Goal: Information Seeking & Learning: Learn about a topic

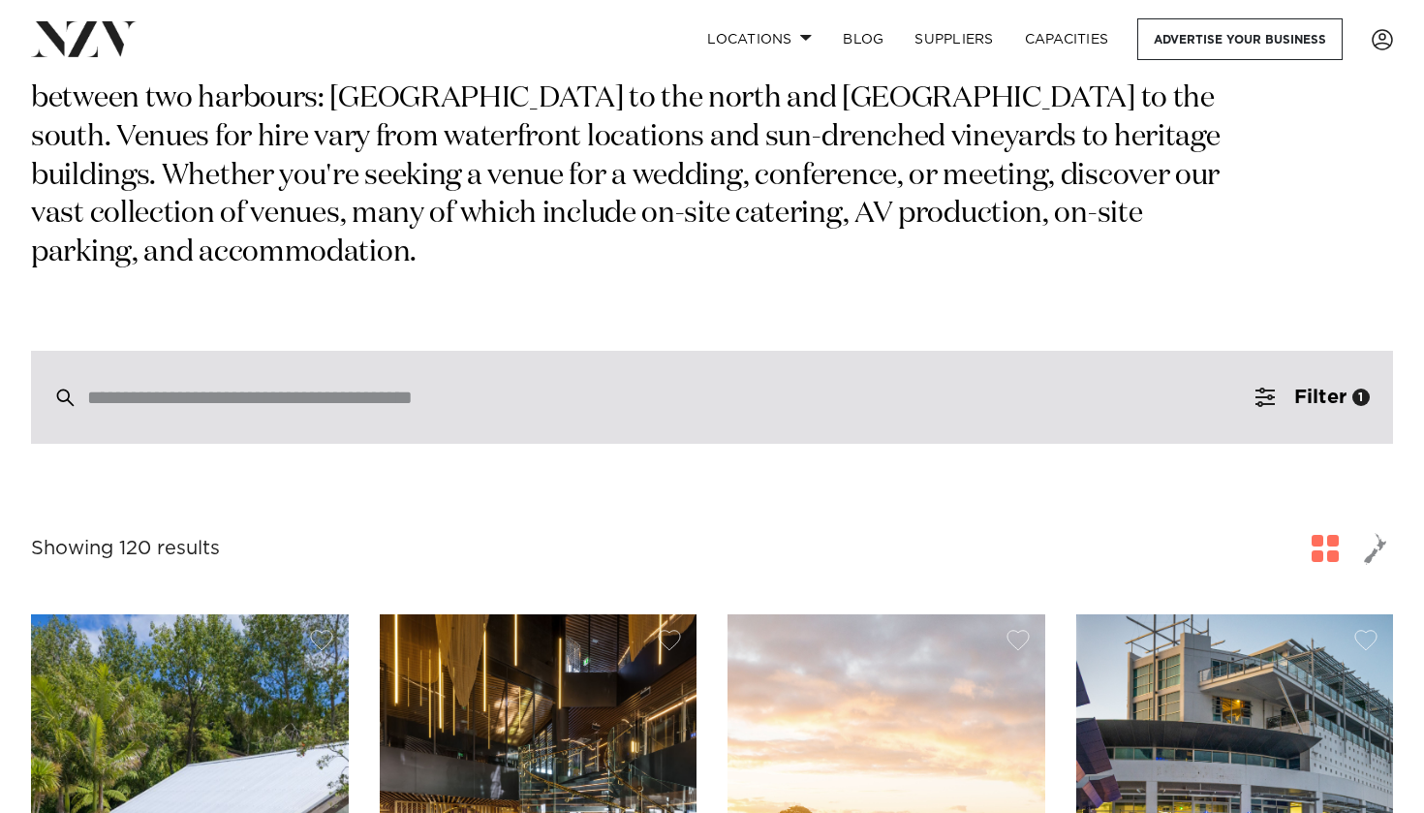
click at [872, 351] on div at bounding box center [712, 397] width 1362 height 93
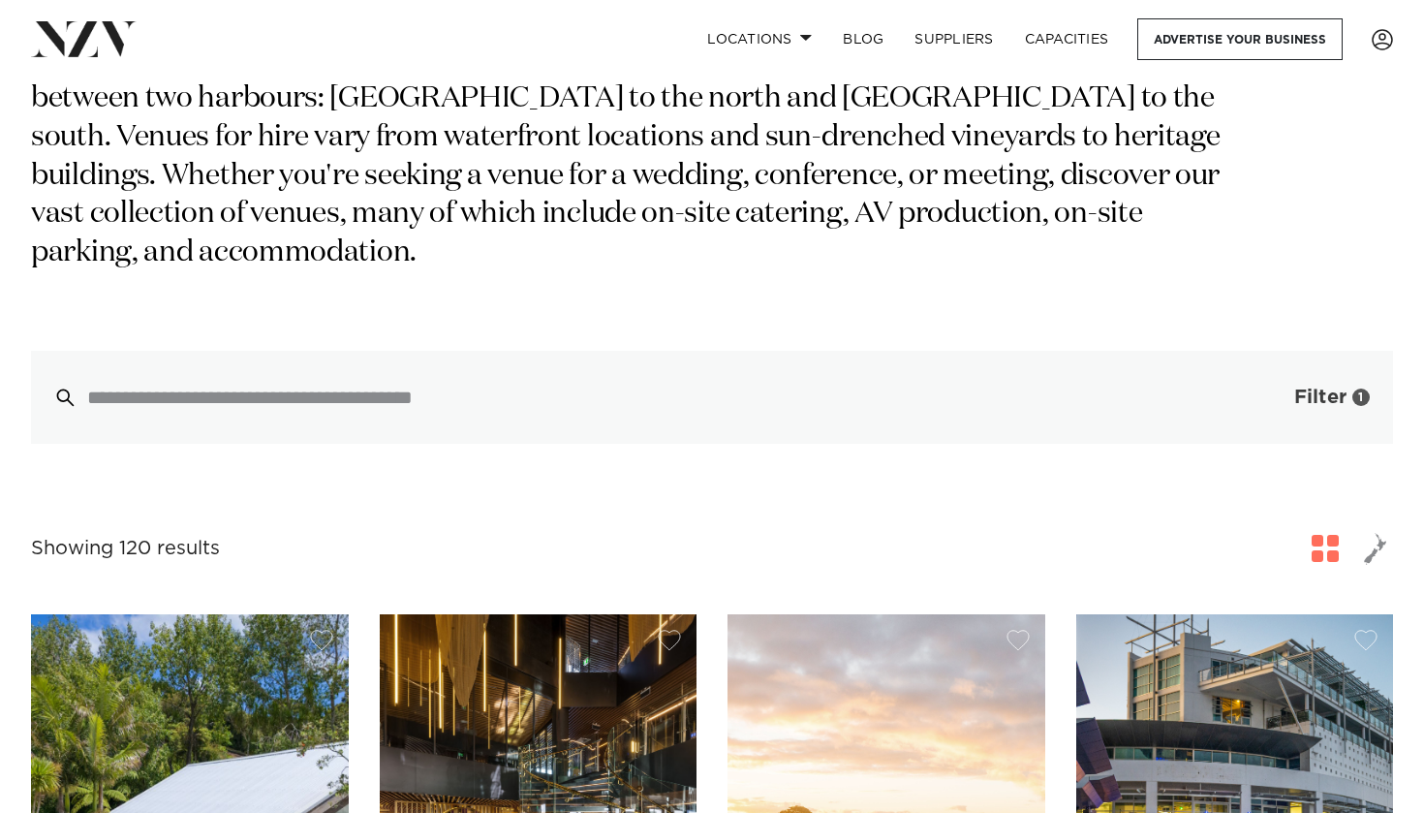
click at [1264, 388] on span "button" at bounding box center [1265, 397] width 19 height 19
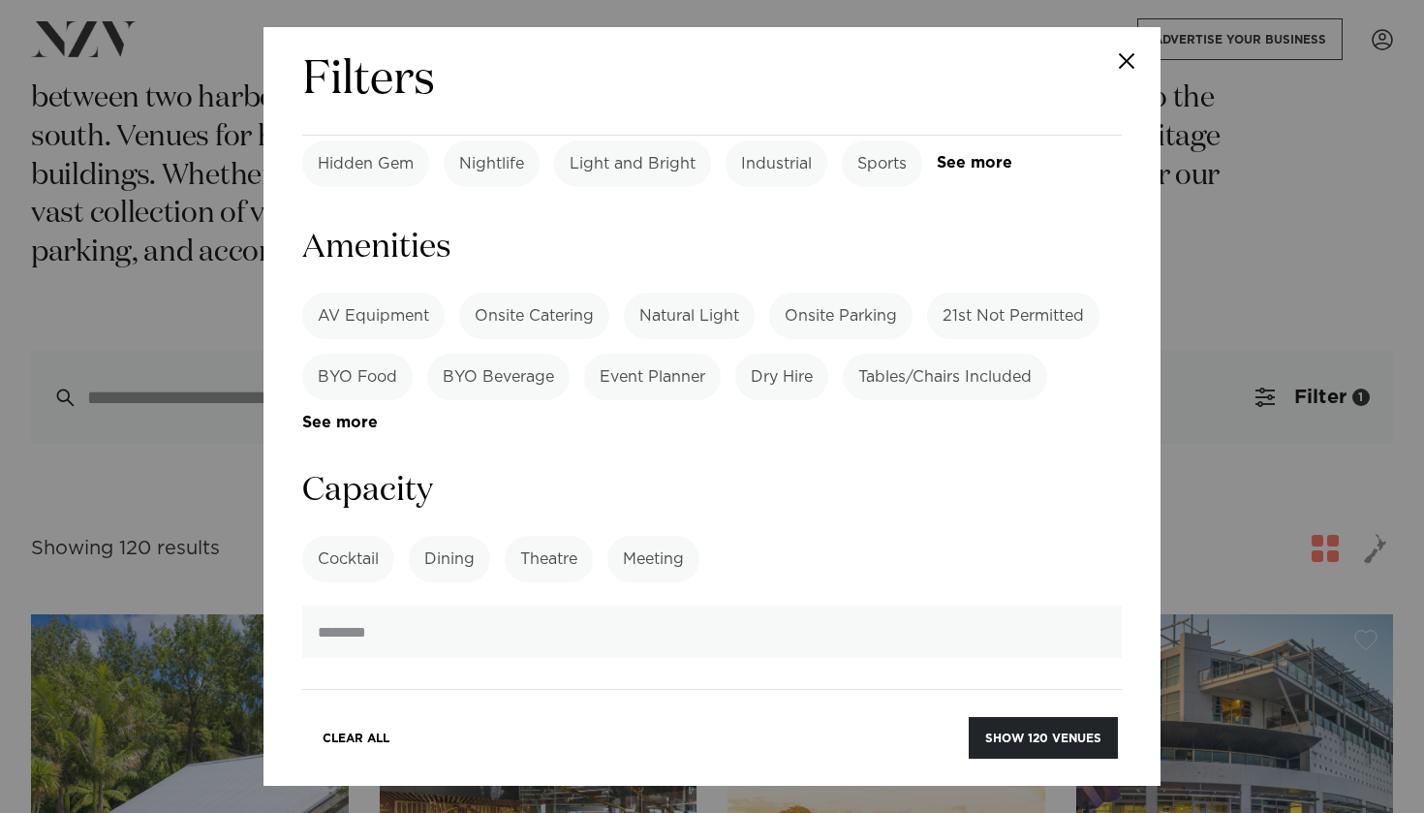
click at [350, 536] on label "Cocktail" at bounding box center [348, 559] width 92 height 47
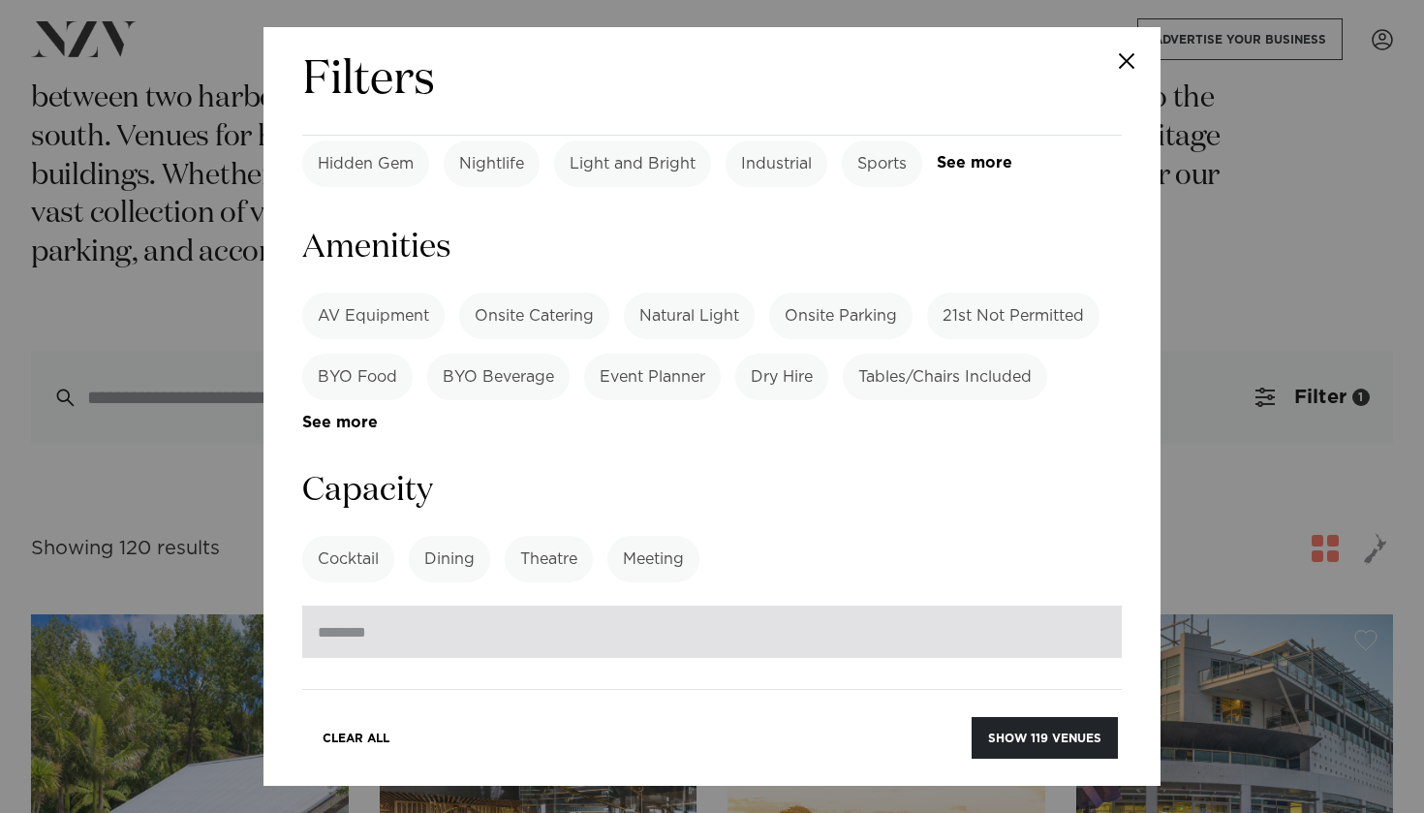
click at [371, 606] on input "number" at bounding box center [712, 632] width 820 height 52
type input "***"
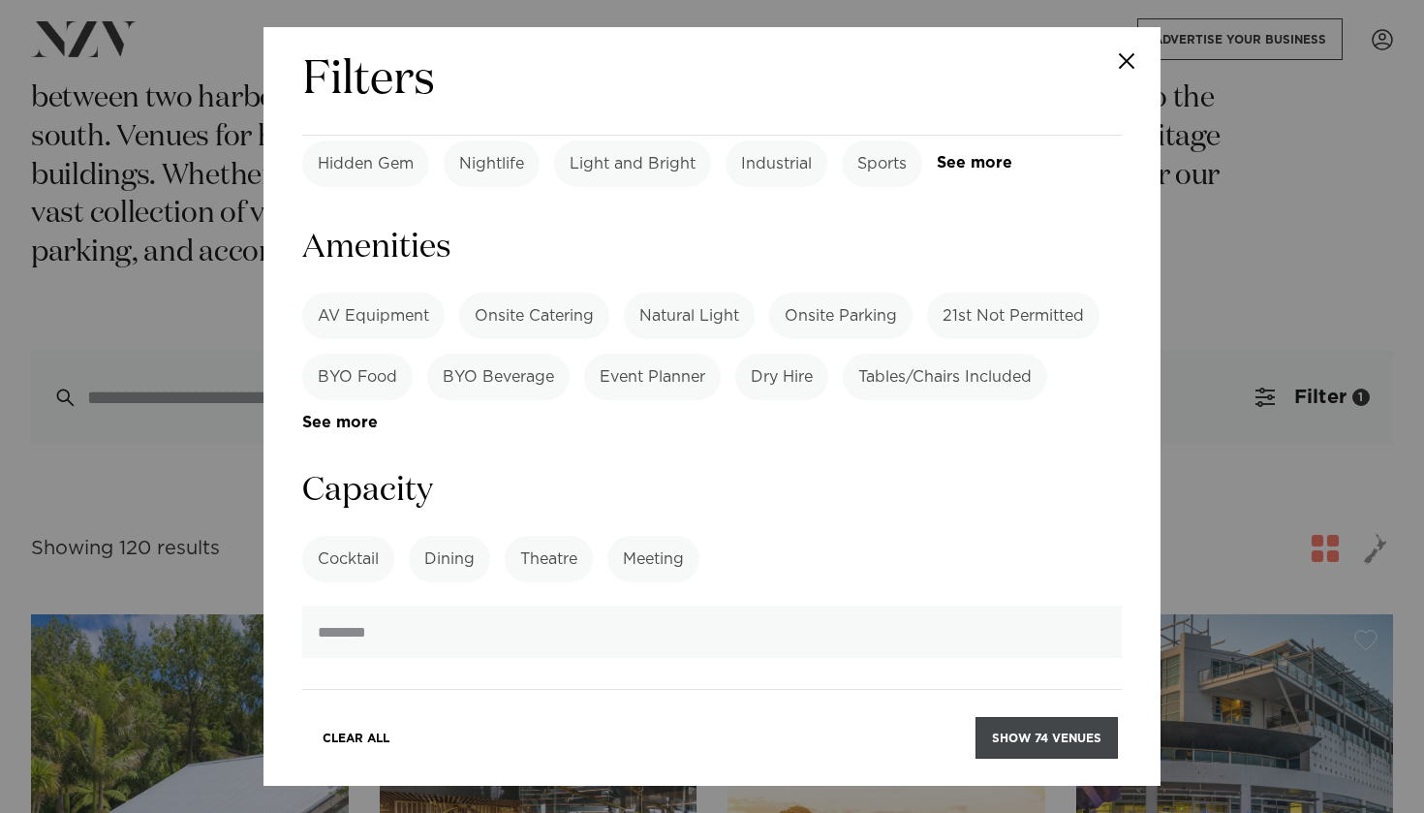
type input "***"
click at [1035, 744] on button "Show 74 venues" at bounding box center [1047, 738] width 142 height 42
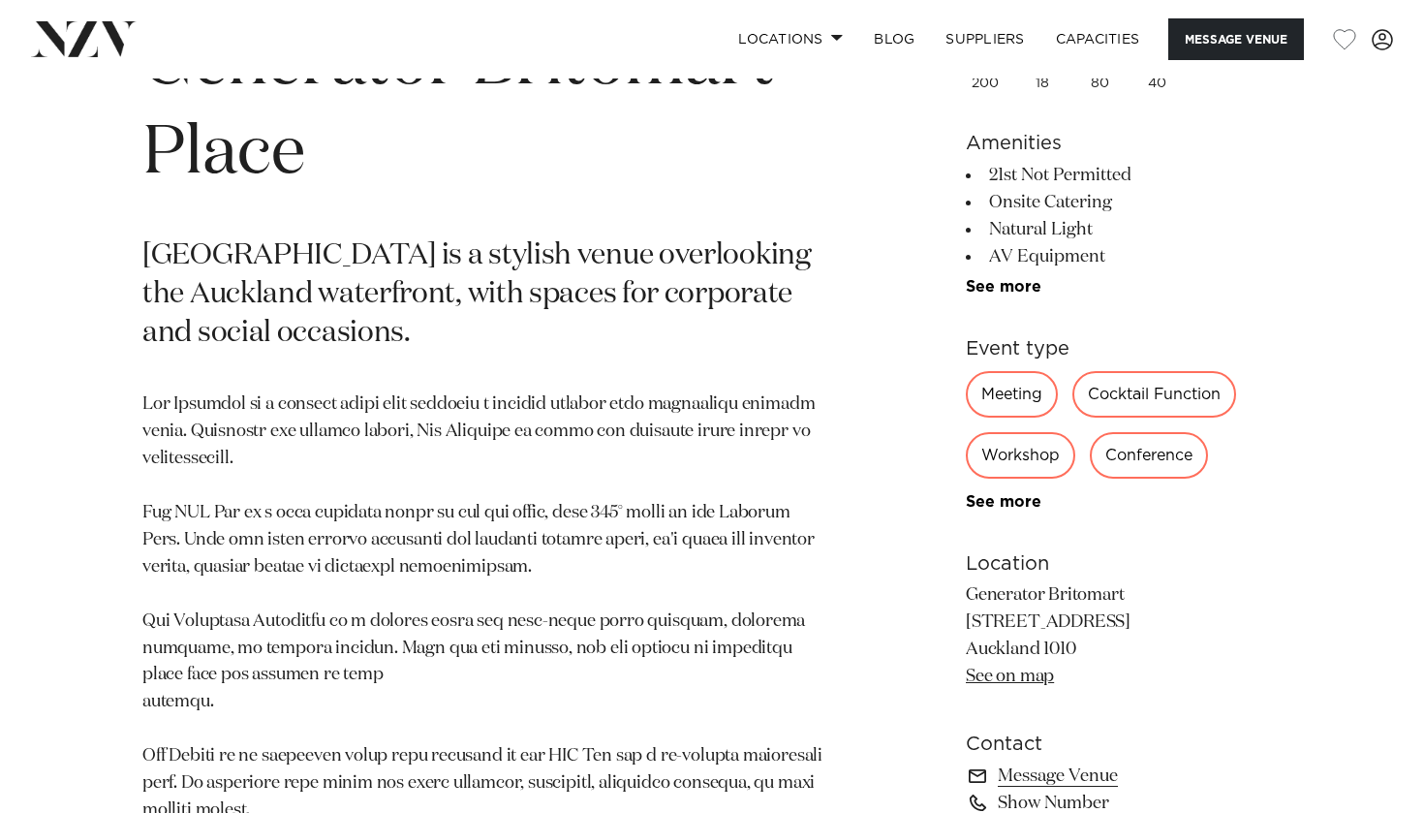
scroll to position [811, 0]
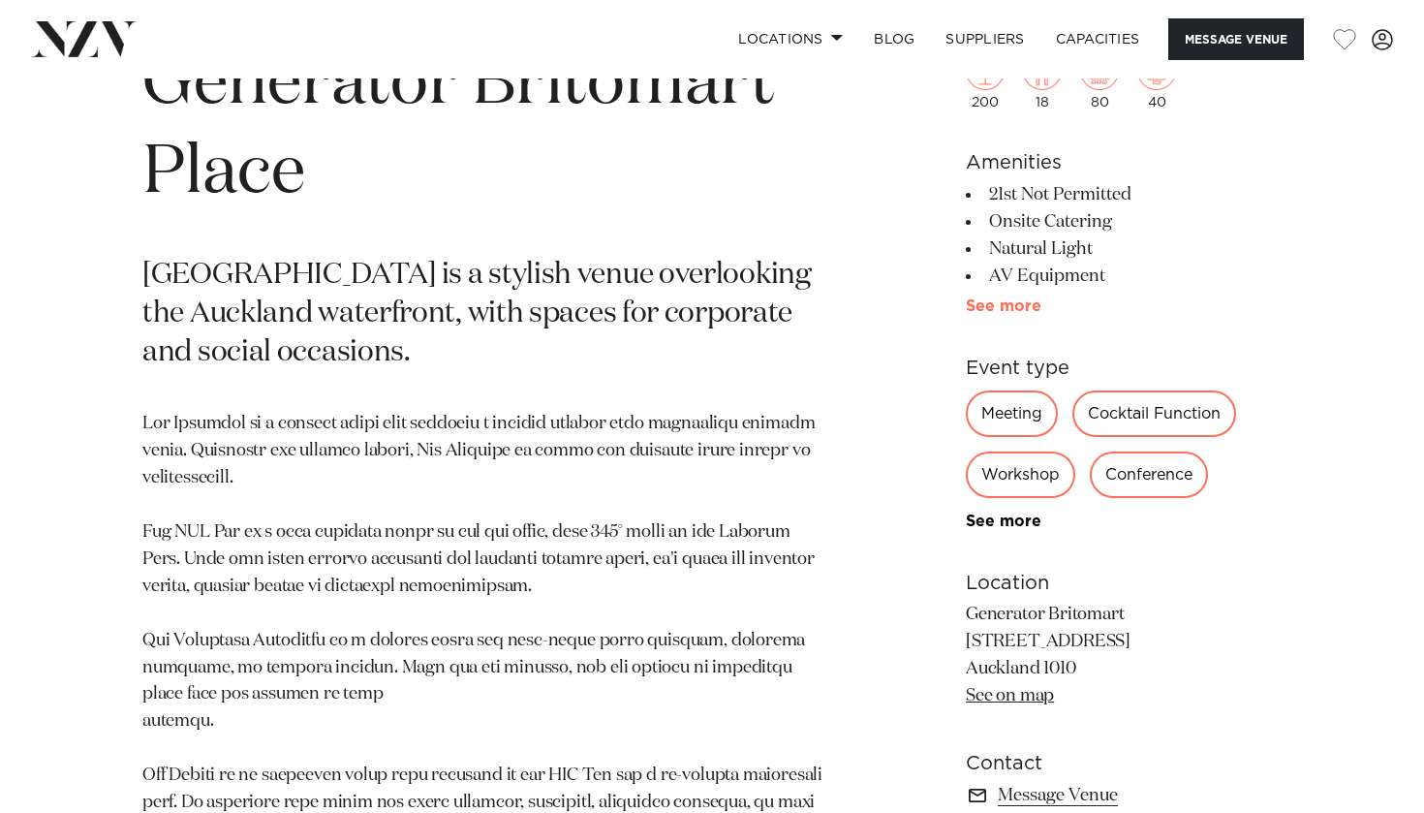
click at [1008, 313] on link "See more" at bounding box center [1041, 306] width 151 height 16
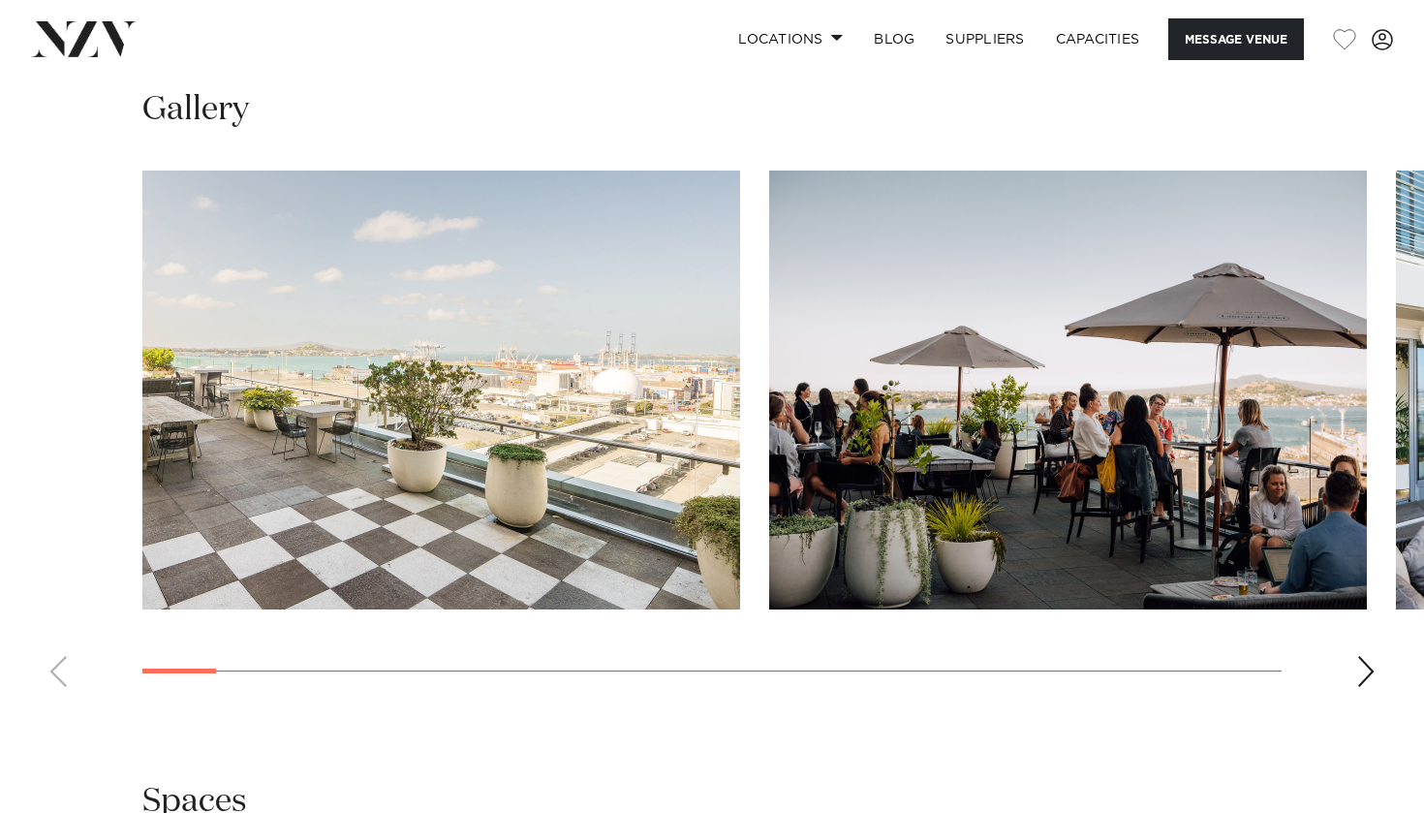
scroll to position [2099, 0]
click at [1361, 663] on div "Next slide" at bounding box center [1365, 671] width 19 height 31
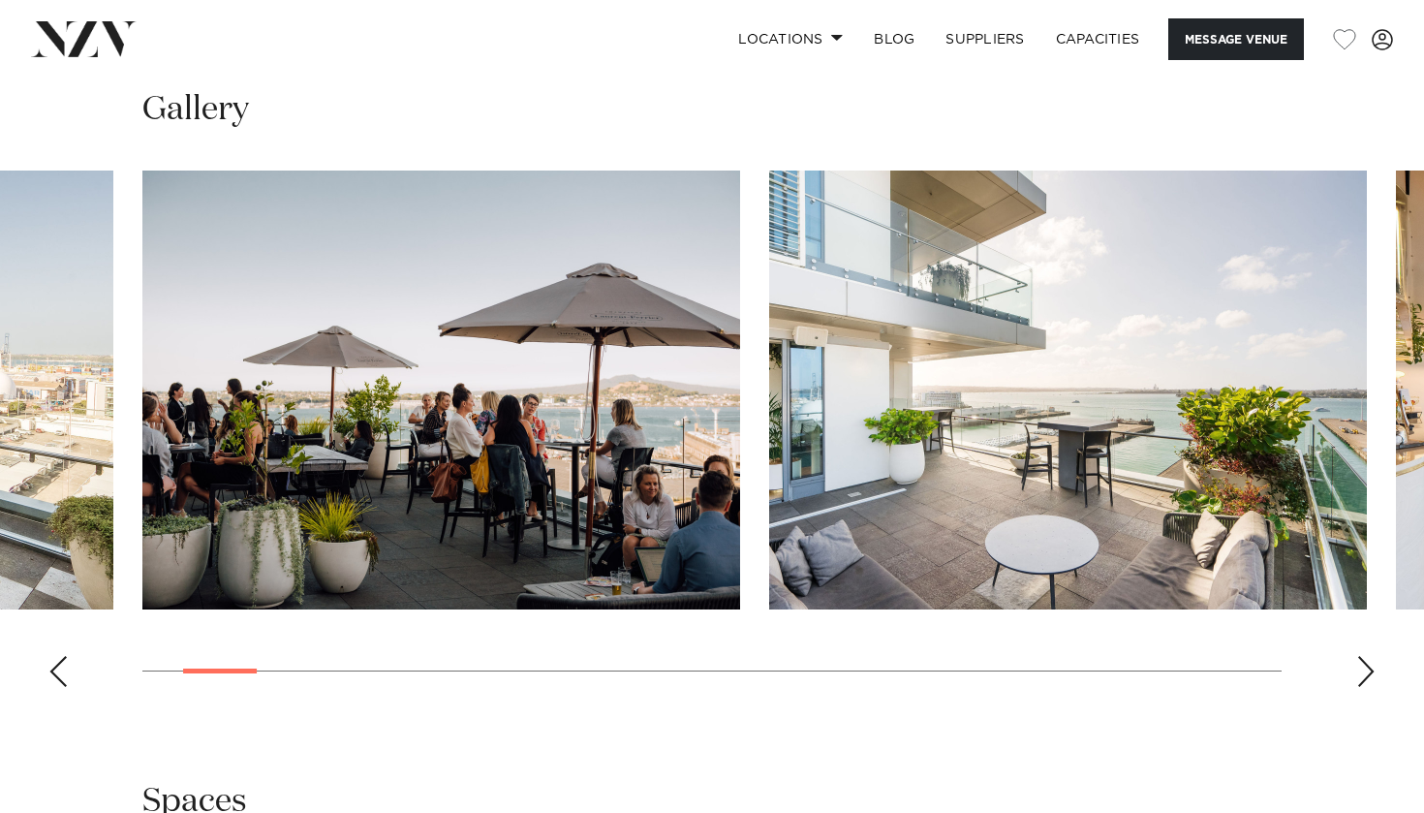
click at [1361, 663] on div "Next slide" at bounding box center [1365, 671] width 19 height 31
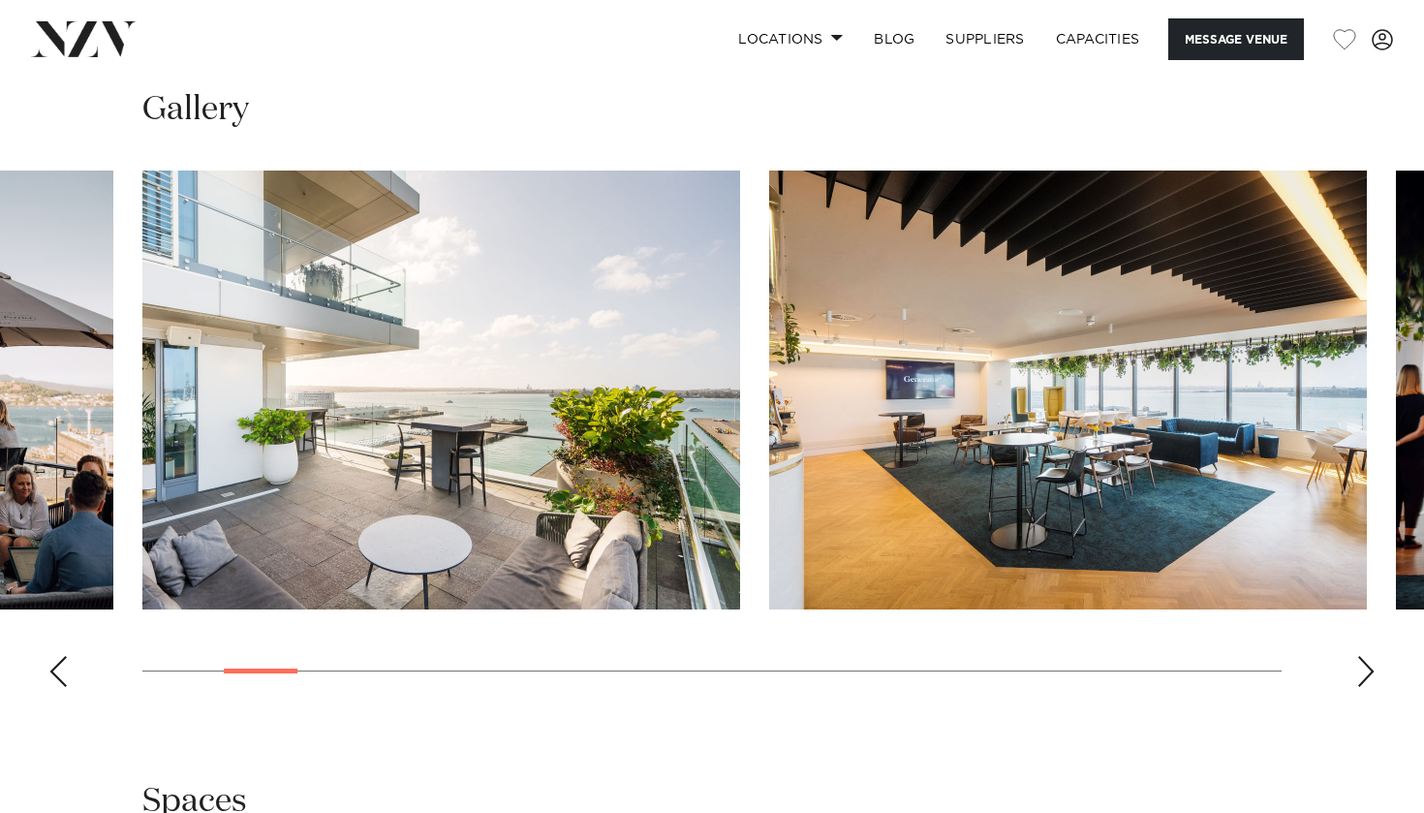
click at [1361, 663] on div "Next slide" at bounding box center [1365, 671] width 19 height 31
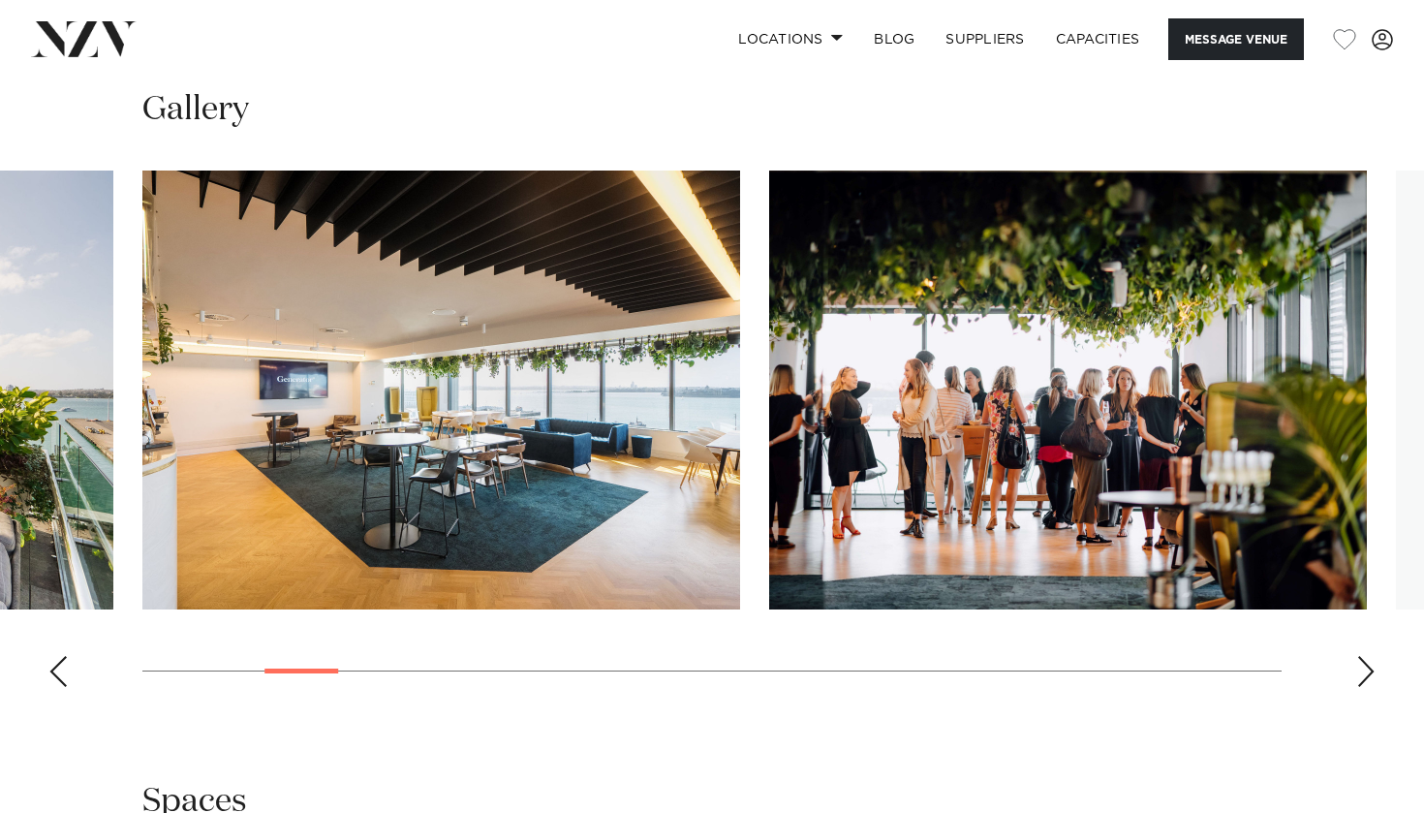
click at [1361, 663] on div "Next slide" at bounding box center [1365, 671] width 19 height 31
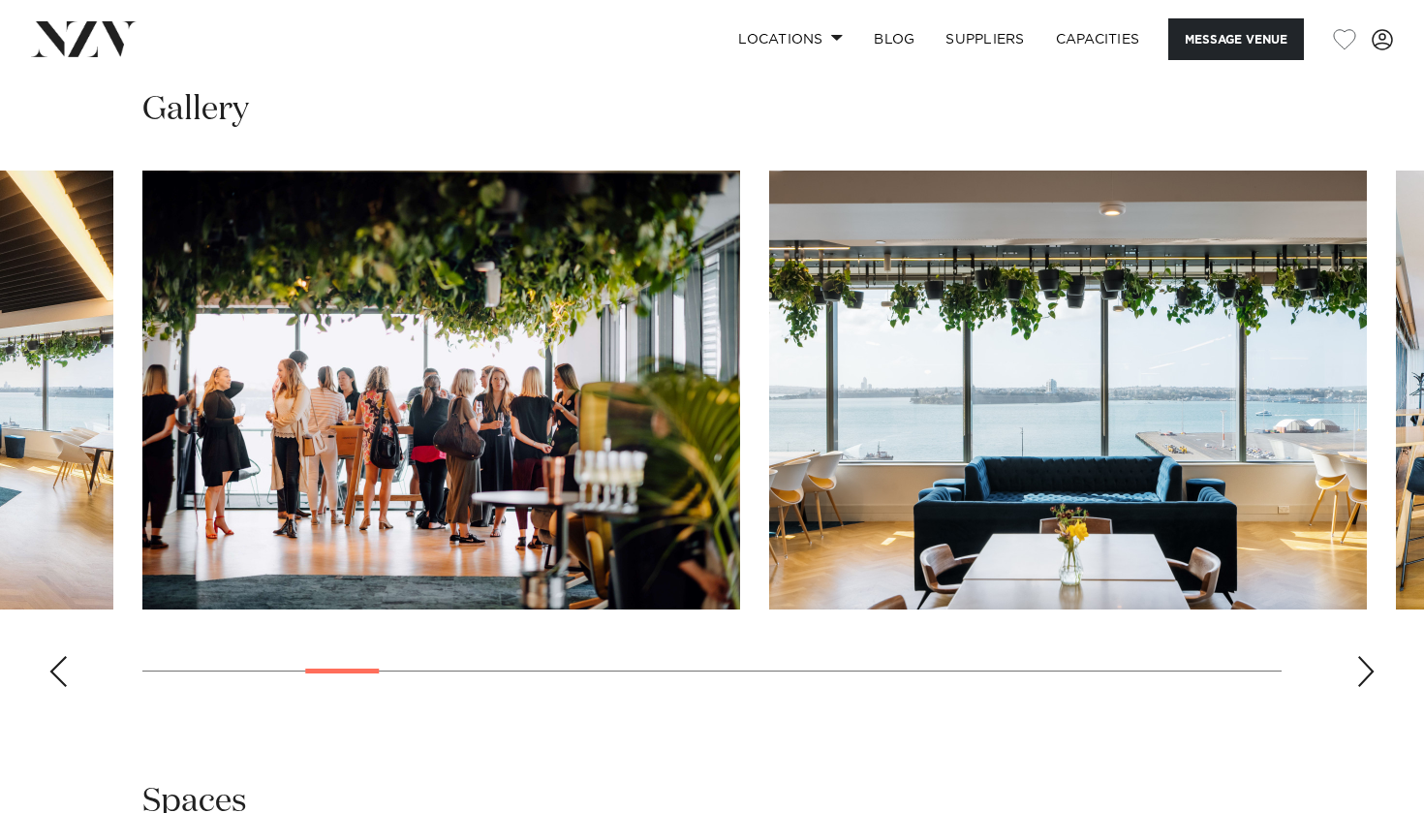
click at [1361, 663] on div "Next slide" at bounding box center [1365, 671] width 19 height 31
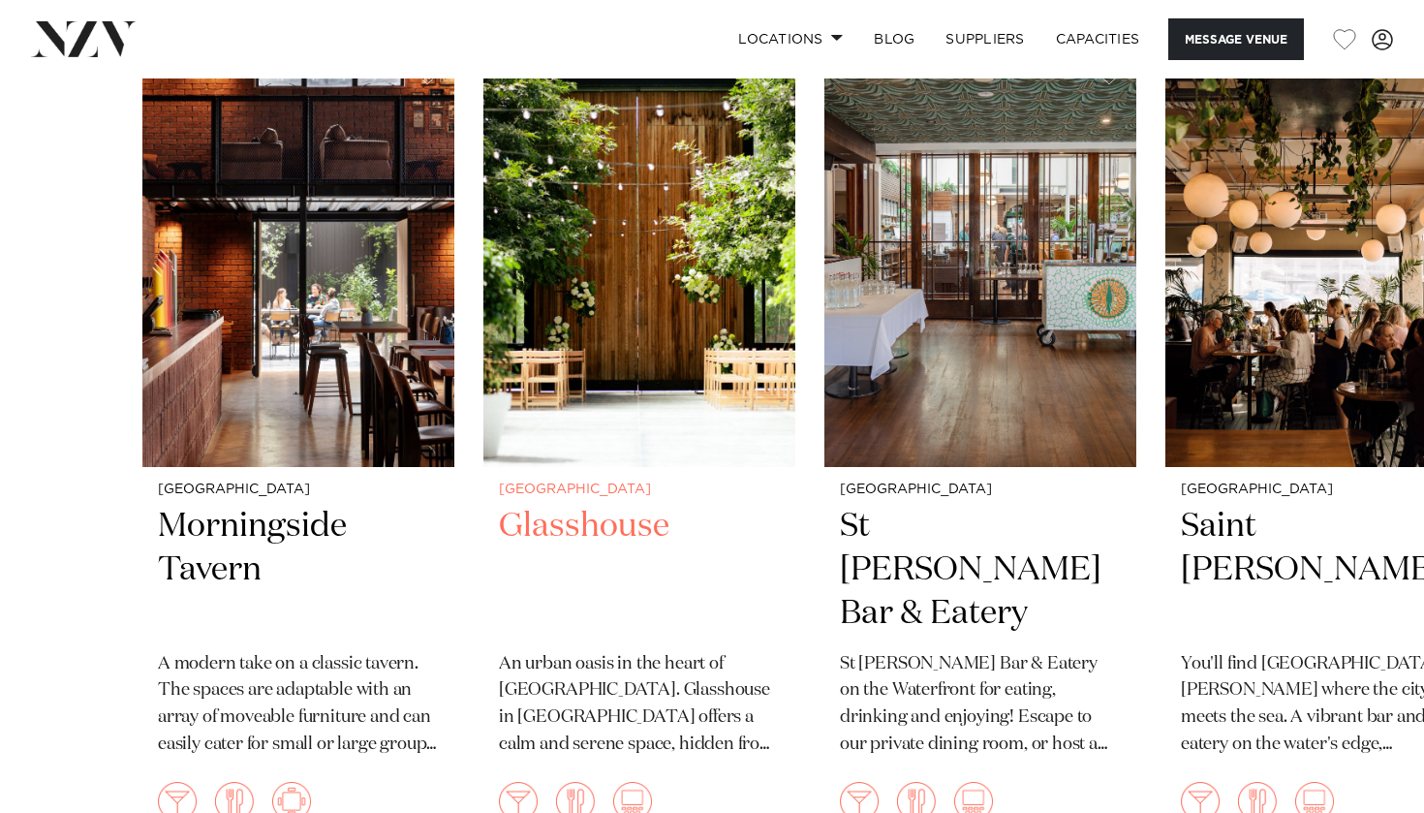
scroll to position [3091, 0]
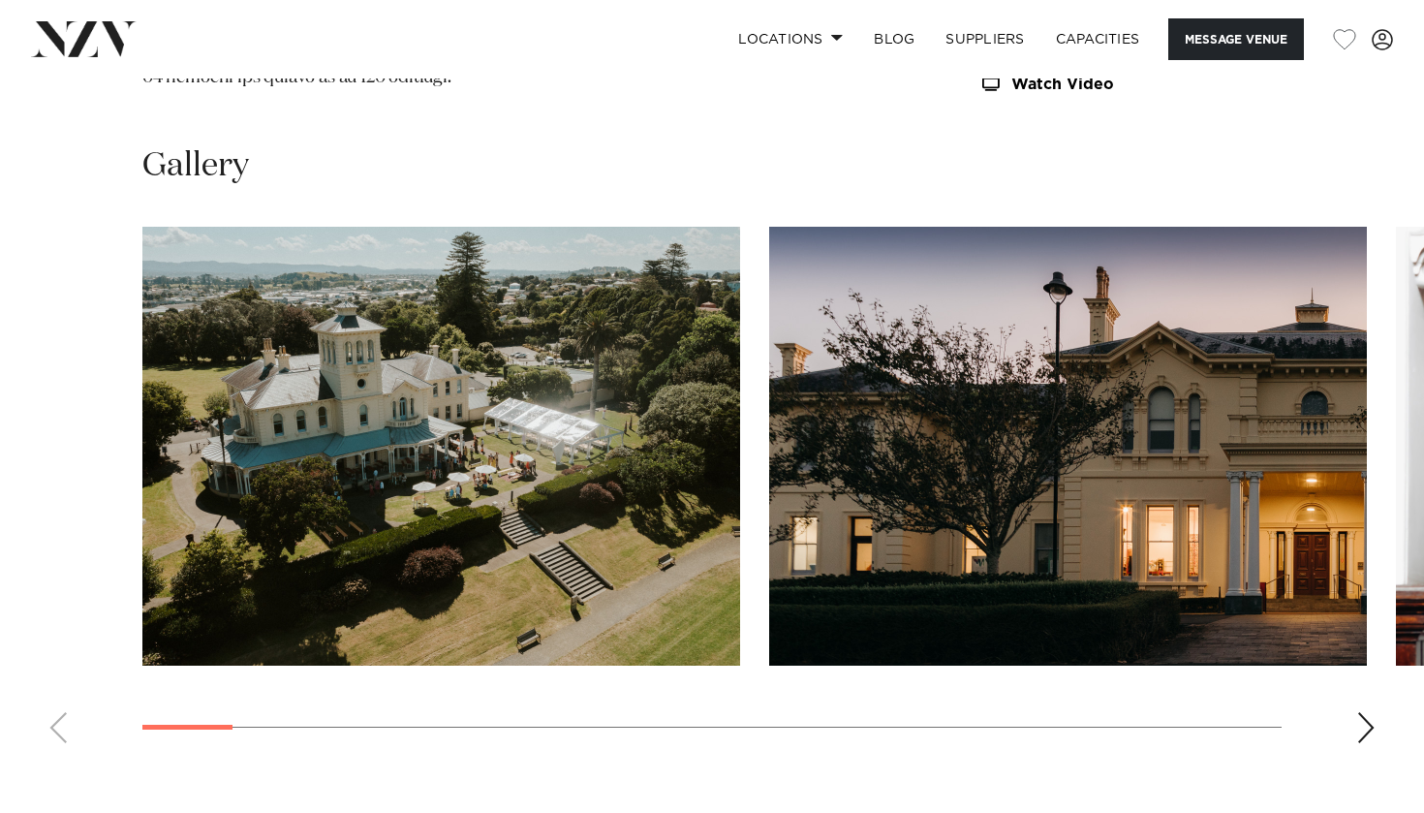
scroll to position [1744, 0]
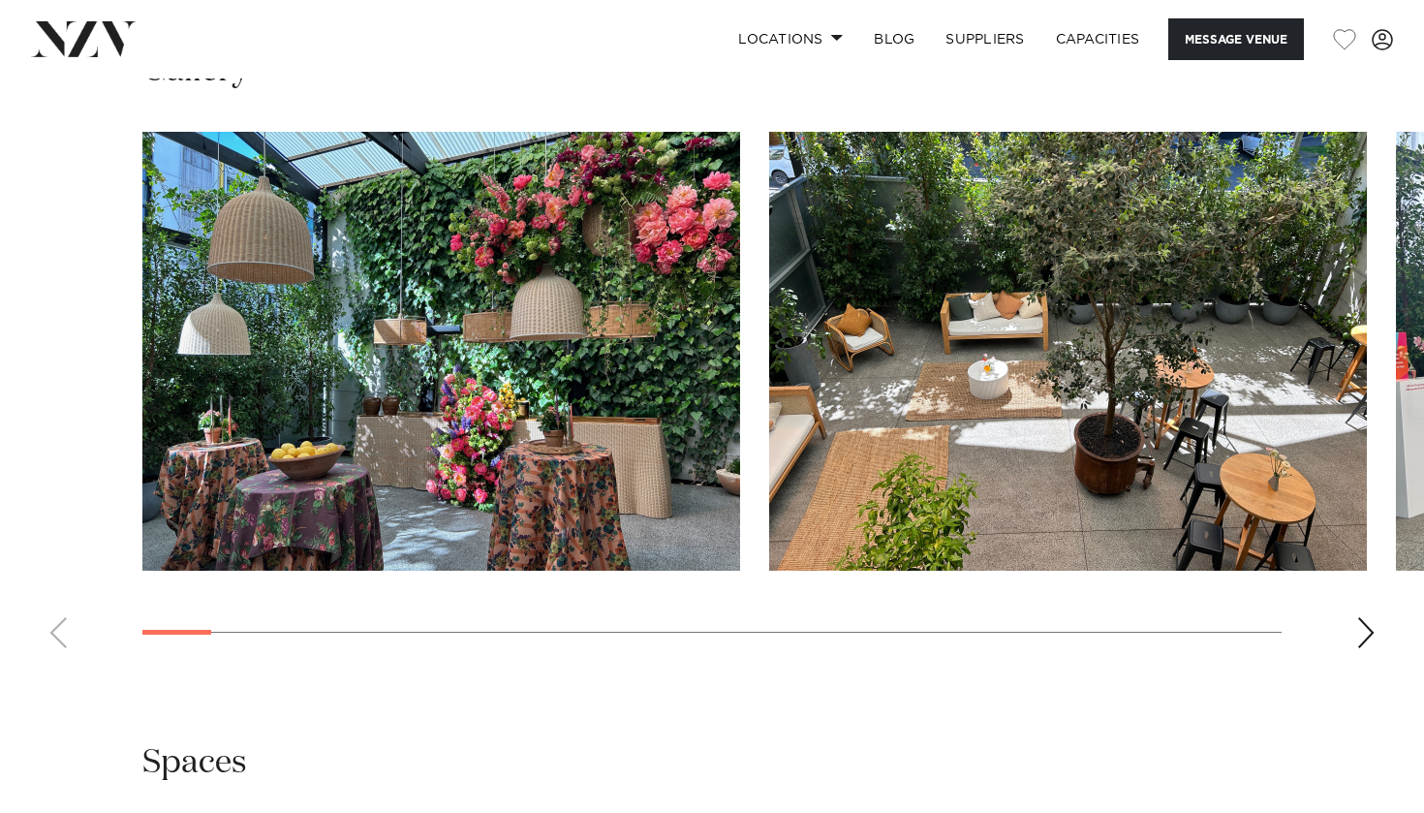
scroll to position [1785, 0]
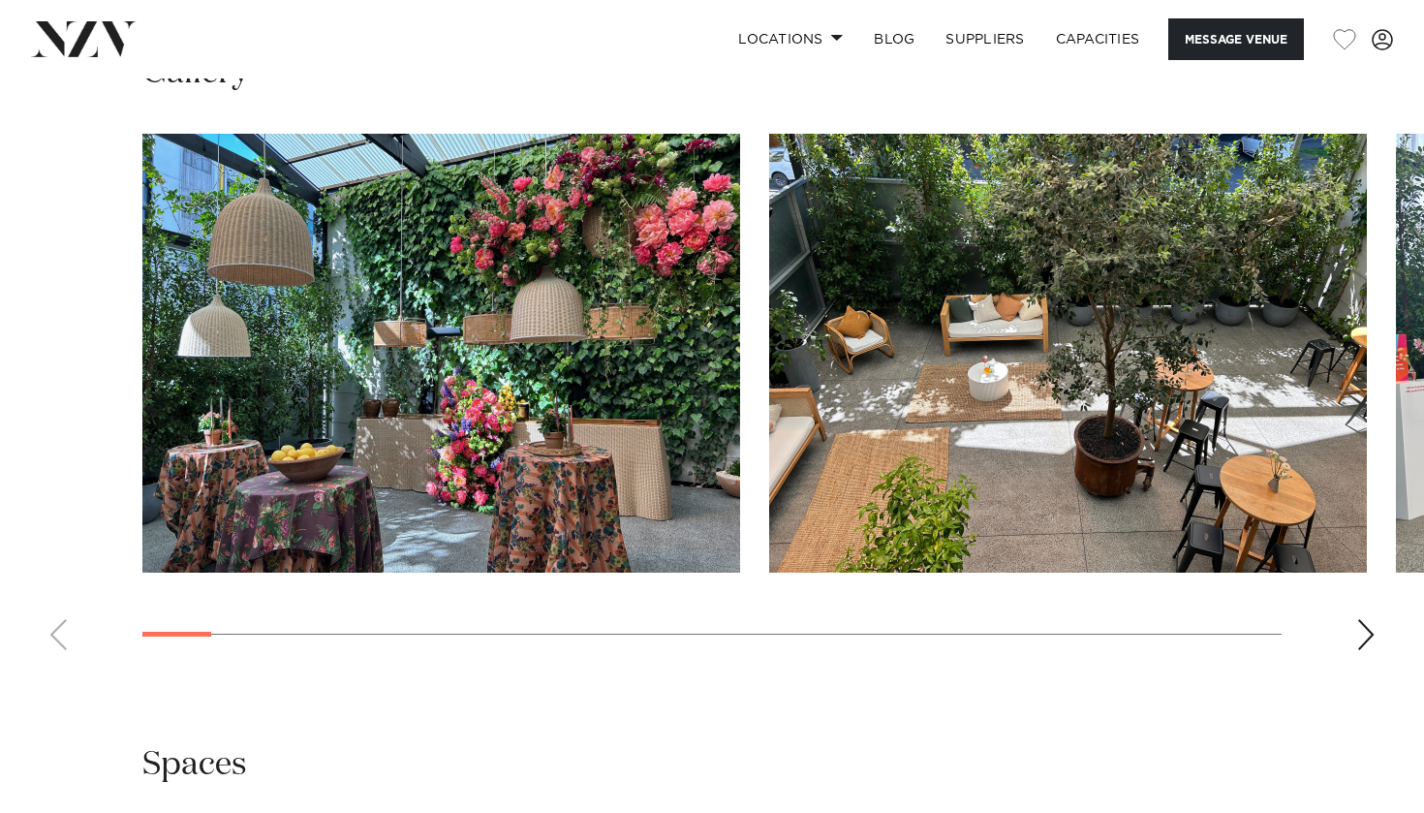
click at [1362, 629] on div "Next slide" at bounding box center [1365, 634] width 19 height 31
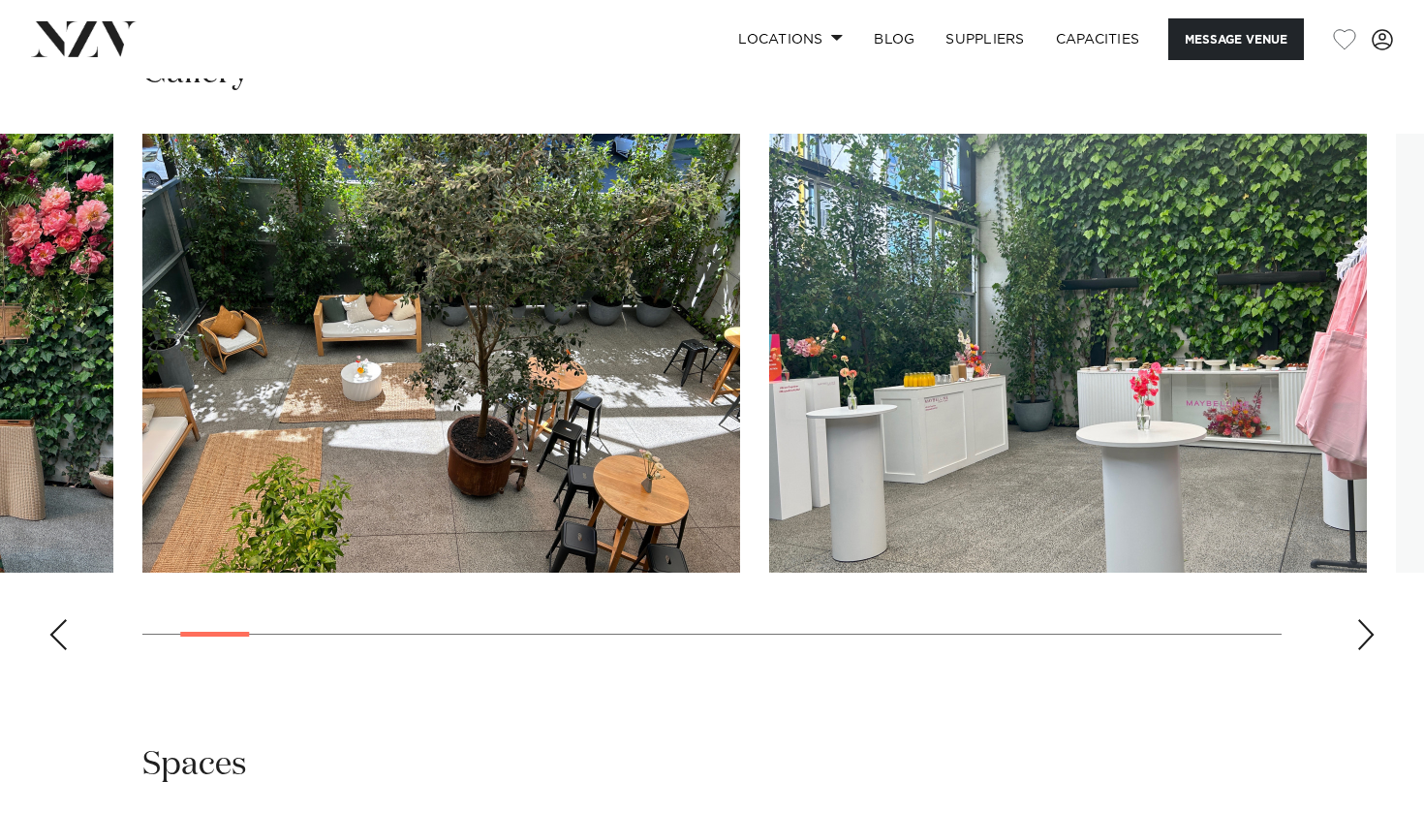
click at [1362, 629] on div "Next slide" at bounding box center [1365, 634] width 19 height 31
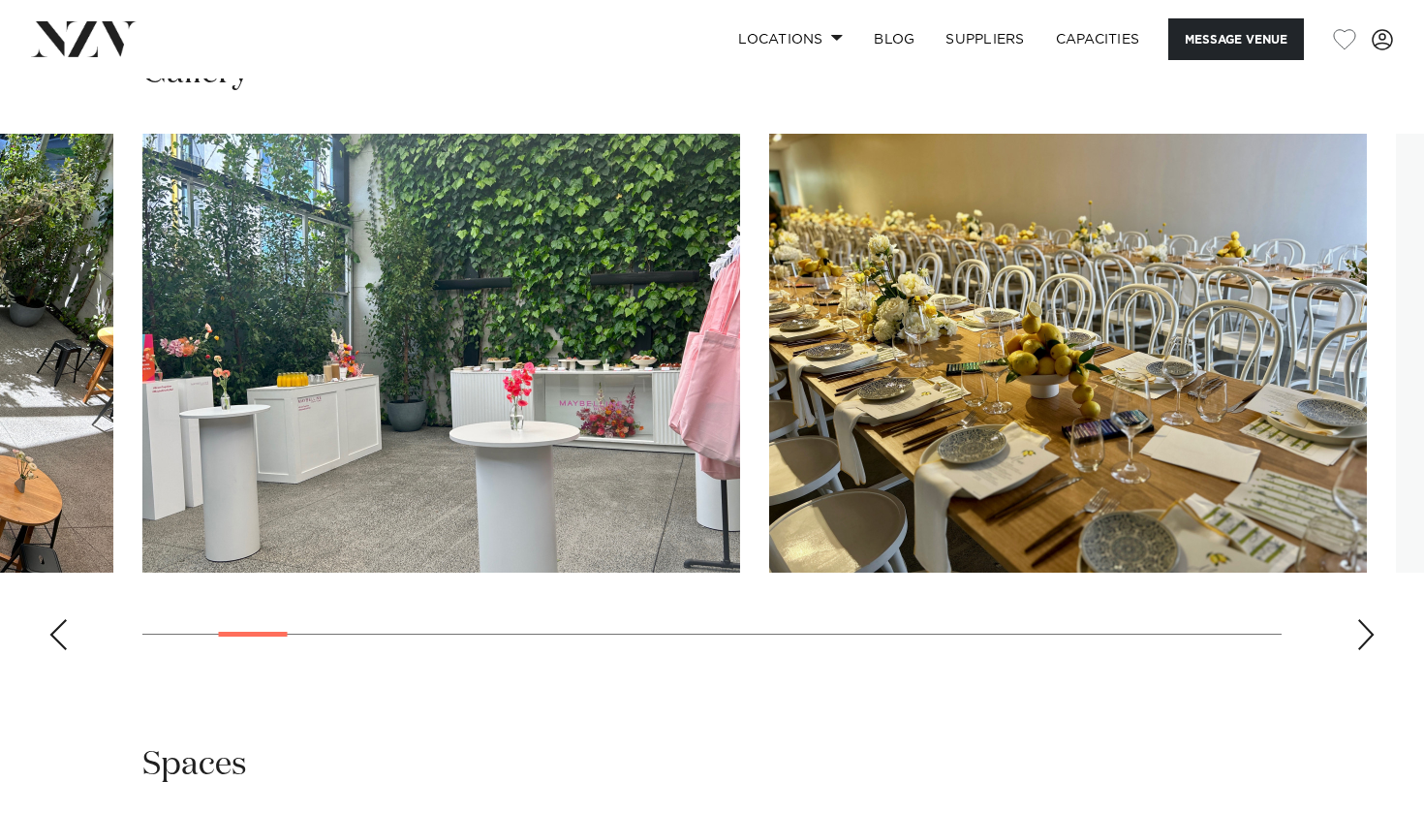
click at [1362, 629] on div "Next slide" at bounding box center [1365, 634] width 19 height 31
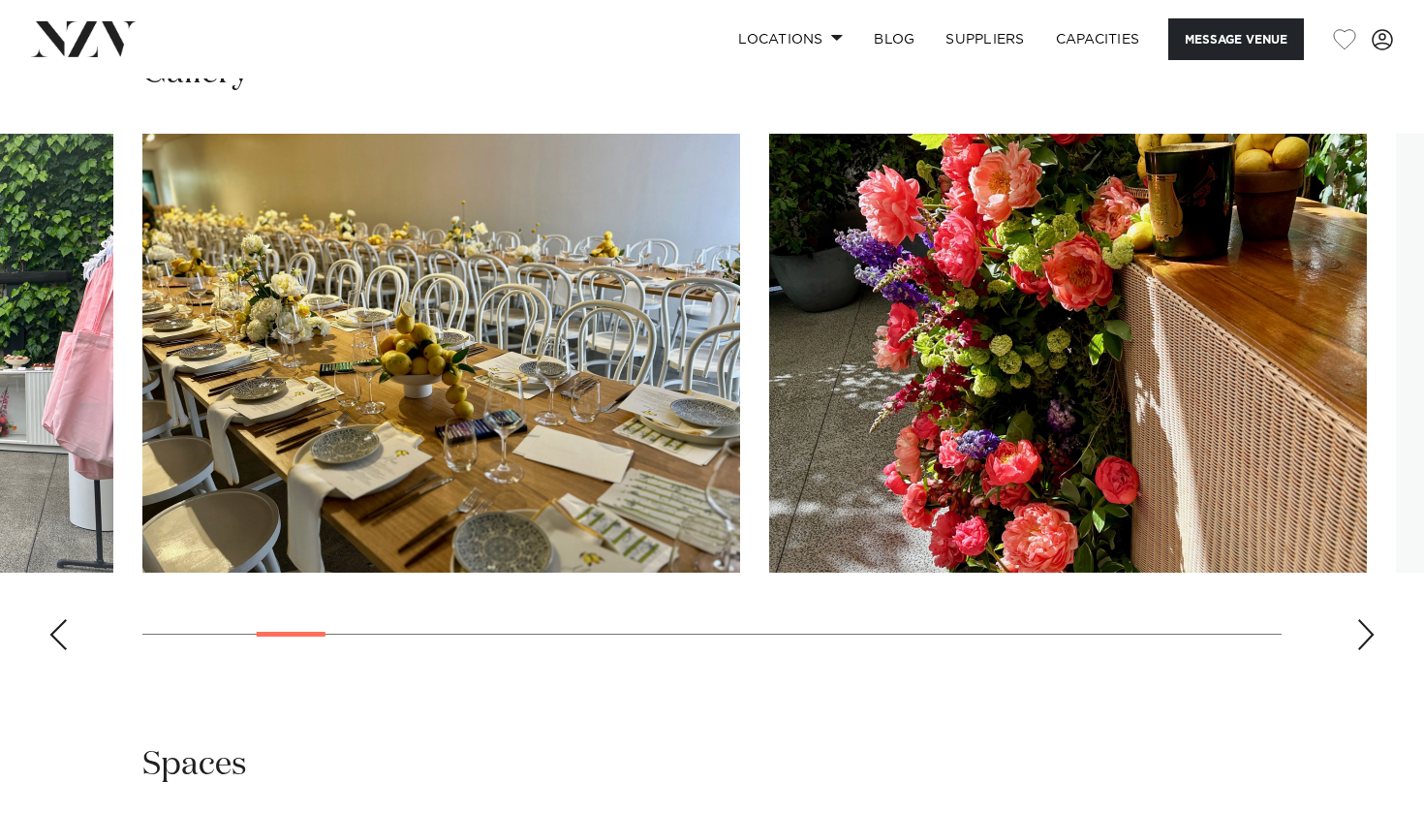
click at [1362, 629] on div "Next slide" at bounding box center [1365, 634] width 19 height 31
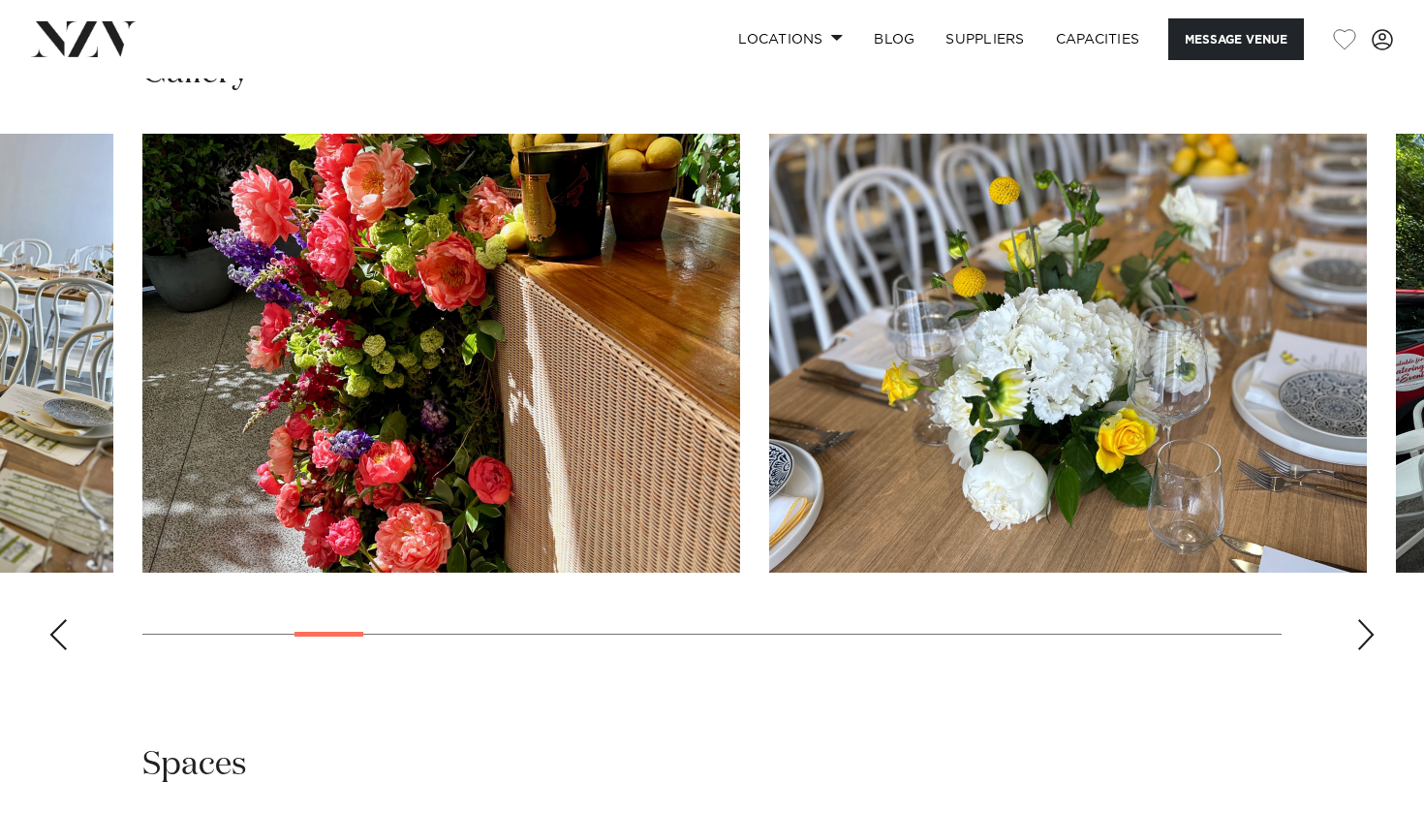
click at [1362, 629] on div "Next slide" at bounding box center [1365, 634] width 19 height 31
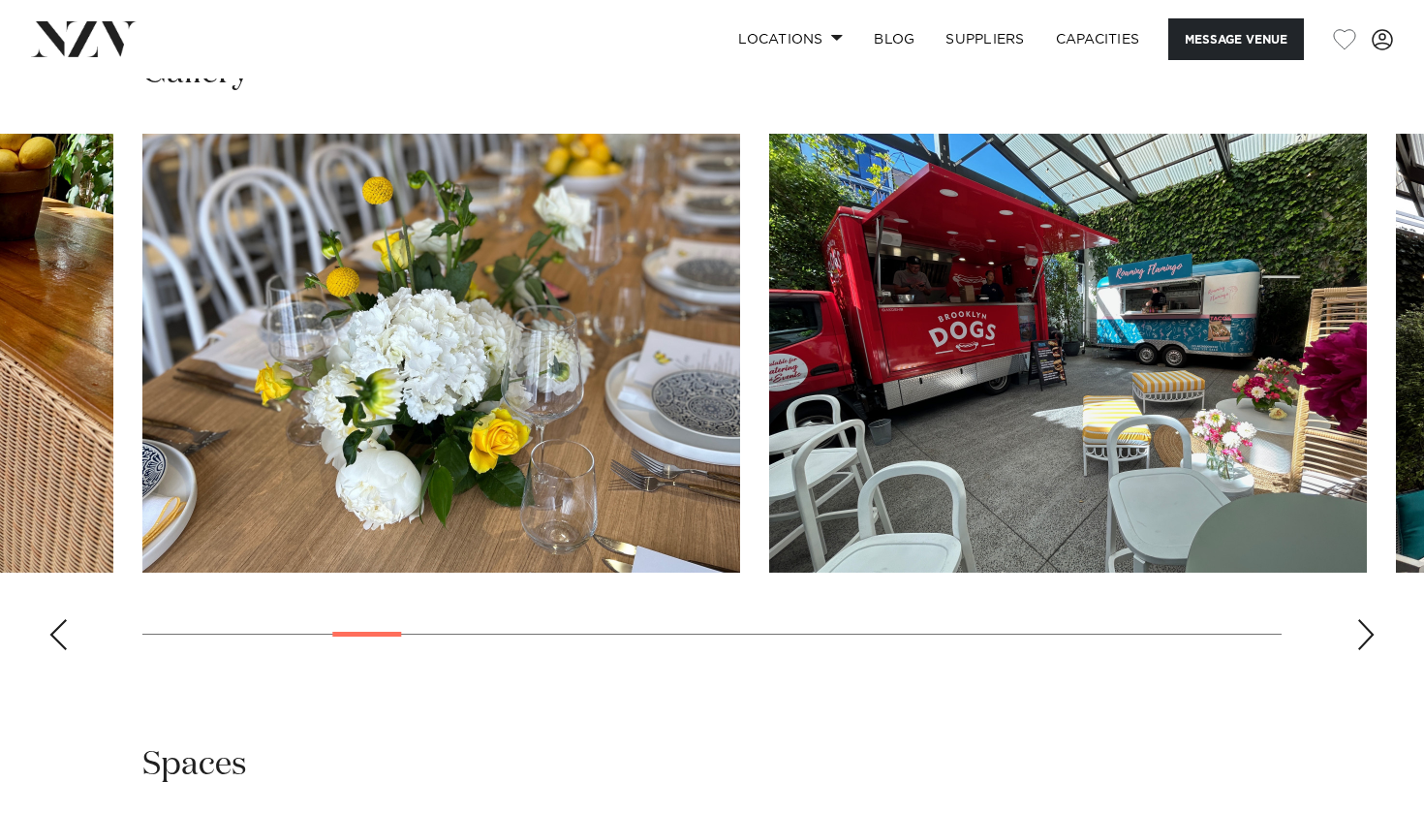
click at [1362, 629] on div "Next slide" at bounding box center [1365, 634] width 19 height 31
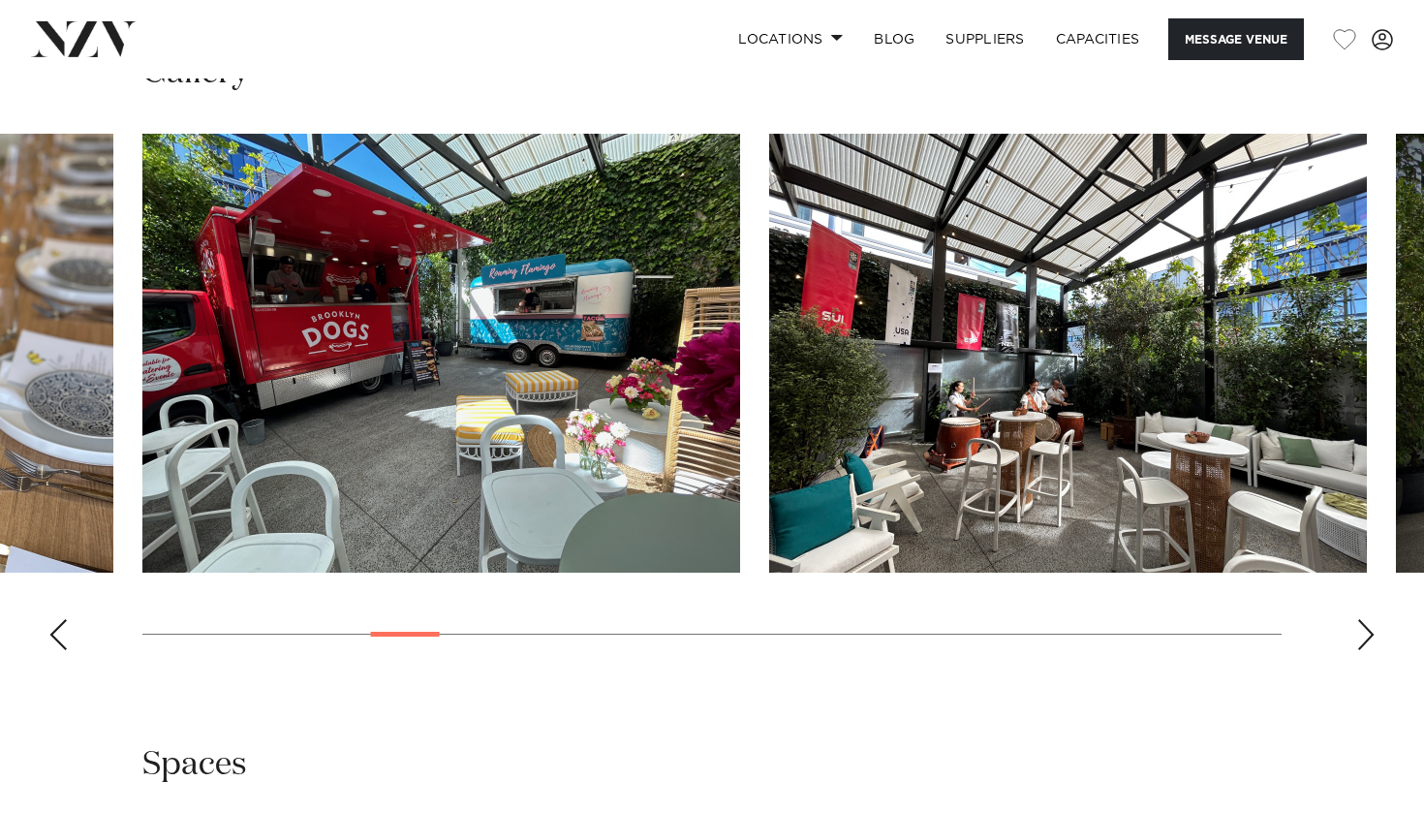
click at [1362, 629] on div "Next slide" at bounding box center [1365, 634] width 19 height 31
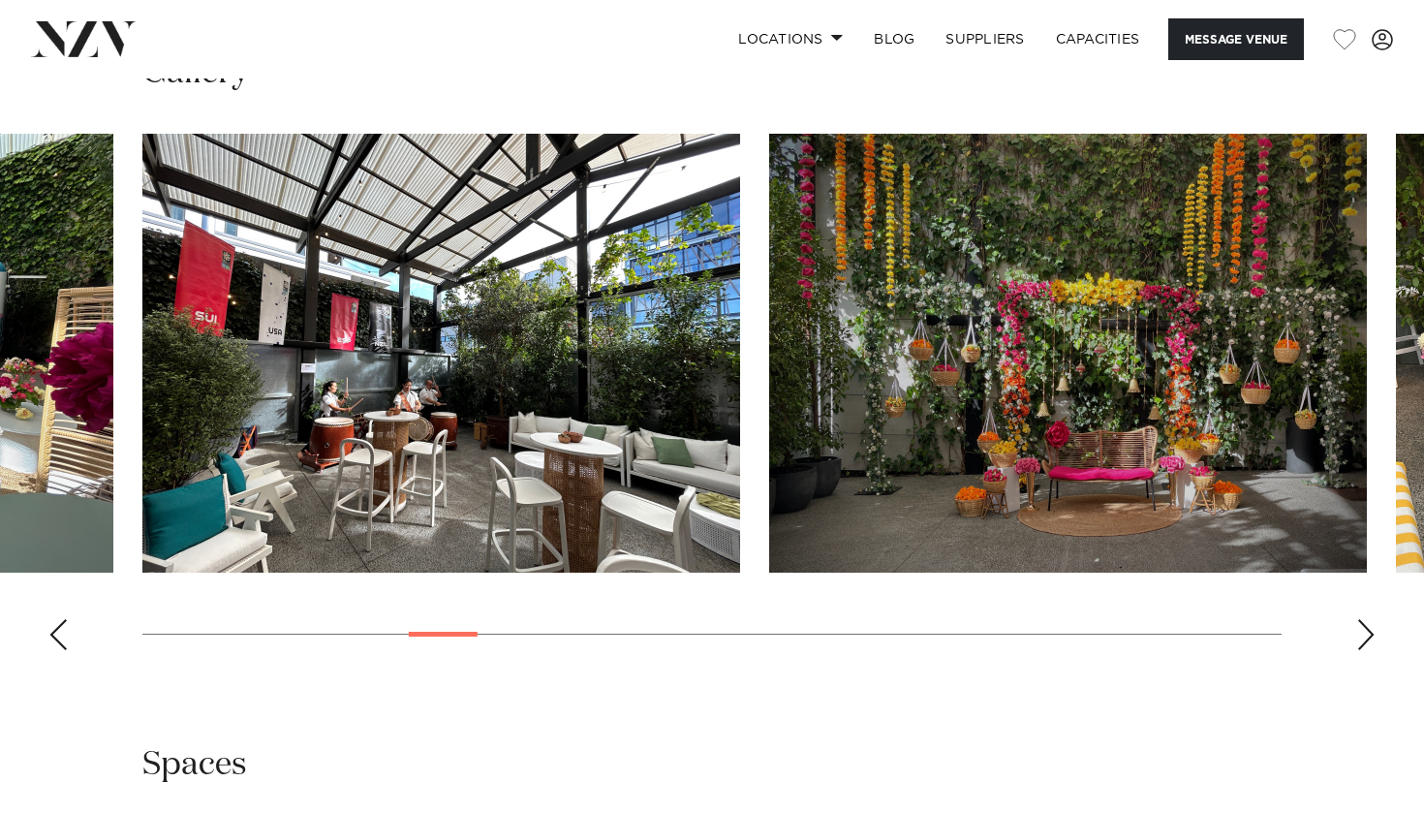
click at [1362, 629] on div "Next slide" at bounding box center [1365, 634] width 19 height 31
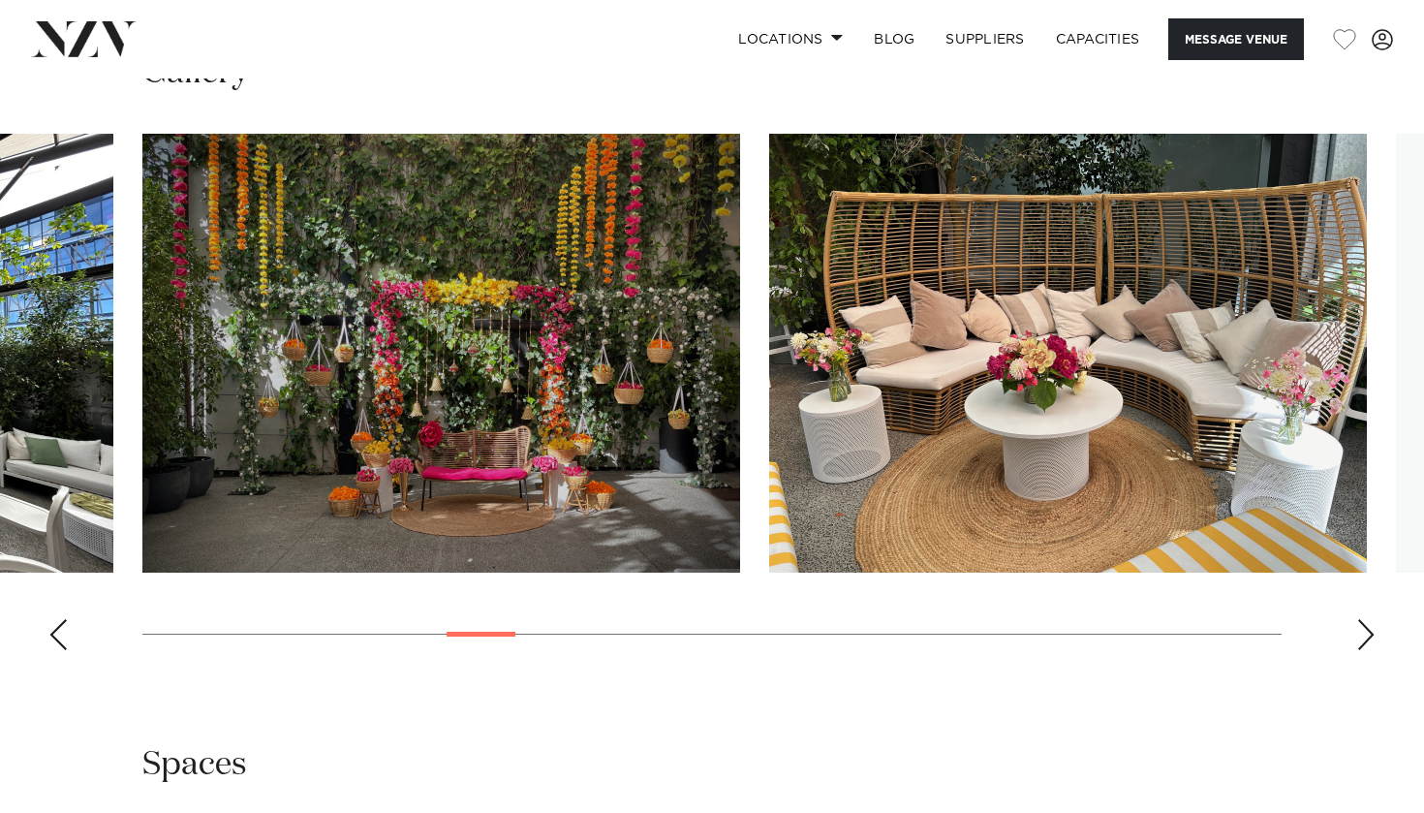
click at [1362, 628] on div "Next slide" at bounding box center [1365, 634] width 19 height 31
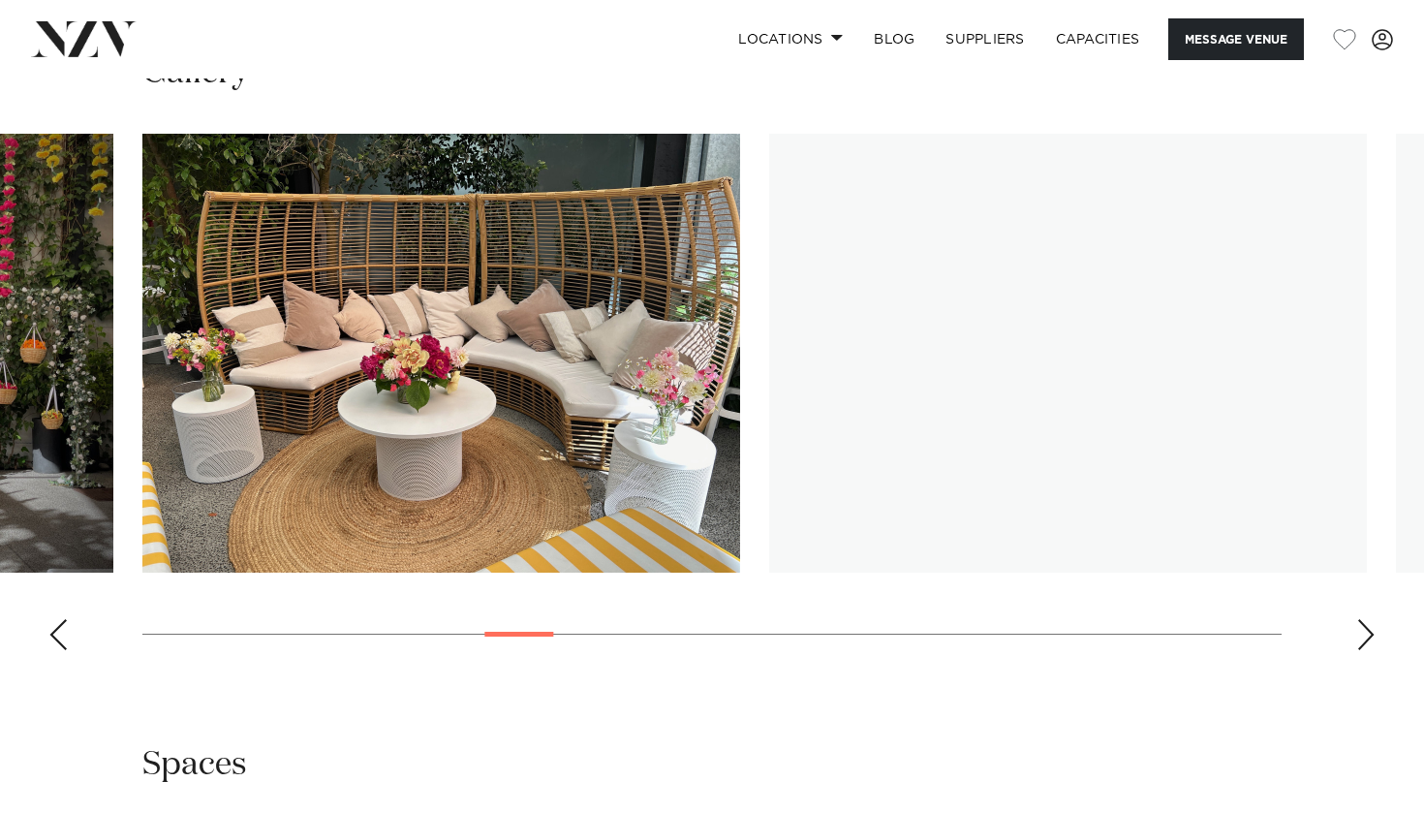
click at [1362, 628] on div "Next slide" at bounding box center [1365, 634] width 19 height 31
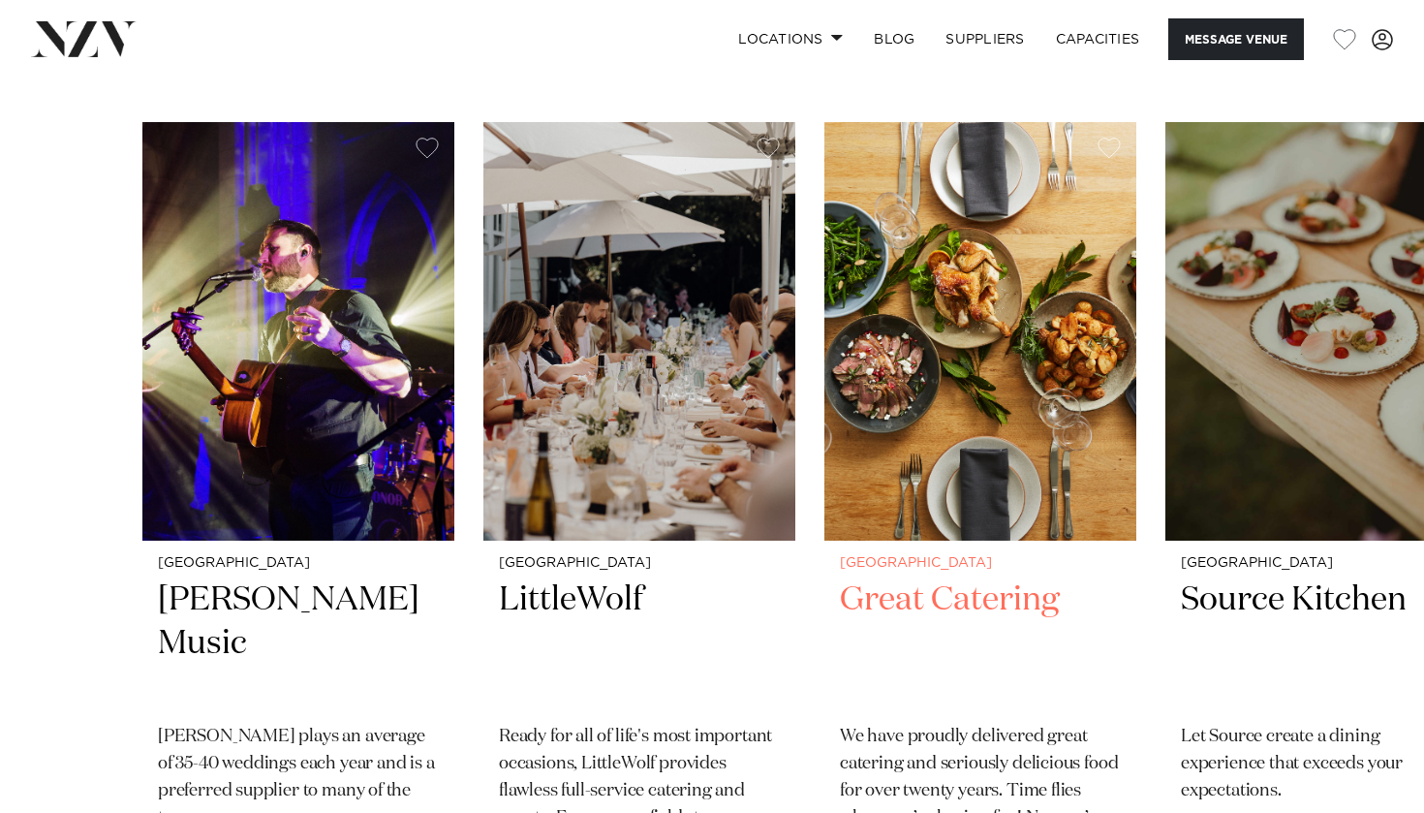
scroll to position [2943, 0]
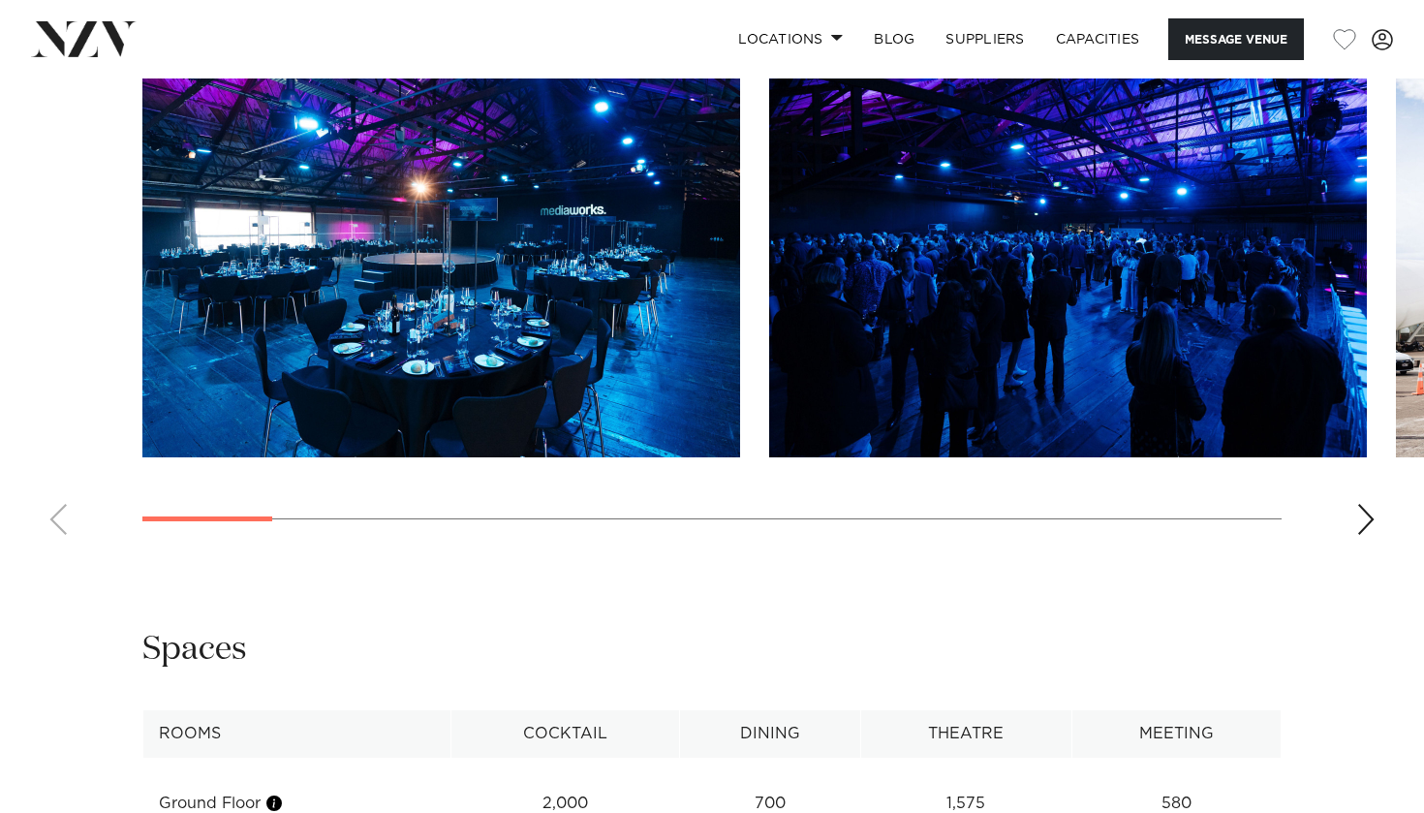
scroll to position [1956, 0]
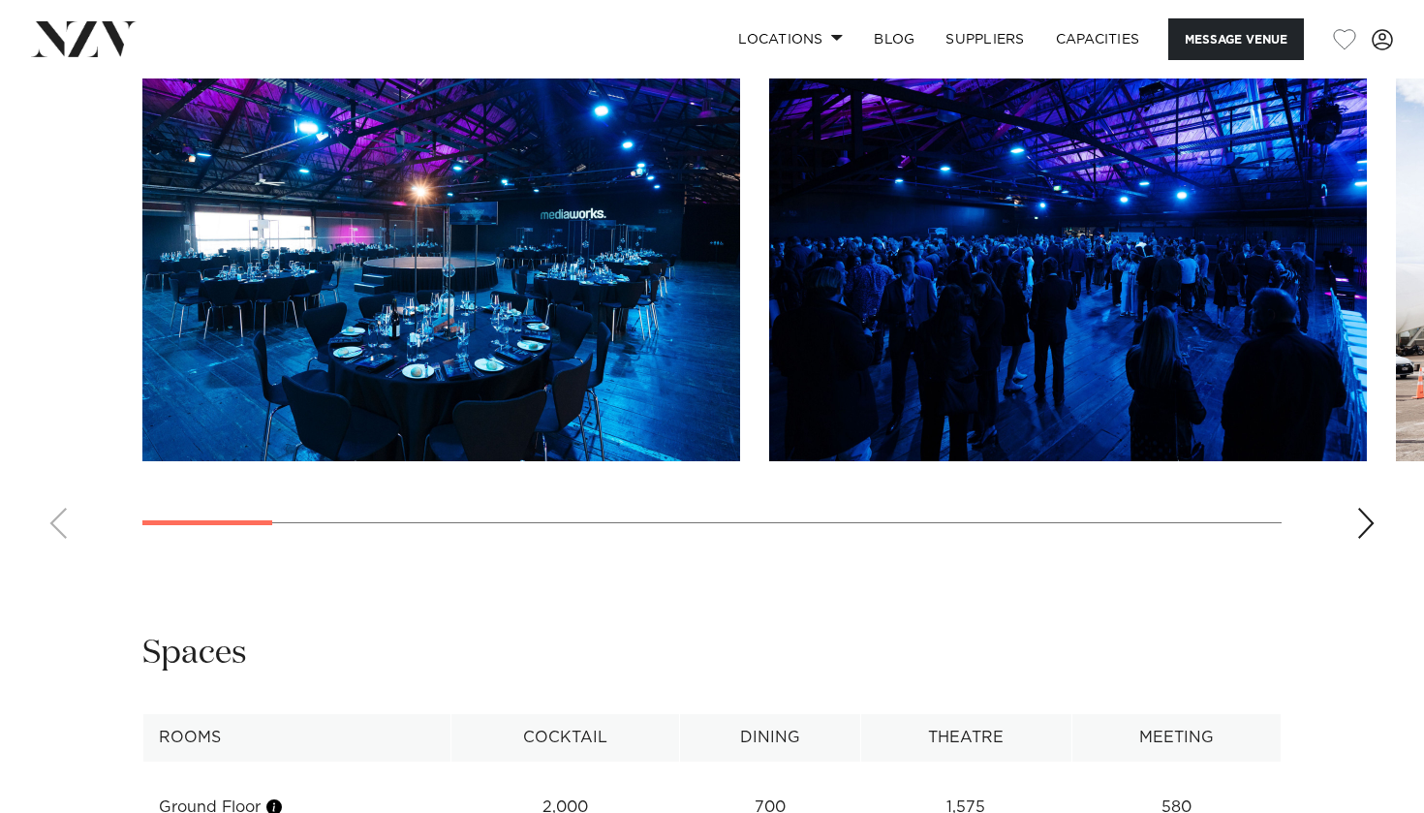
click at [1346, 554] on swiper-container at bounding box center [712, 288] width 1424 height 532
click at [1361, 539] on div "Next slide" at bounding box center [1365, 523] width 19 height 31
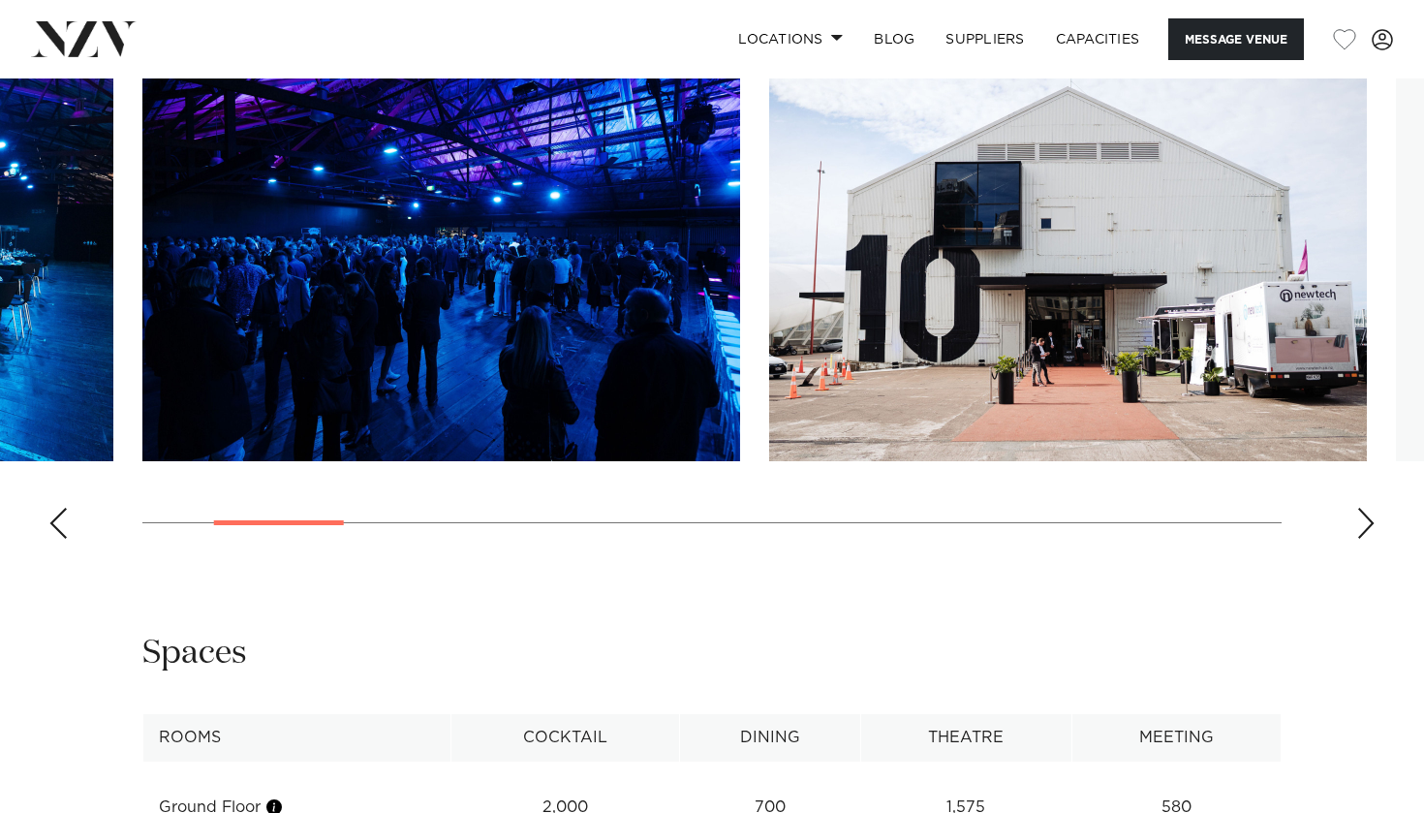
click at [1361, 539] on div "Next slide" at bounding box center [1365, 523] width 19 height 31
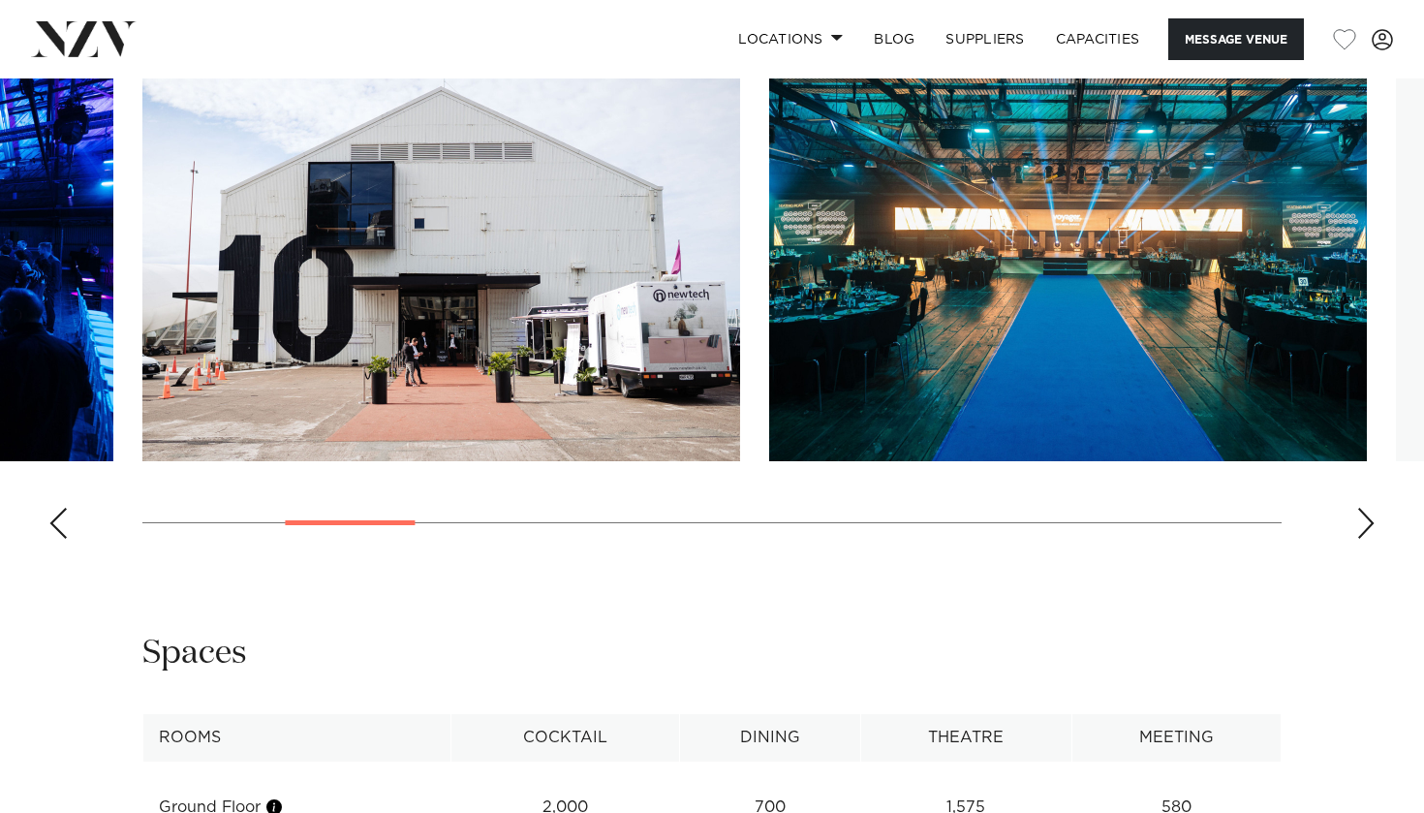
click at [1361, 539] on div "Next slide" at bounding box center [1365, 523] width 19 height 31
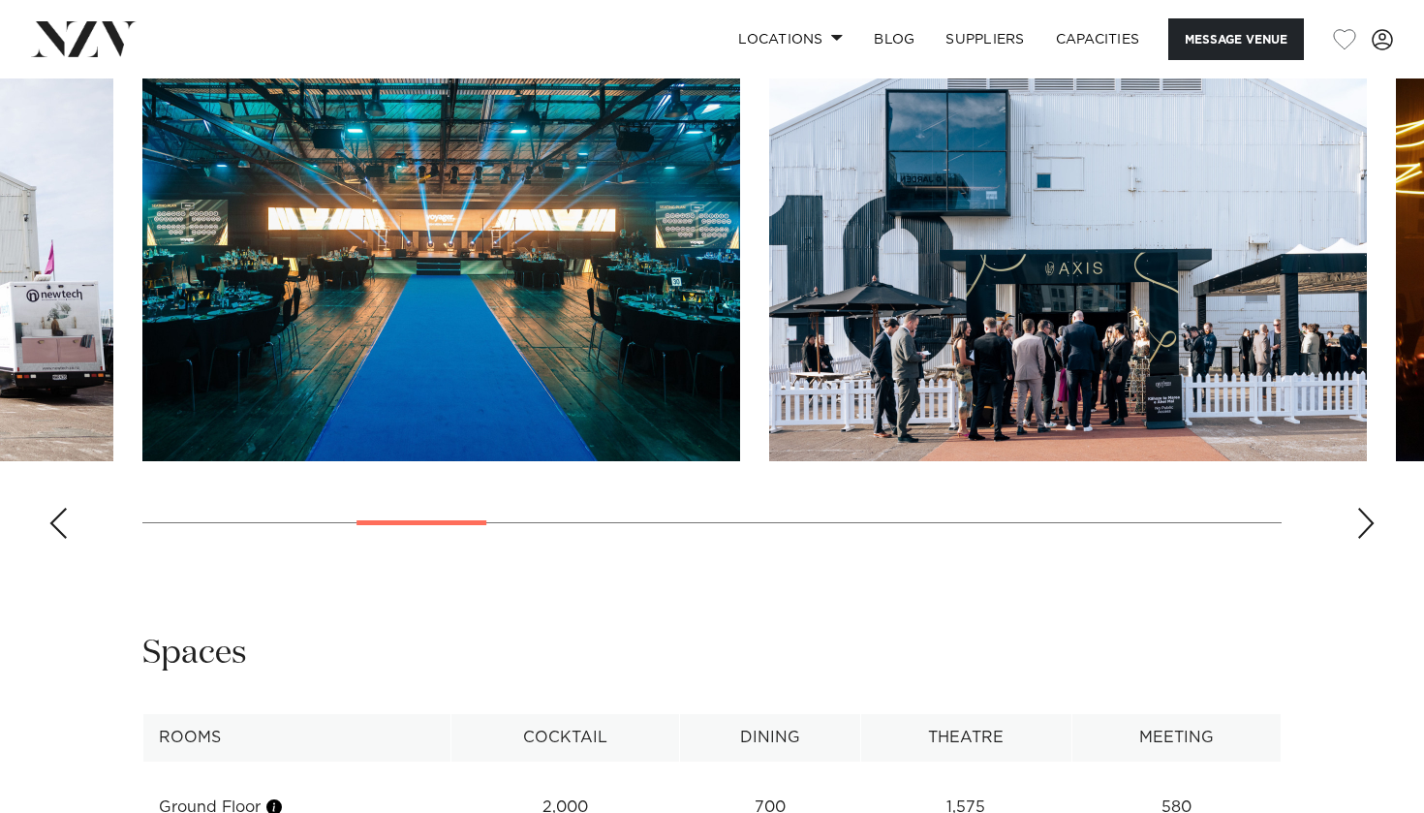
click at [1361, 539] on div "Next slide" at bounding box center [1365, 523] width 19 height 31
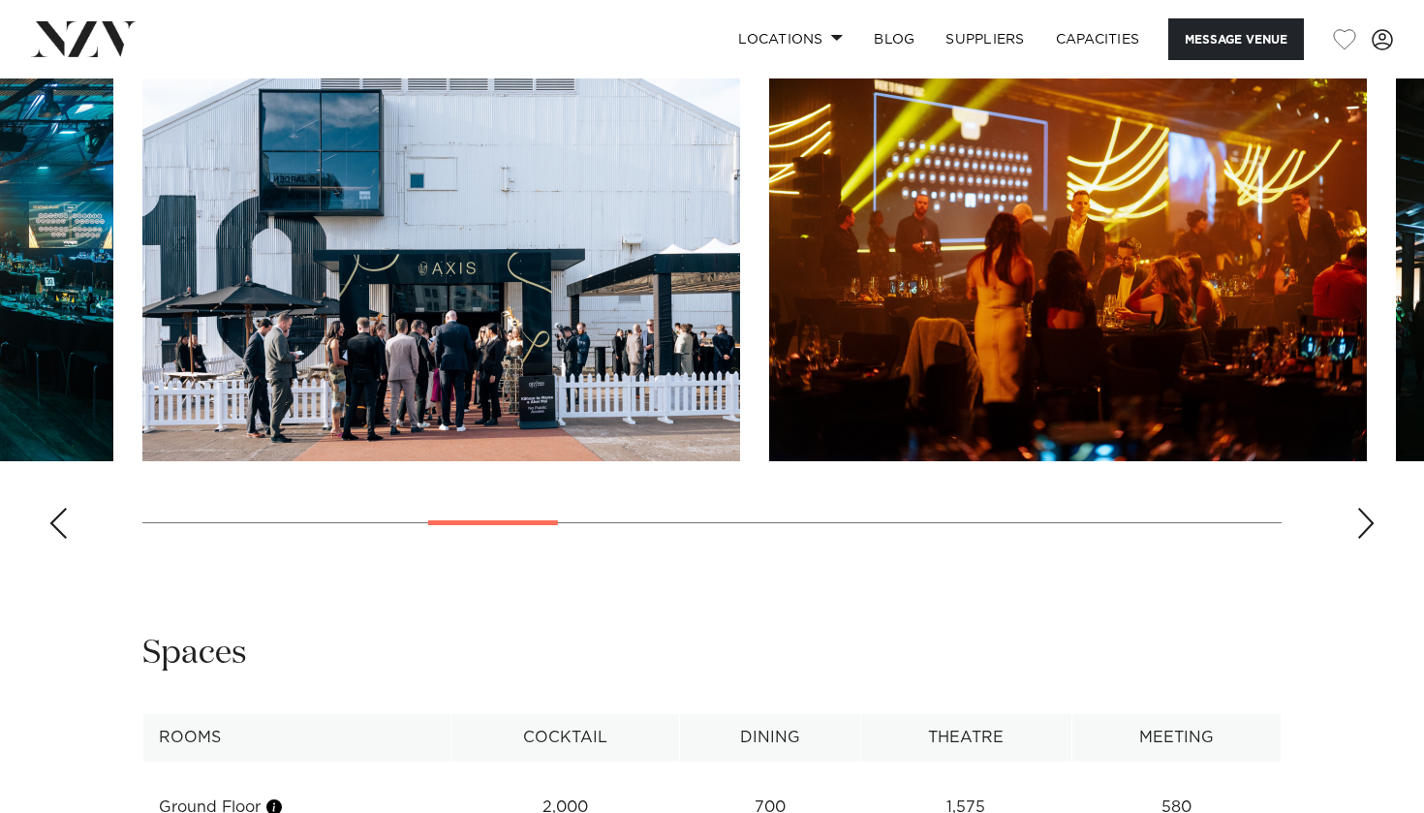
click at [1361, 539] on div "Next slide" at bounding box center [1365, 523] width 19 height 31
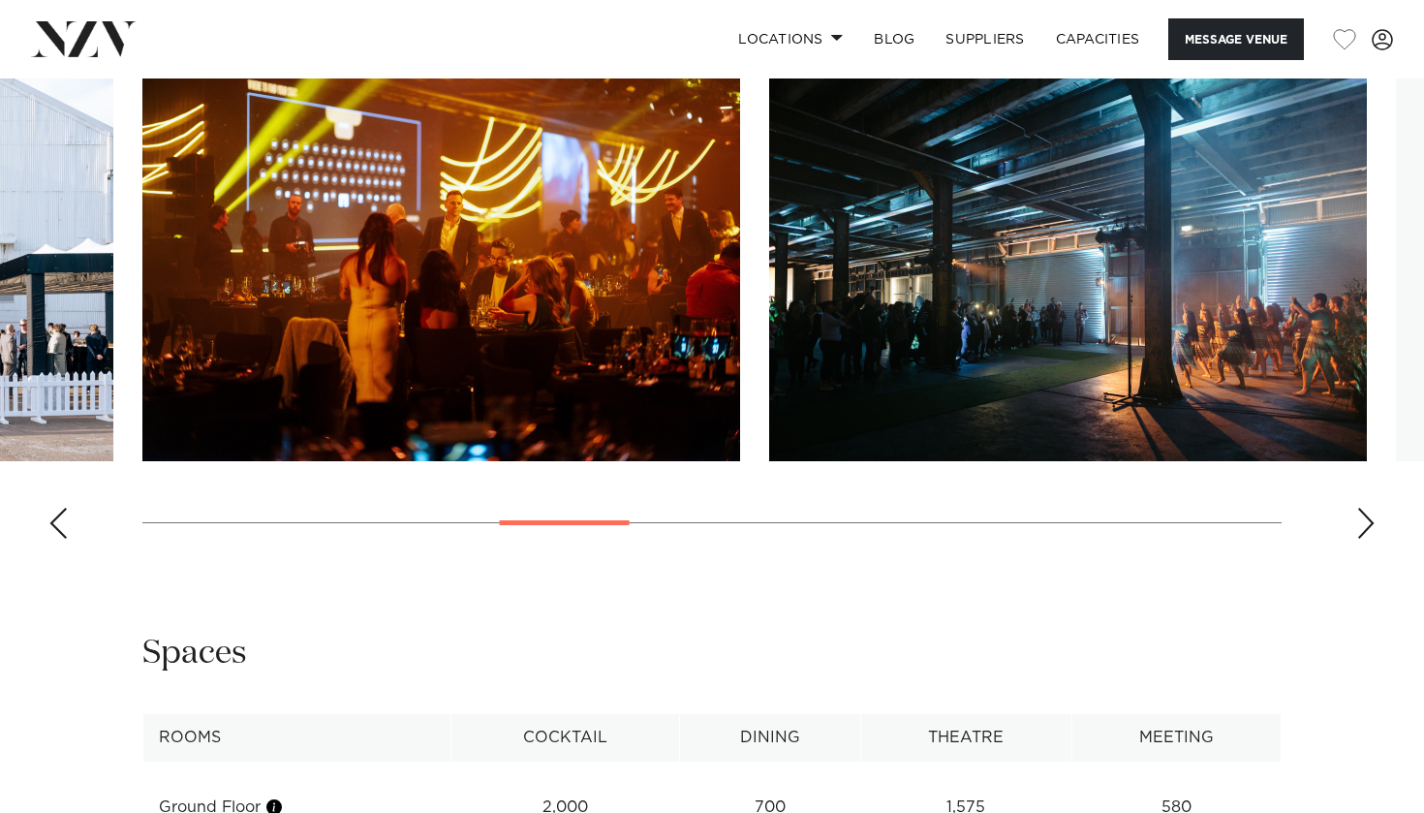
click at [1361, 539] on div "Next slide" at bounding box center [1365, 523] width 19 height 31
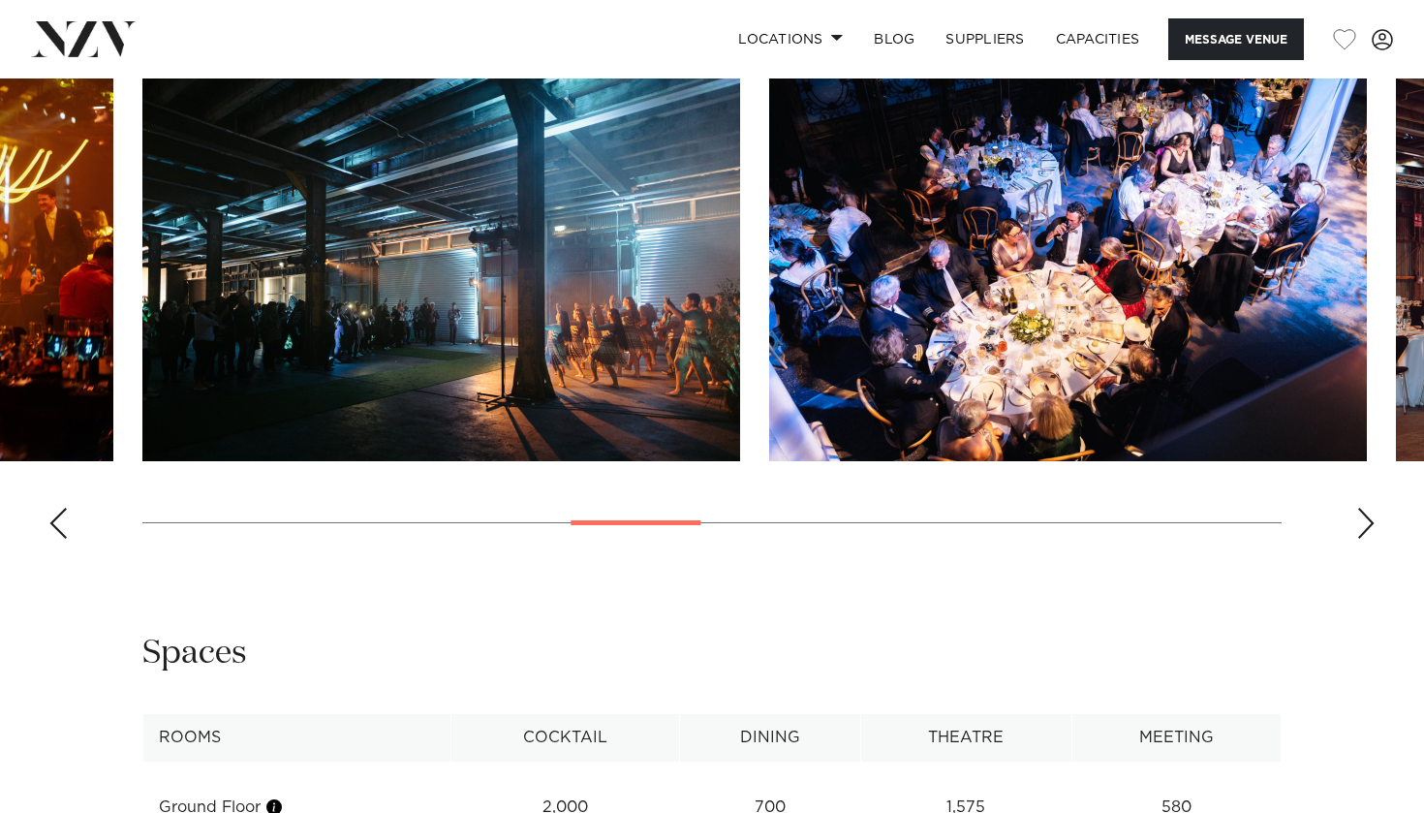
click at [1361, 539] on div "Next slide" at bounding box center [1365, 523] width 19 height 31
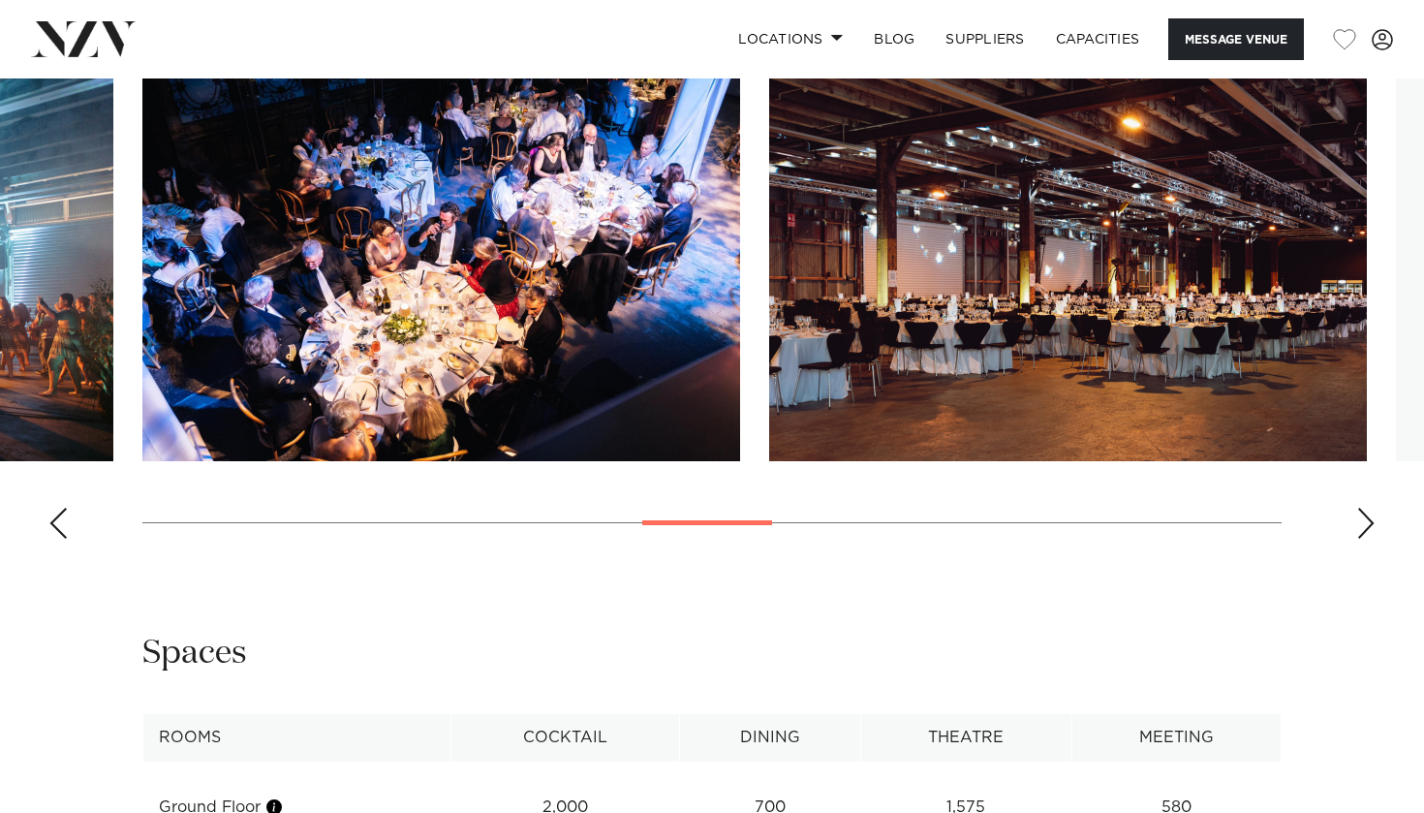
click at [1361, 539] on div "Next slide" at bounding box center [1365, 523] width 19 height 31
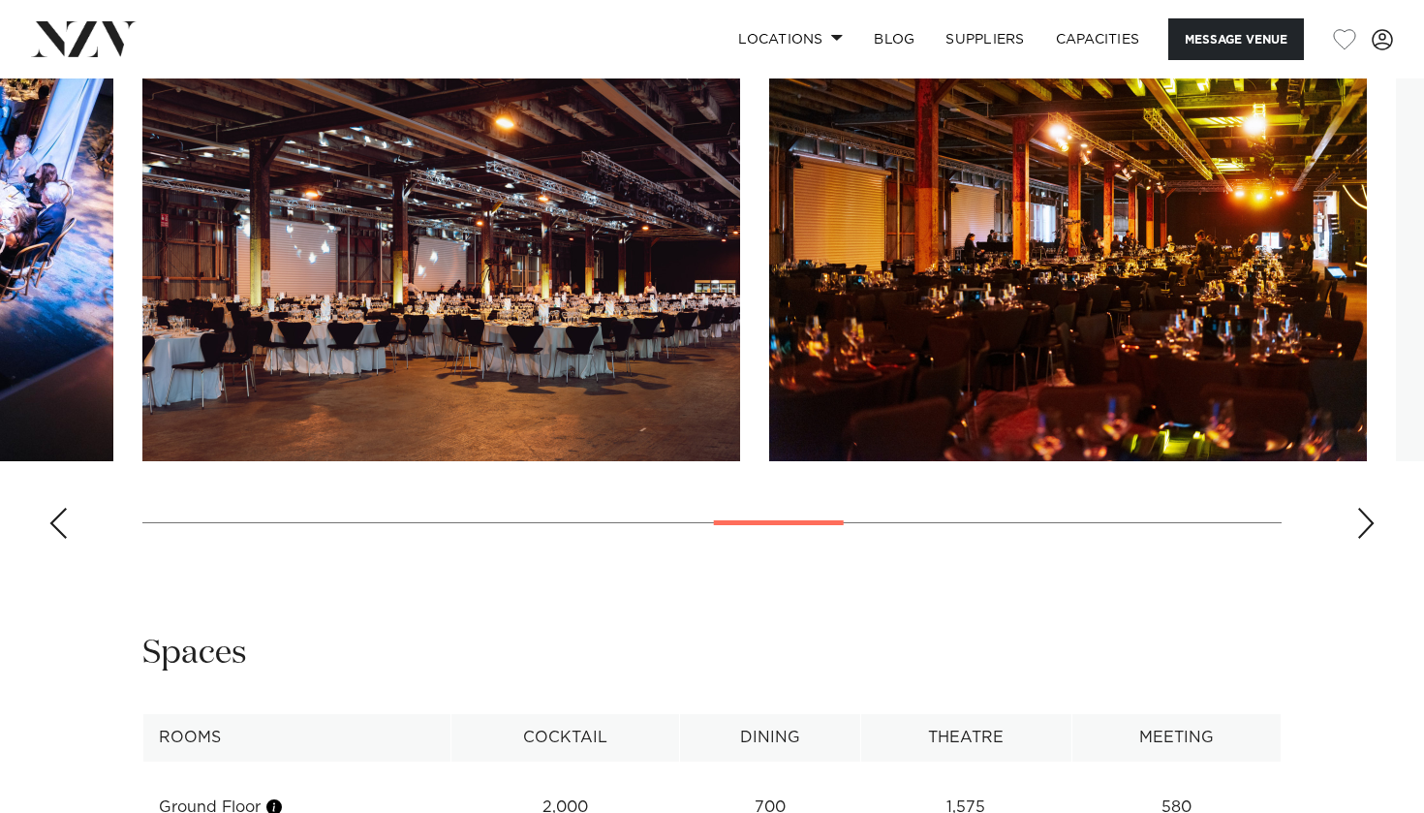
click at [1361, 539] on div "Next slide" at bounding box center [1365, 523] width 19 height 31
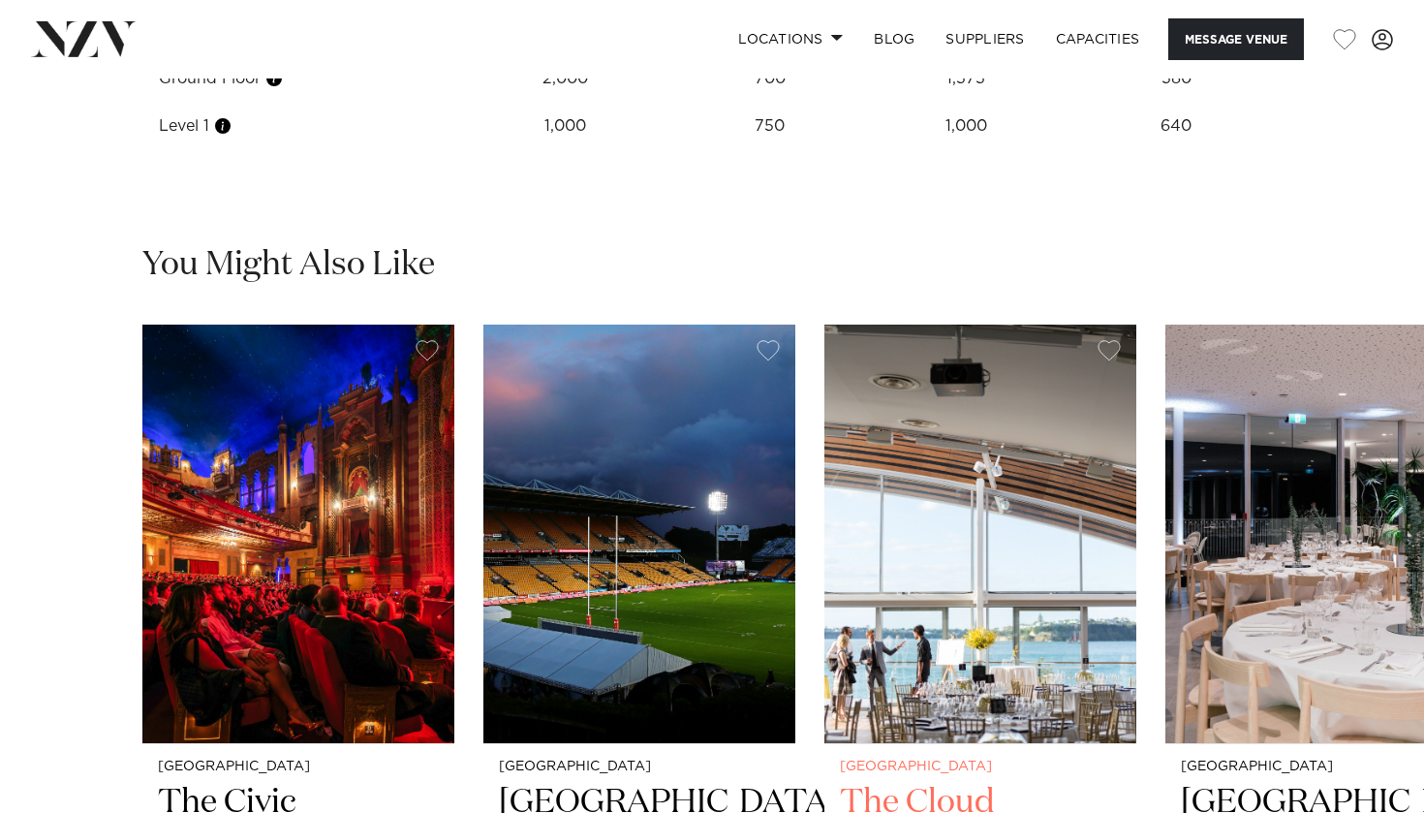
scroll to position [2778, 0]
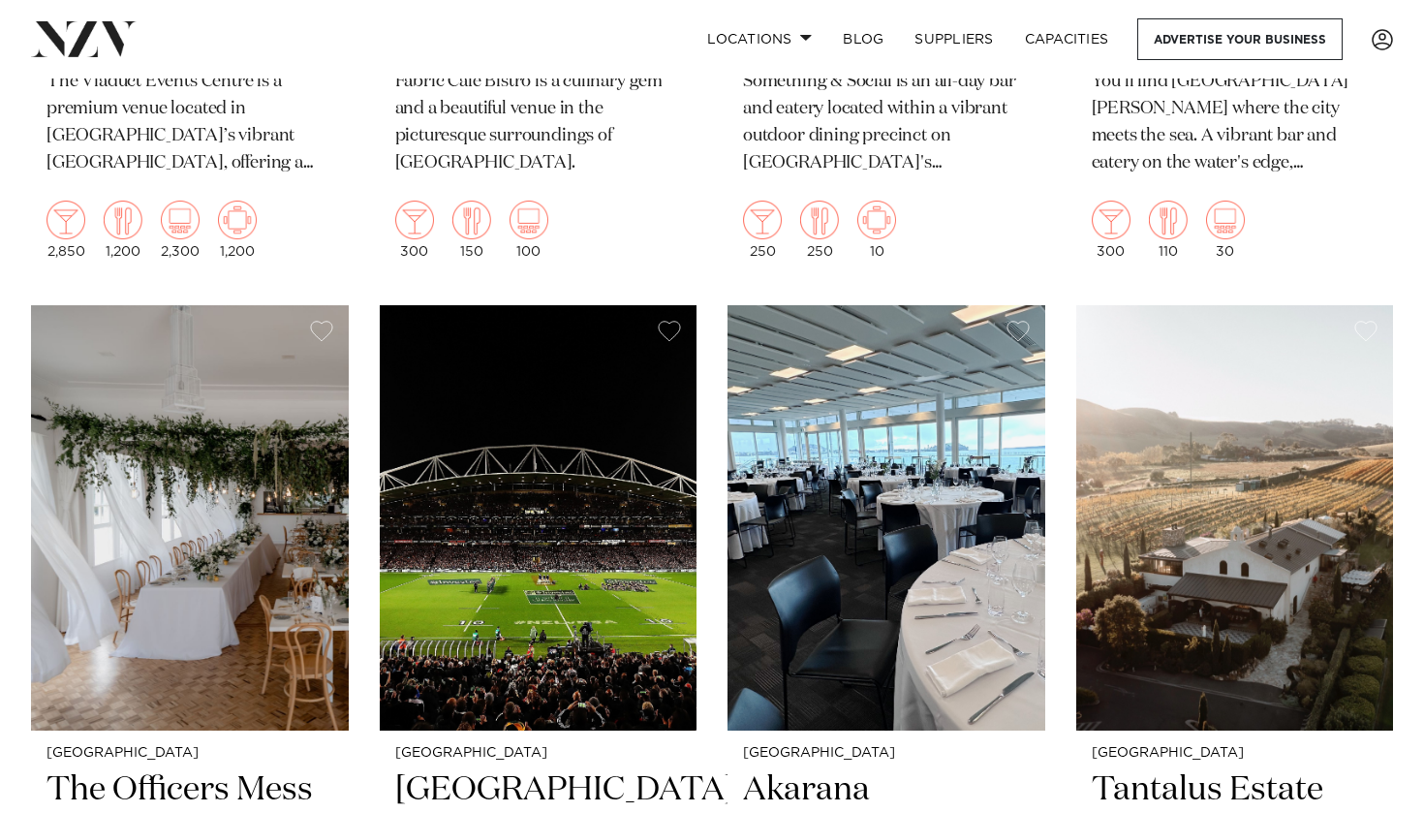
scroll to position [12940, 0]
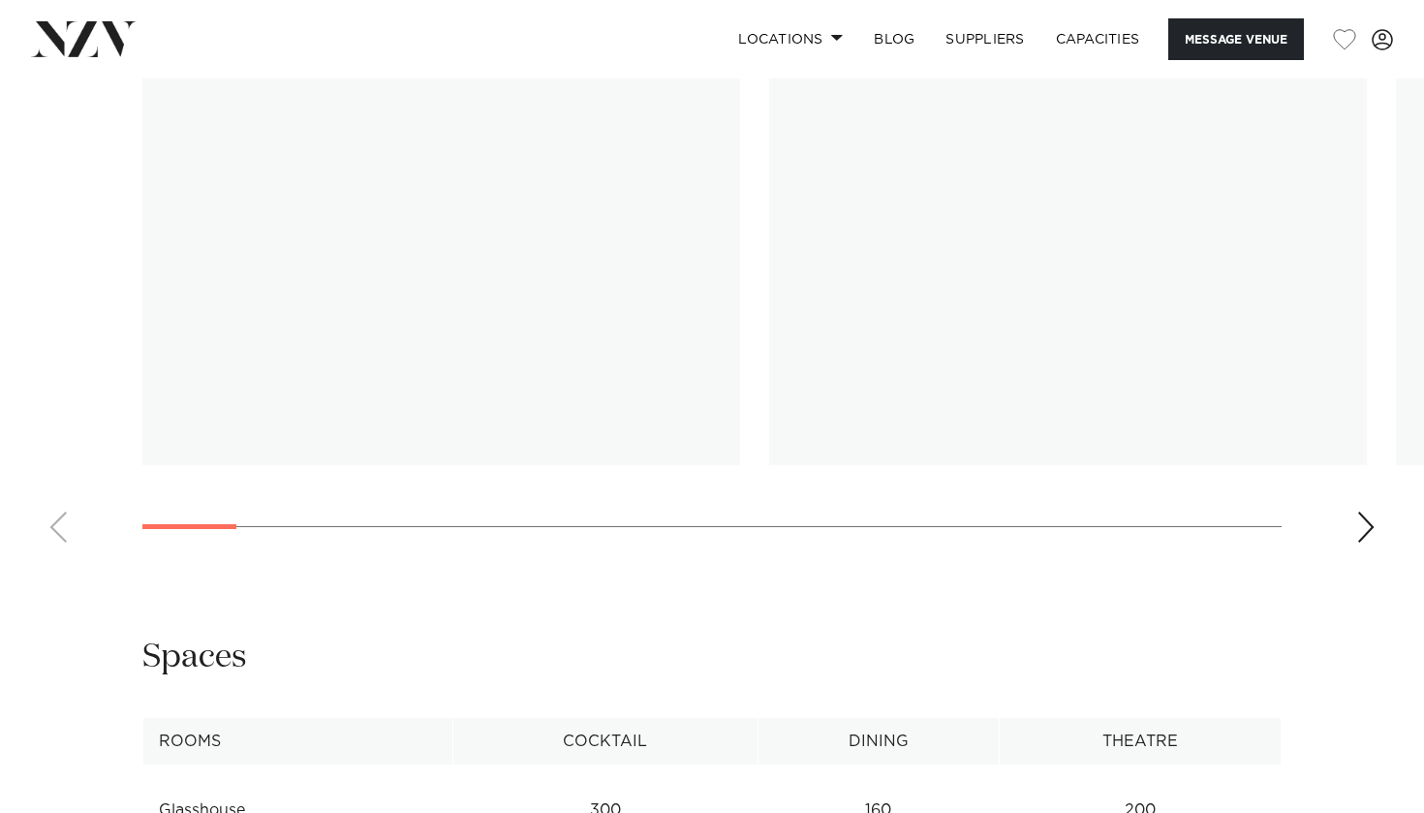
scroll to position [1995, 0]
click at [605, 349] on img "1 / 22" at bounding box center [441, 241] width 598 height 439
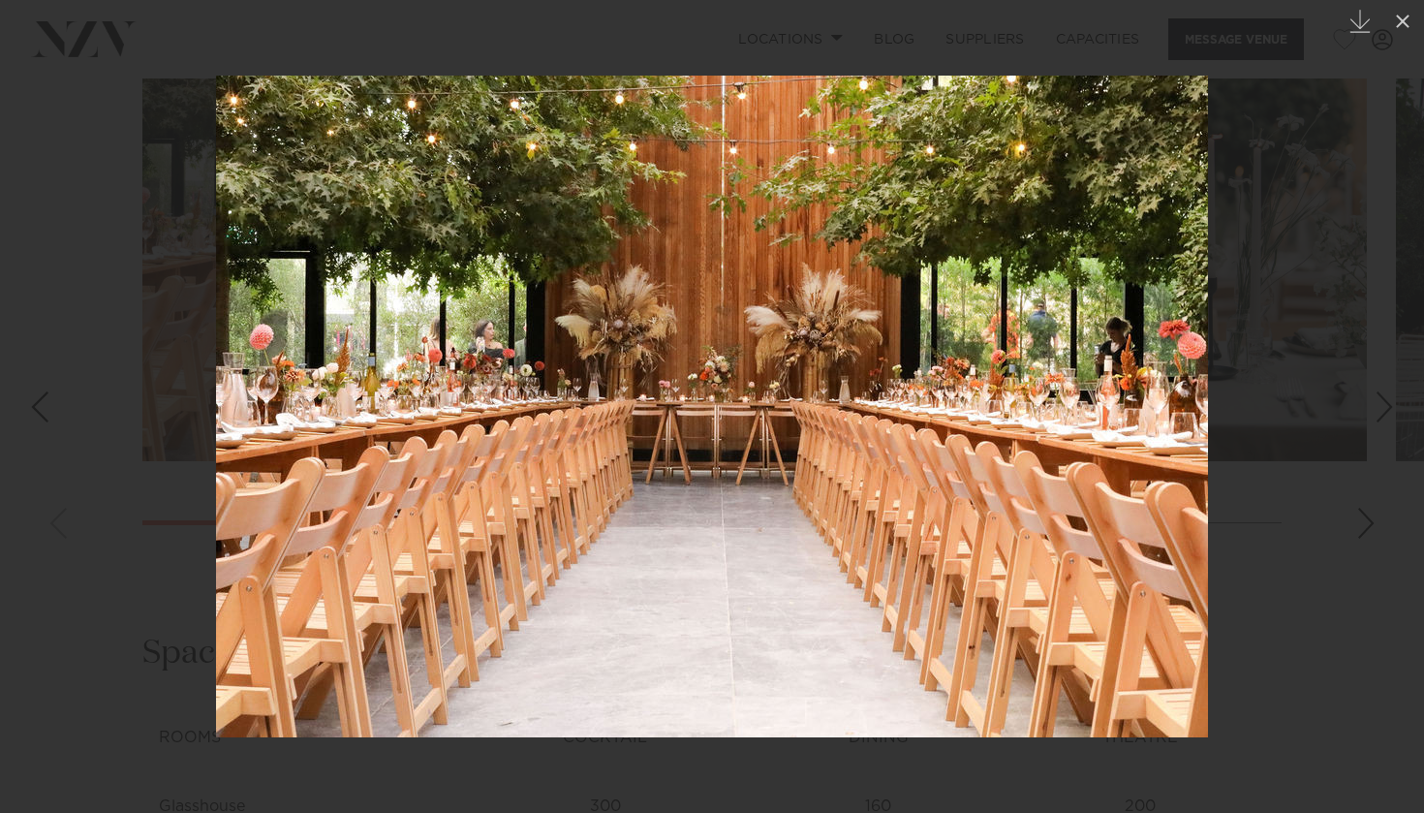
click at [1363, 523] on div at bounding box center [712, 406] width 1424 height 813
click at [1369, 523] on div at bounding box center [712, 406] width 1424 height 813
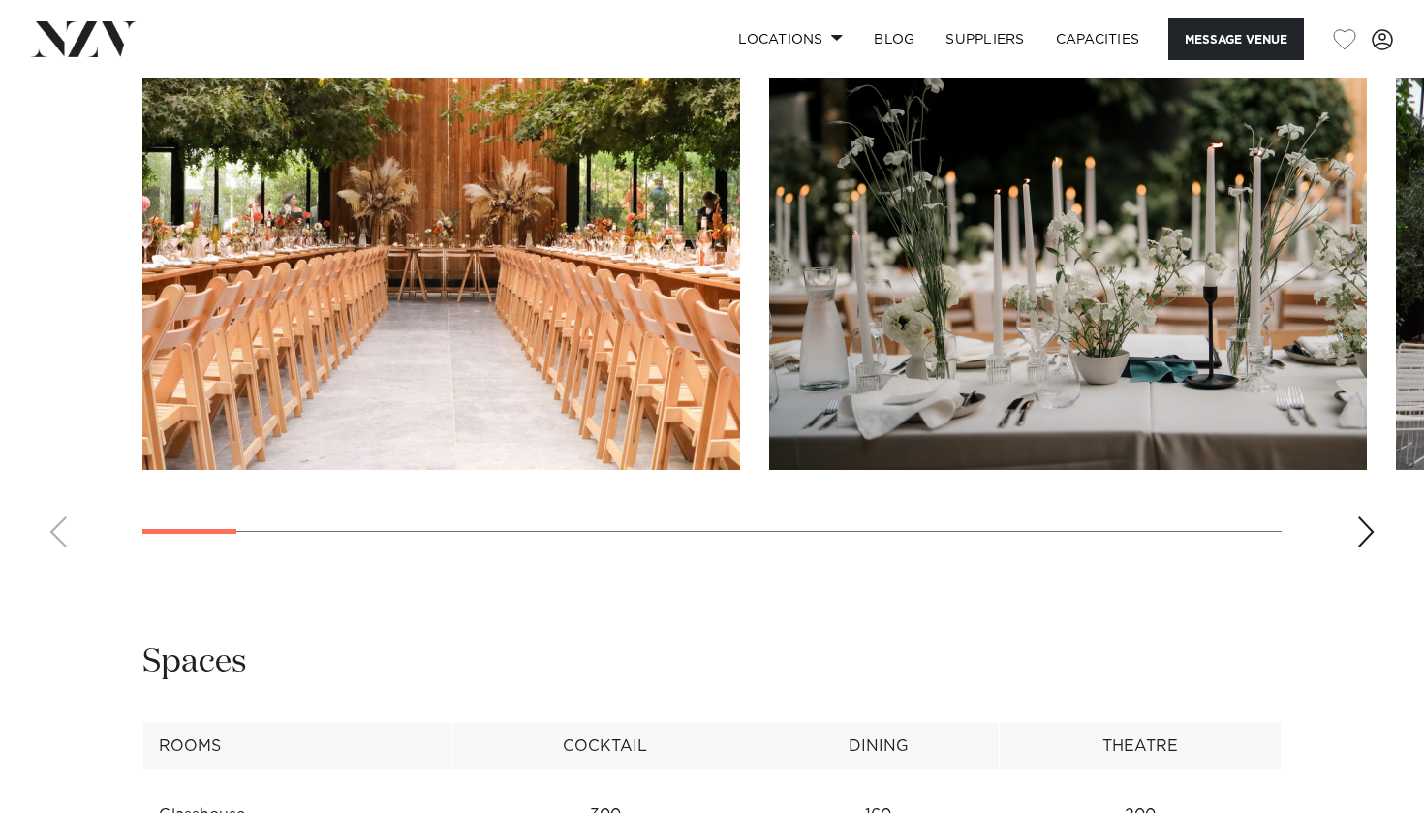
scroll to position [1982, 0]
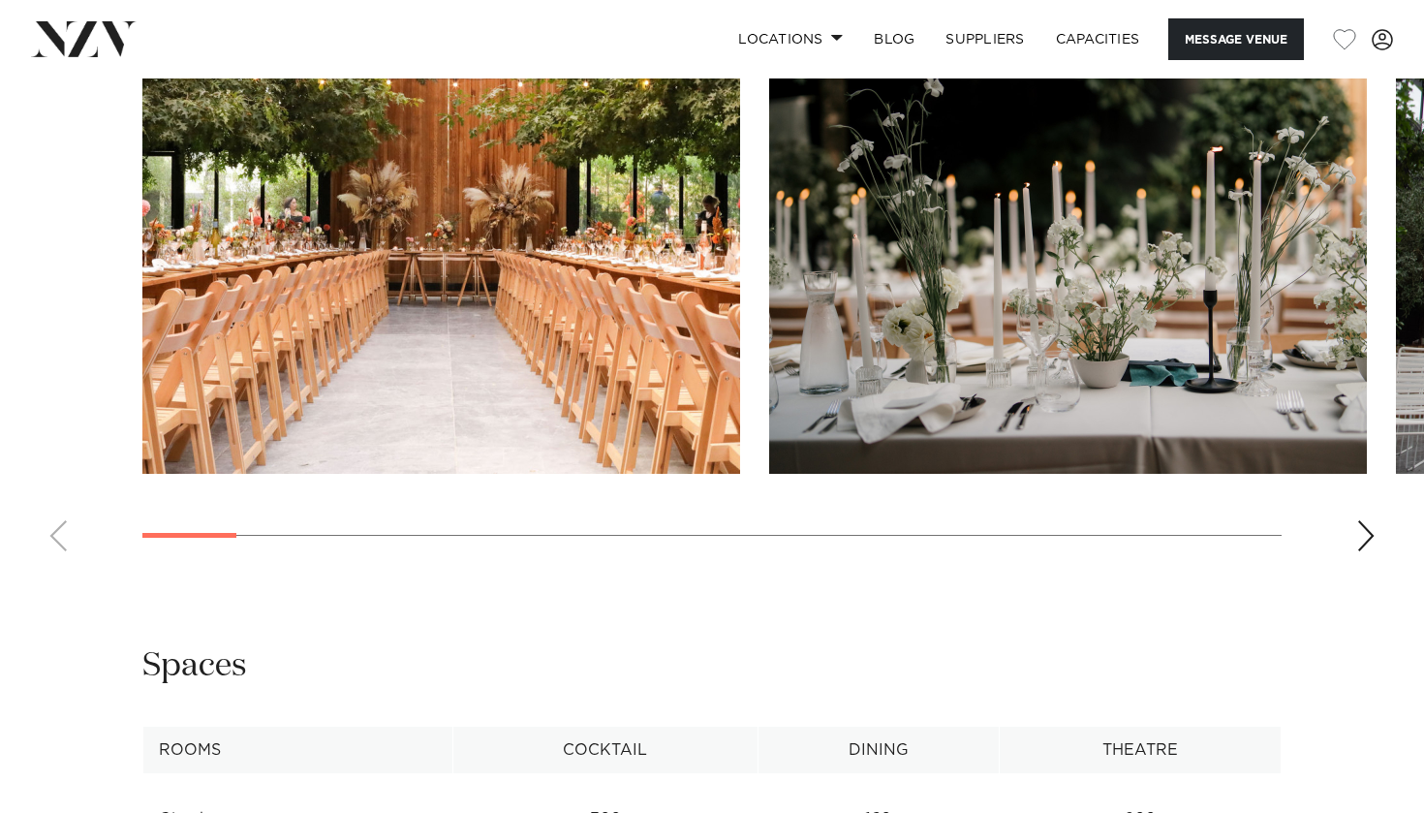
click at [1379, 529] on swiper-container at bounding box center [712, 301] width 1424 height 532
click at [1365, 529] on div "Next slide" at bounding box center [1365, 535] width 19 height 31
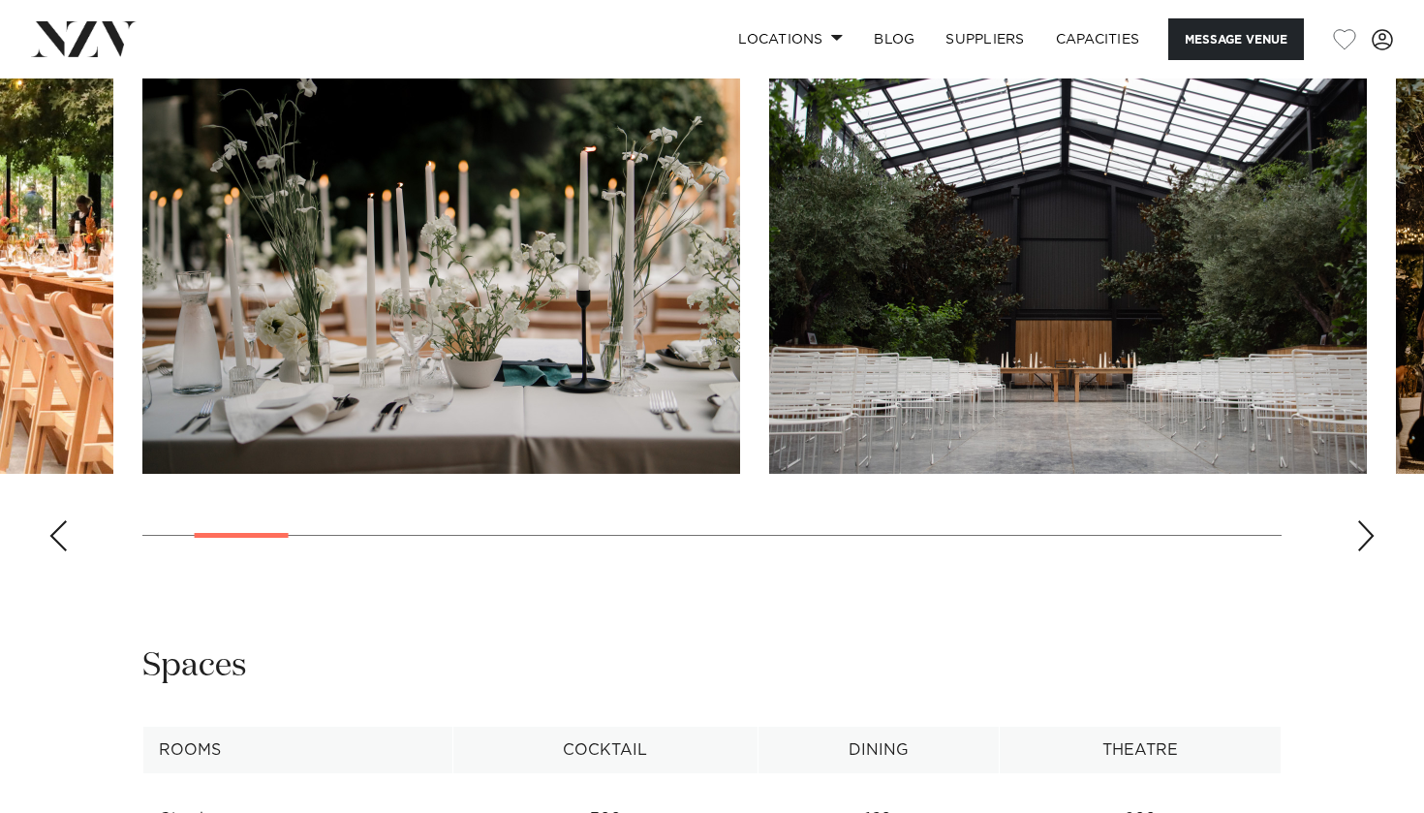
click at [1365, 529] on div "Next slide" at bounding box center [1365, 535] width 19 height 31
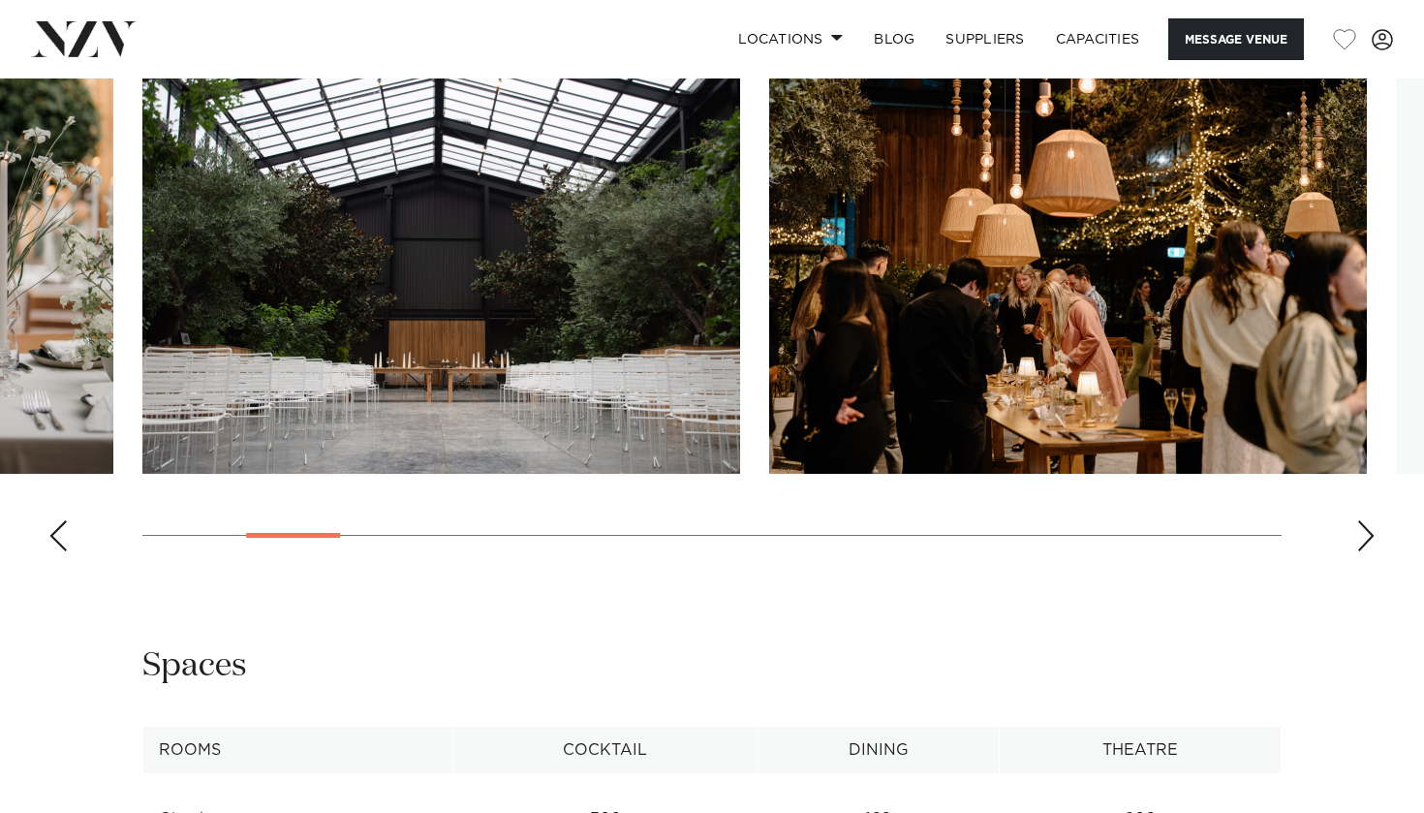
click at [1365, 529] on div "Next slide" at bounding box center [1365, 535] width 19 height 31
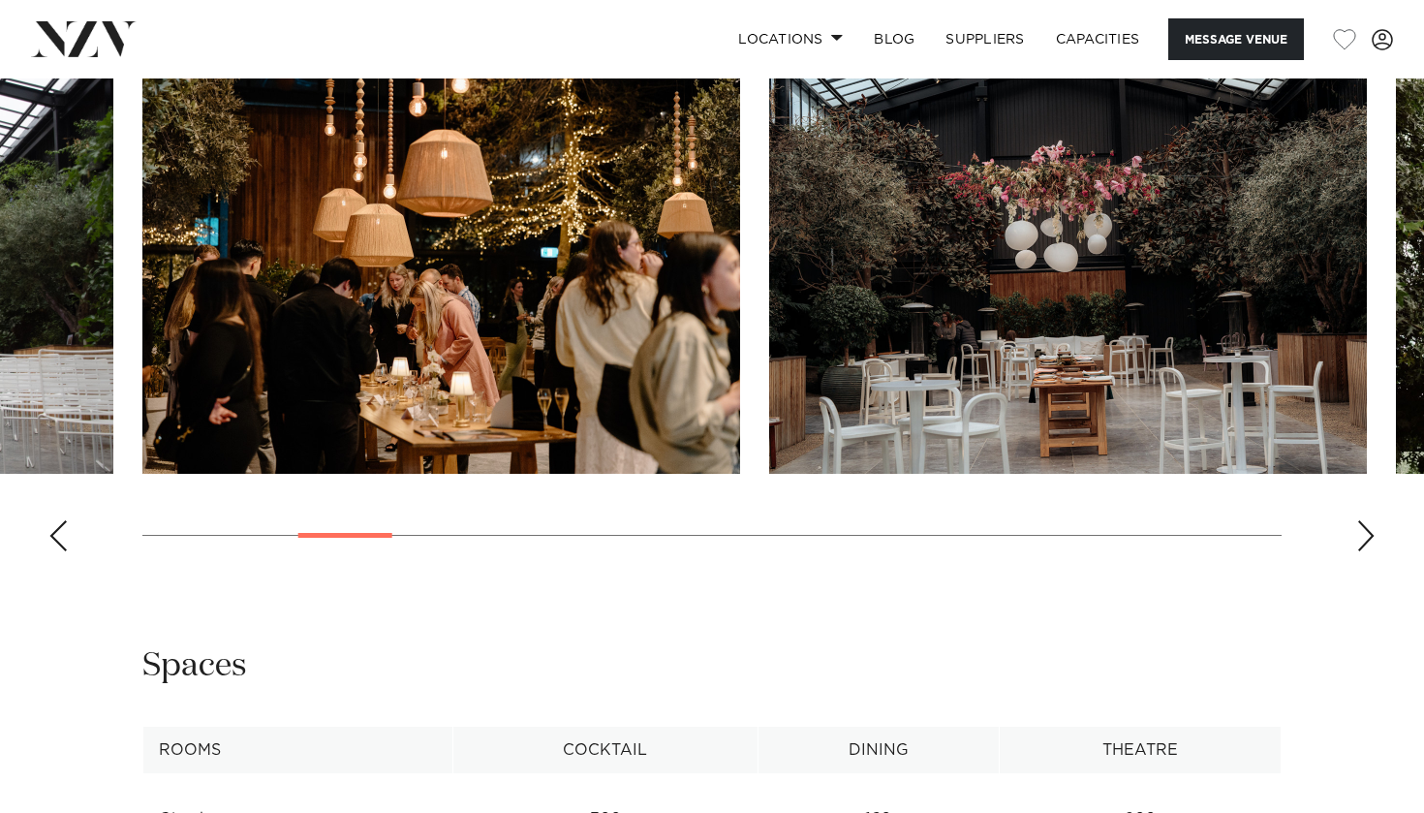
click at [1365, 529] on div "Next slide" at bounding box center [1365, 535] width 19 height 31
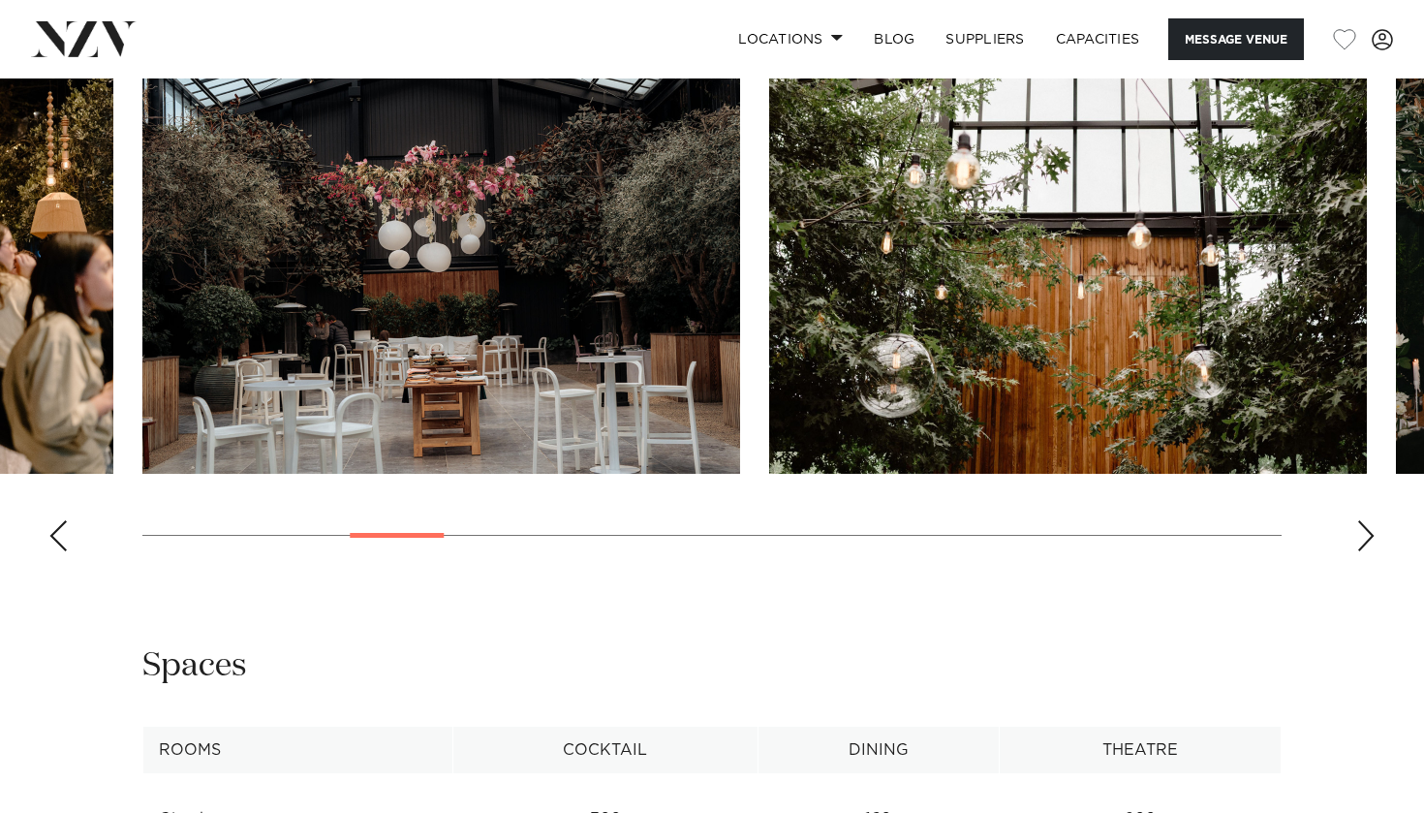
click at [1365, 529] on div "Next slide" at bounding box center [1365, 535] width 19 height 31
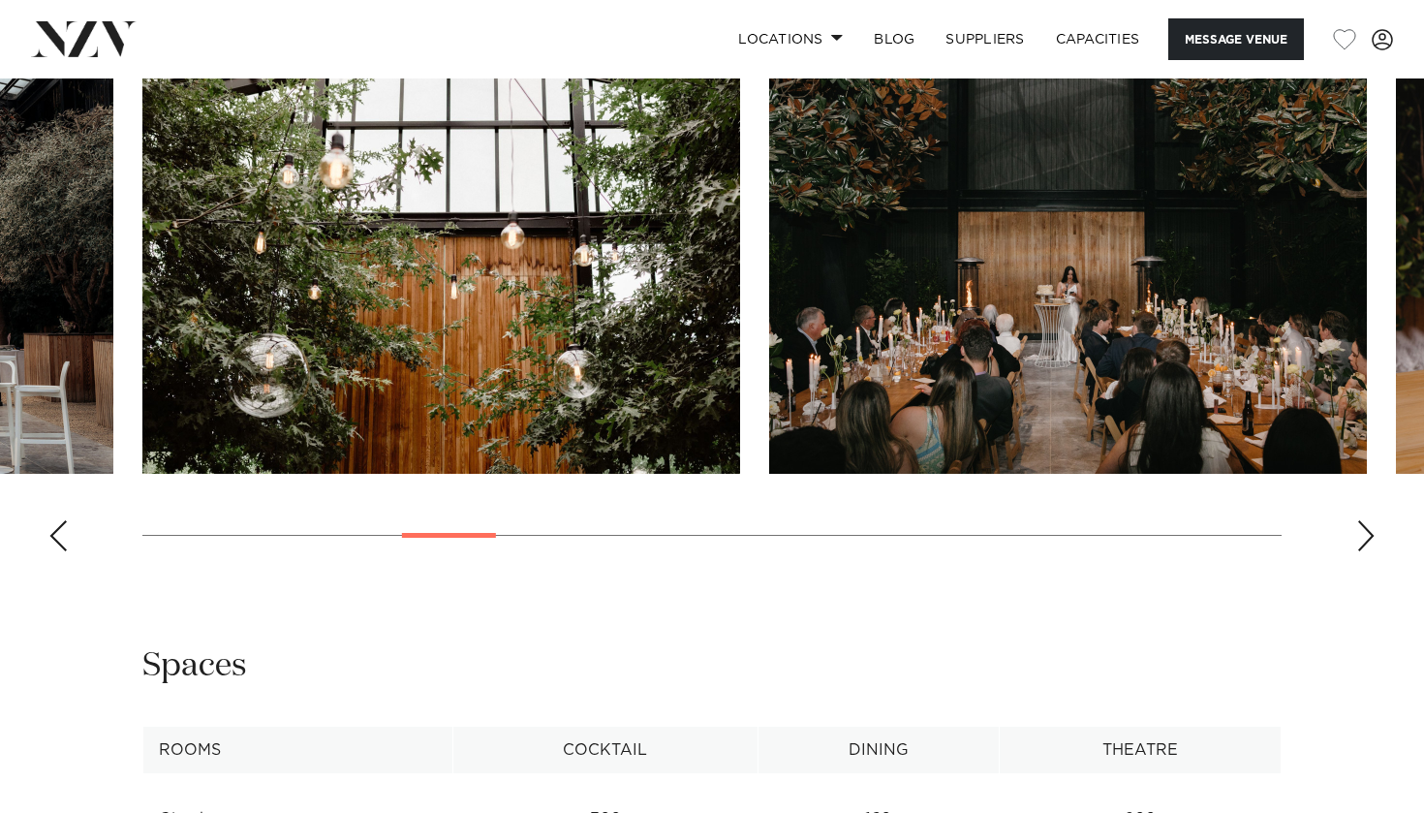
click at [1365, 529] on div "Next slide" at bounding box center [1365, 535] width 19 height 31
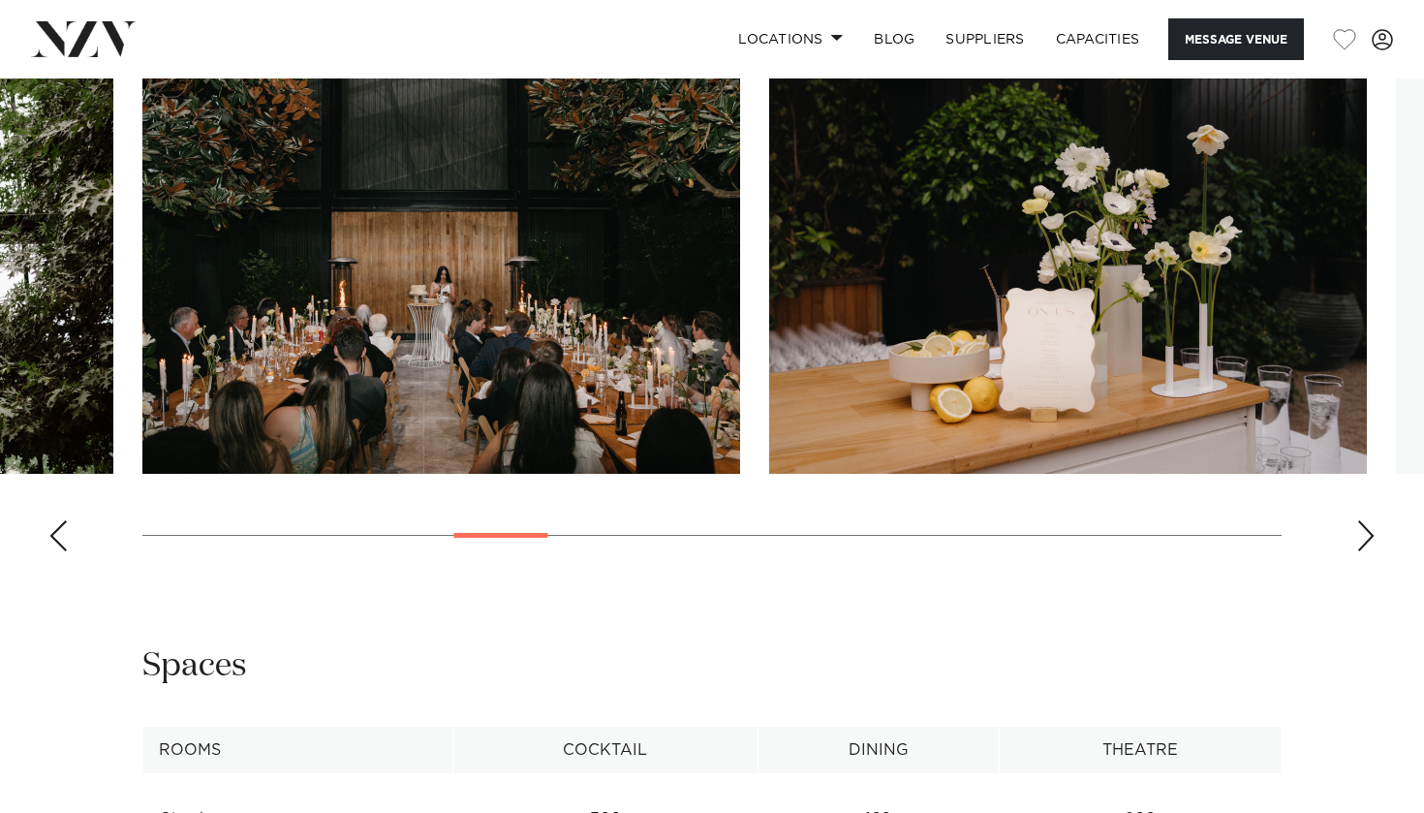
click at [1365, 529] on div "Next slide" at bounding box center [1365, 535] width 19 height 31
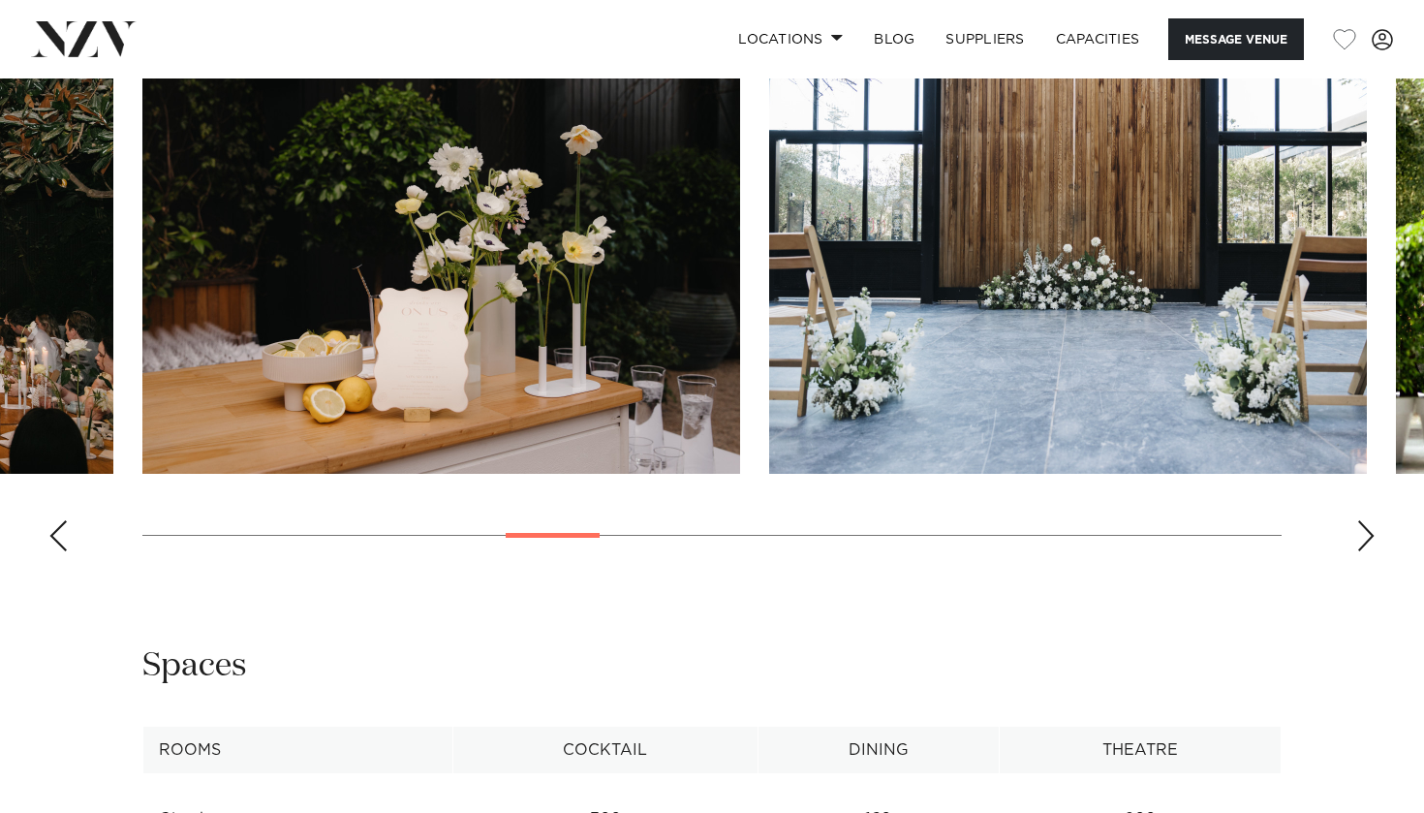
click at [1365, 529] on div "Next slide" at bounding box center [1365, 535] width 19 height 31
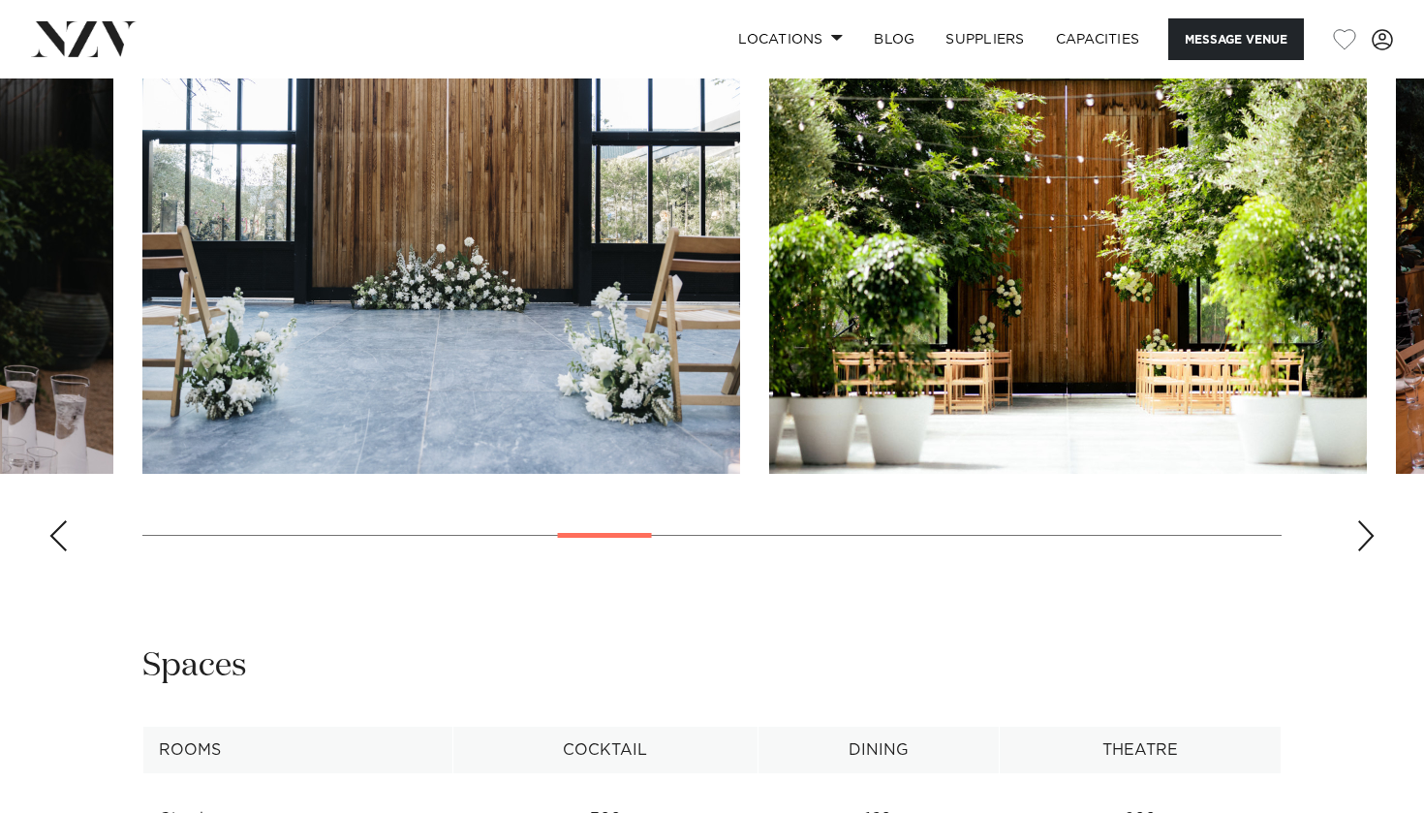
click at [1365, 529] on div "Next slide" at bounding box center [1365, 535] width 19 height 31
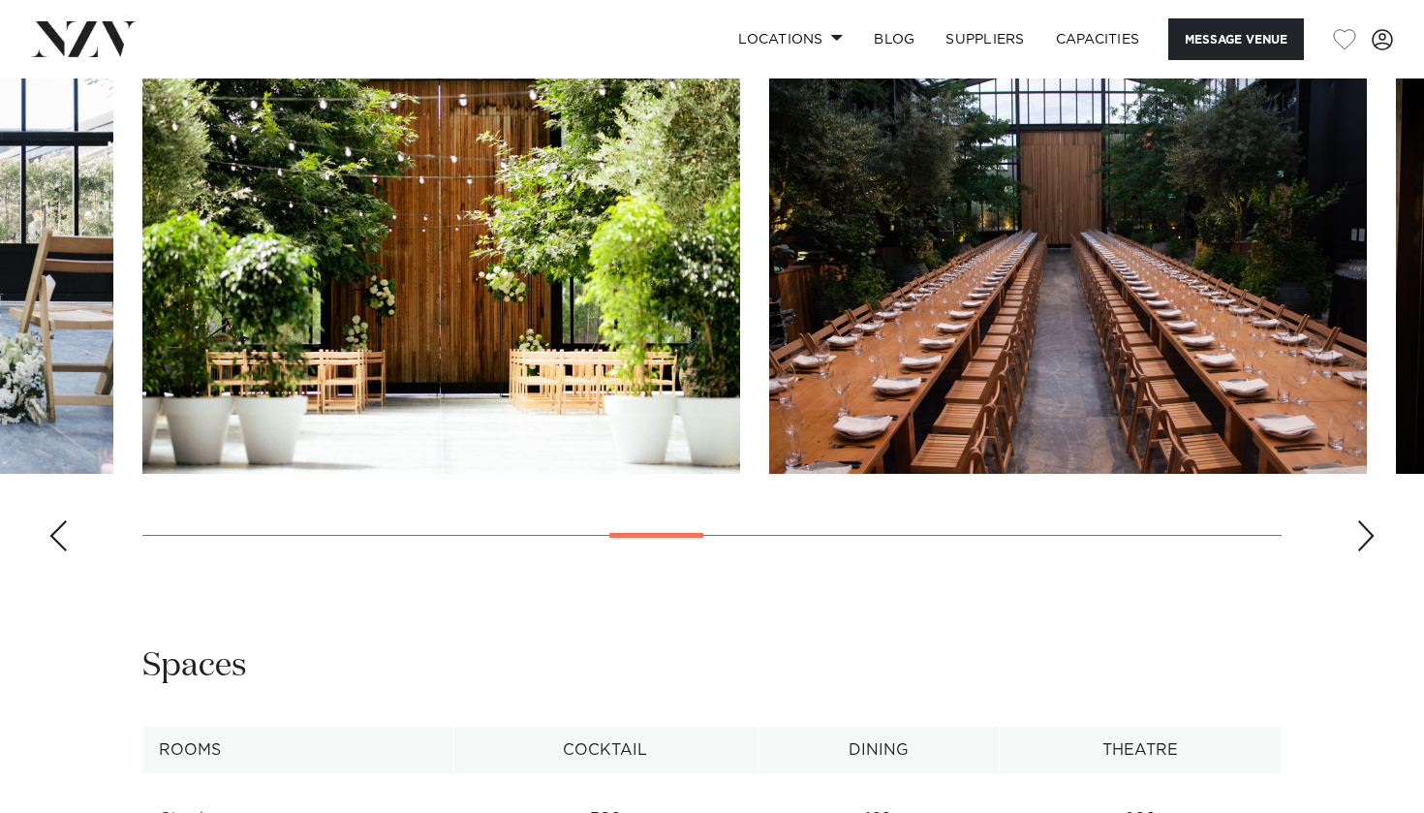
click at [1365, 529] on div "Next slide" at bounding box center [1365, 535] width 19 height 31
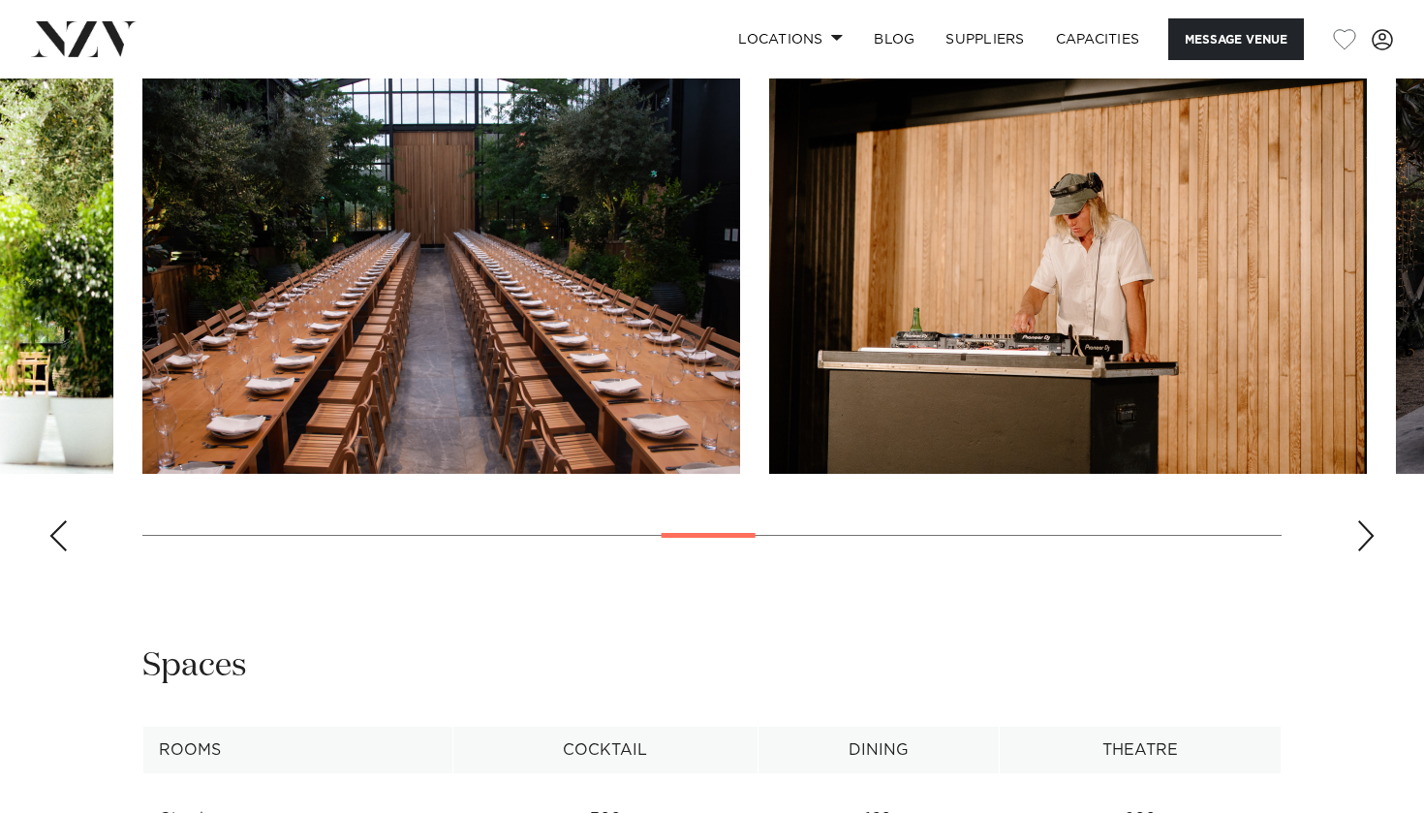
click at [1365, 529] on div "Next slide" at bounding box center [1365, 535] width 19 height 31
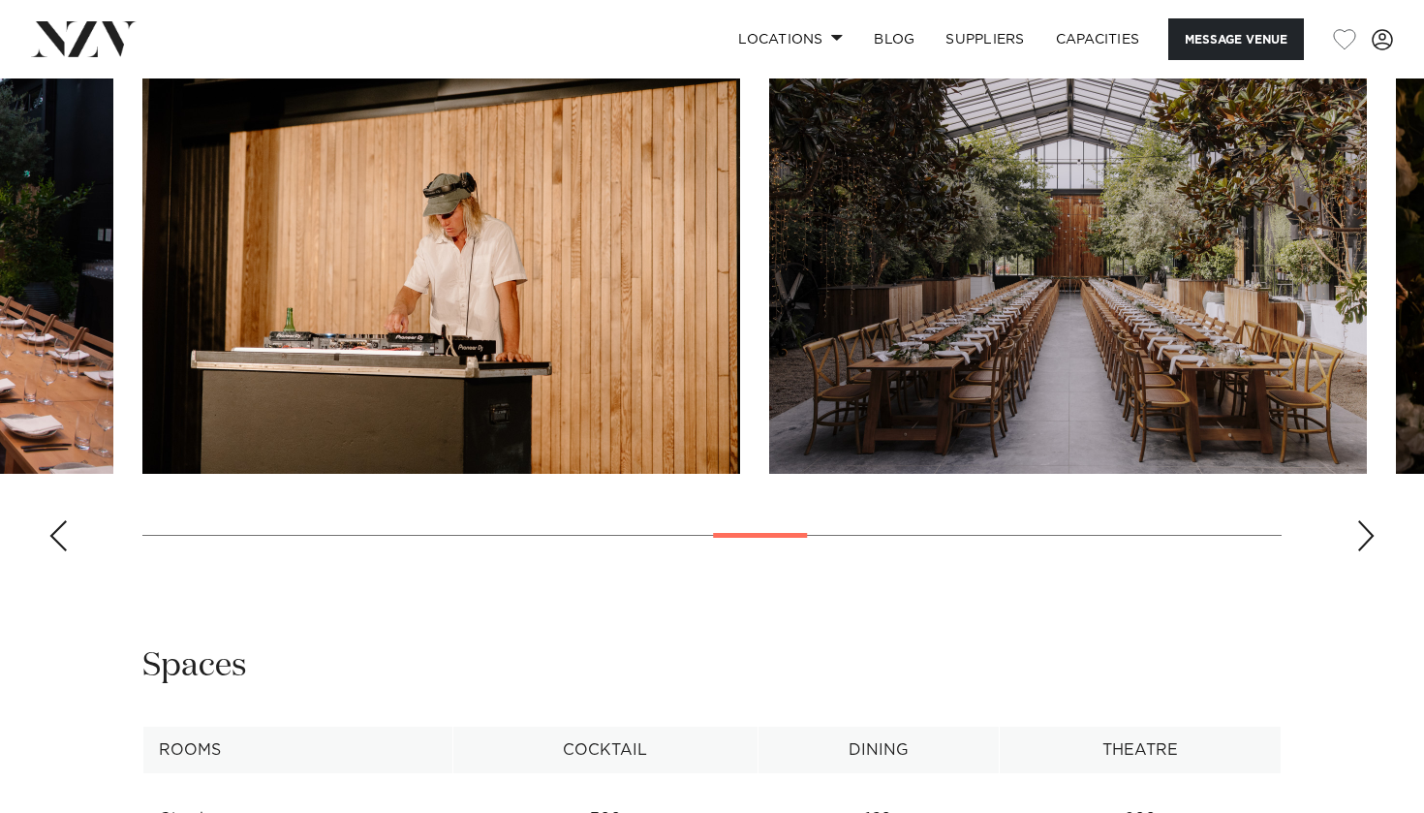
click at [1365, 529] on div "Next slide" at bounding box center [1365, 535] width 19 height 31
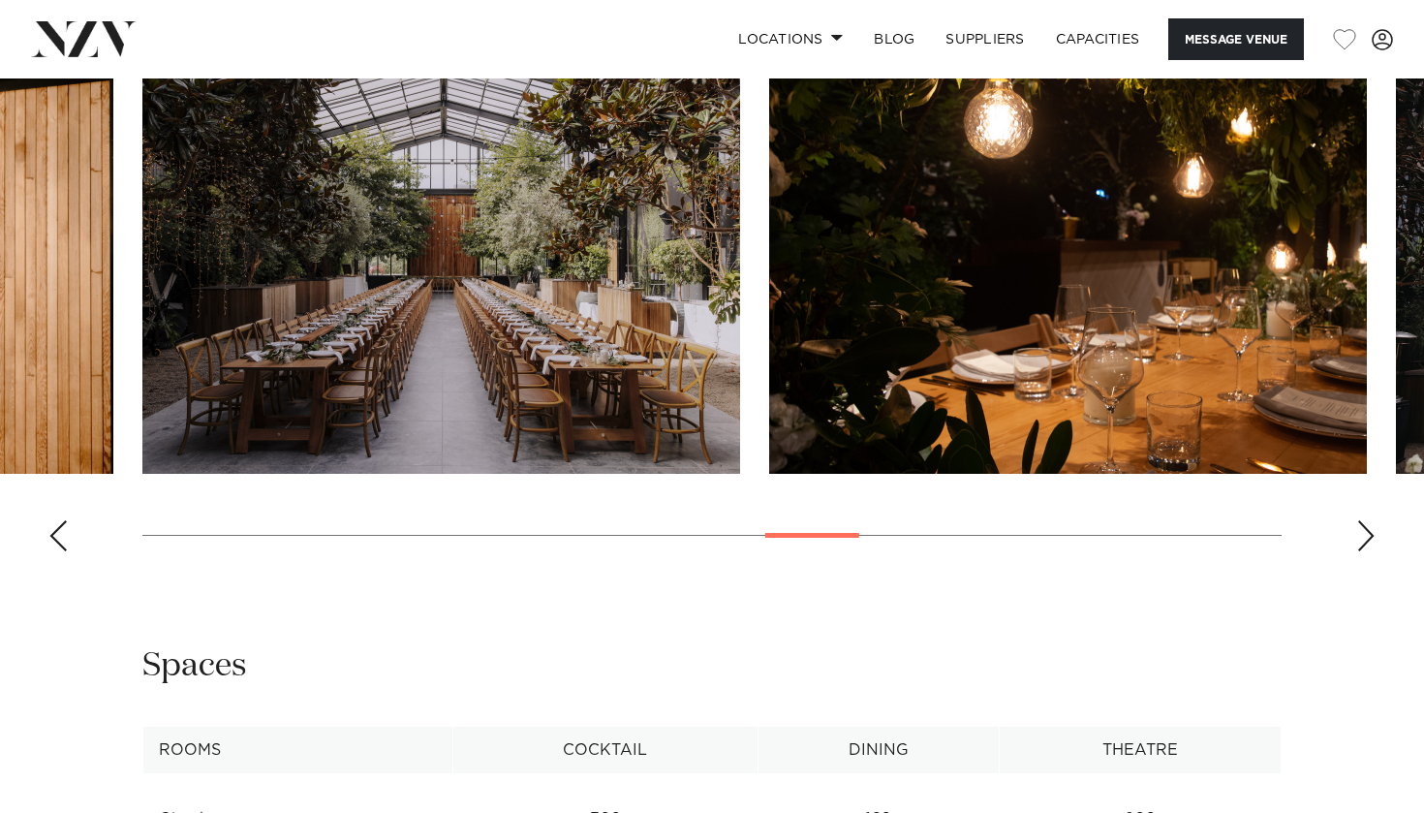
click at [1365, 529] on div "Next slide" at bounding box center [1365, 535] width 19 height 31
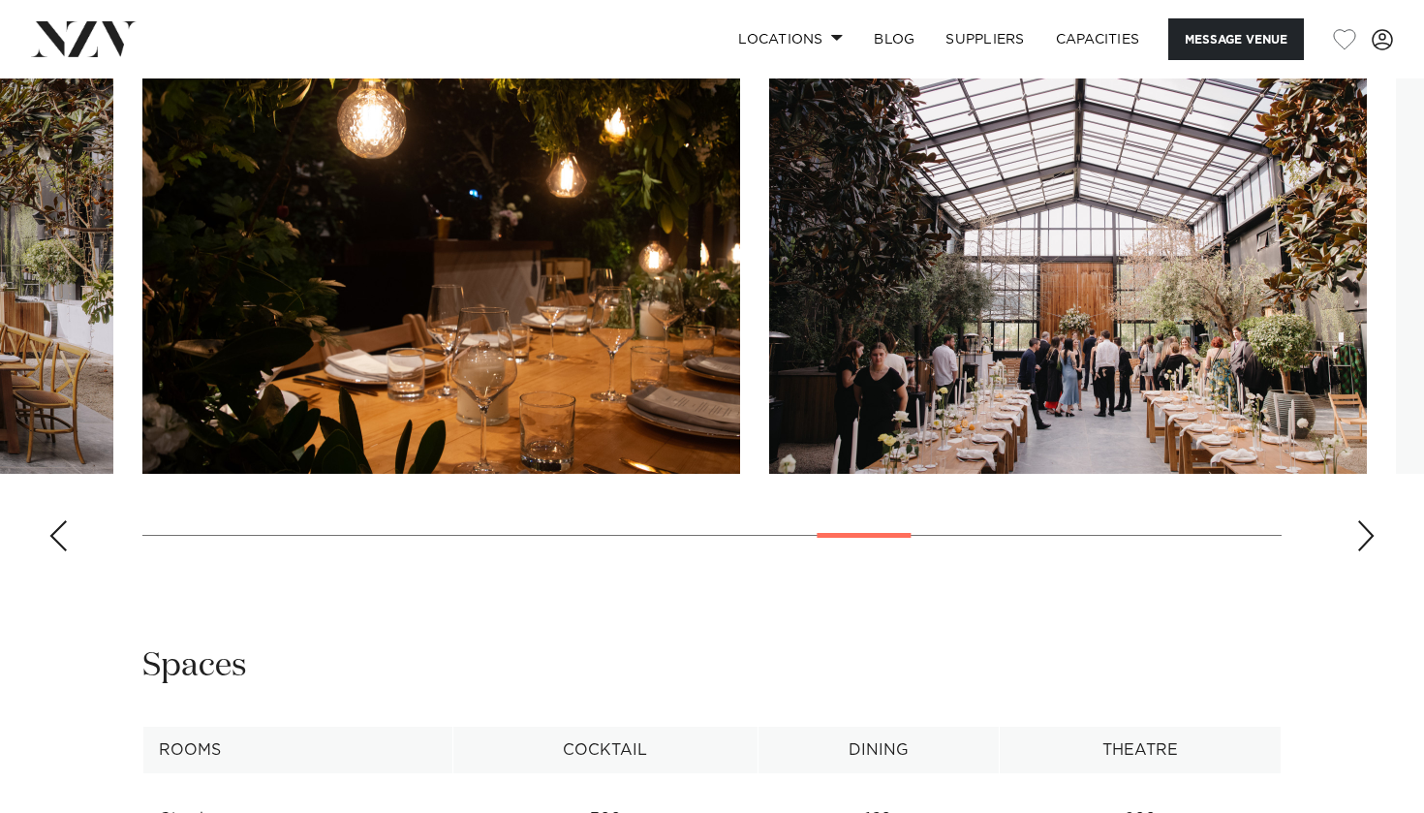
click at [1365, 529] on div "Next slide" at bounding box center [1365, 535] width 19 height 31
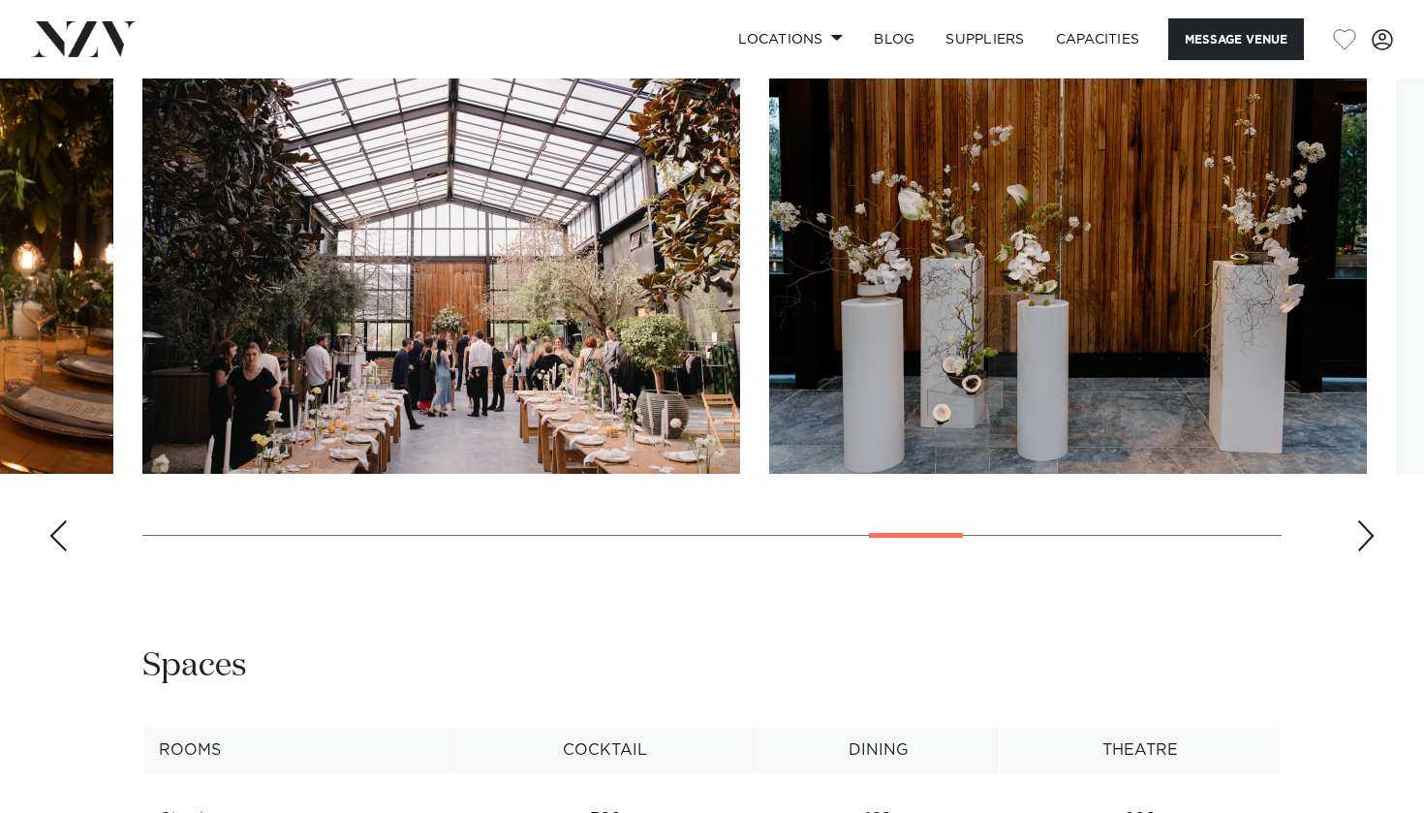
click at [1365, 529] on div "Next slide" at bounding box center [1365, 535] width 19 height 31
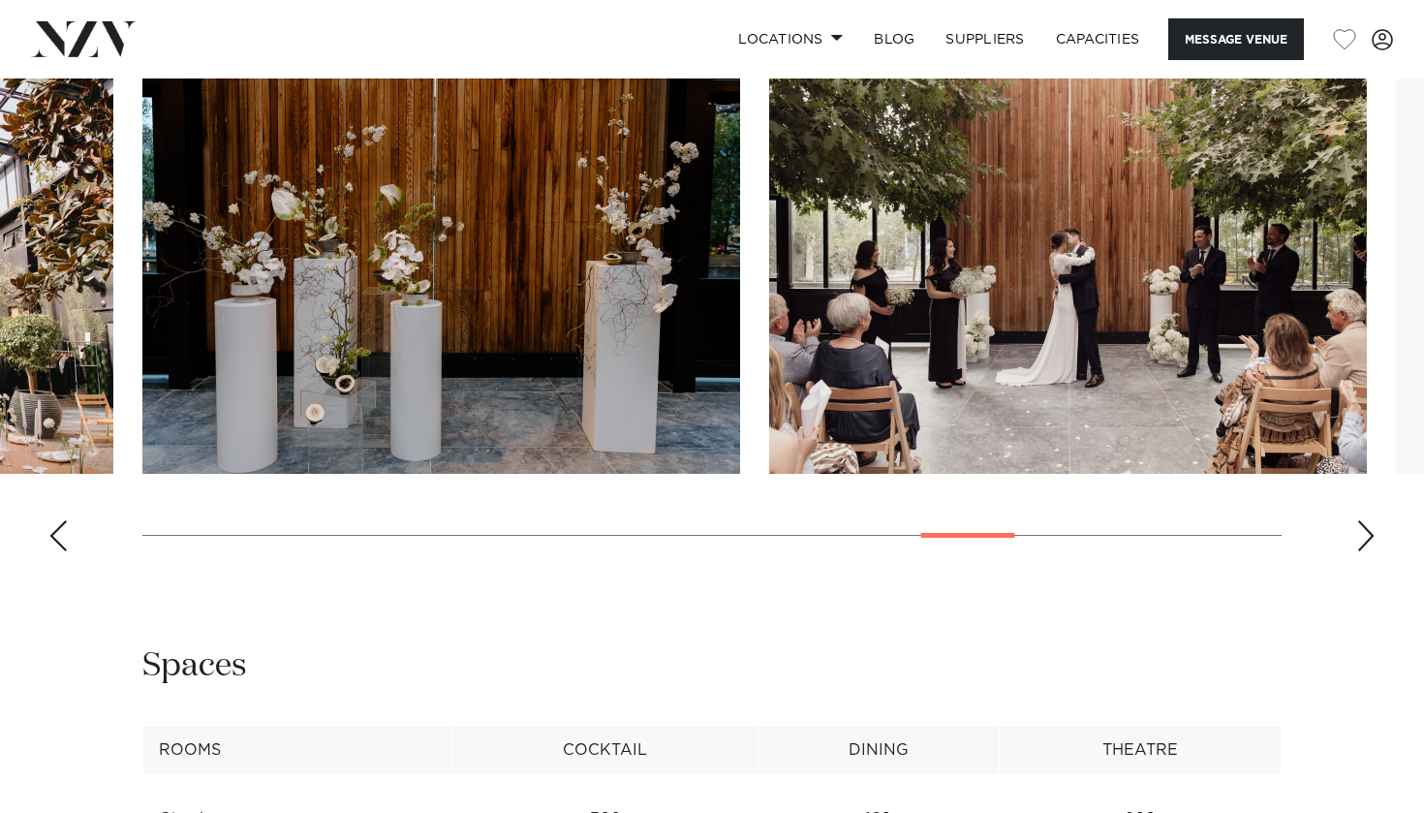
click at [1365, 529] on div "Next slide" at bounding box center [1365, 535] width 19 height 31
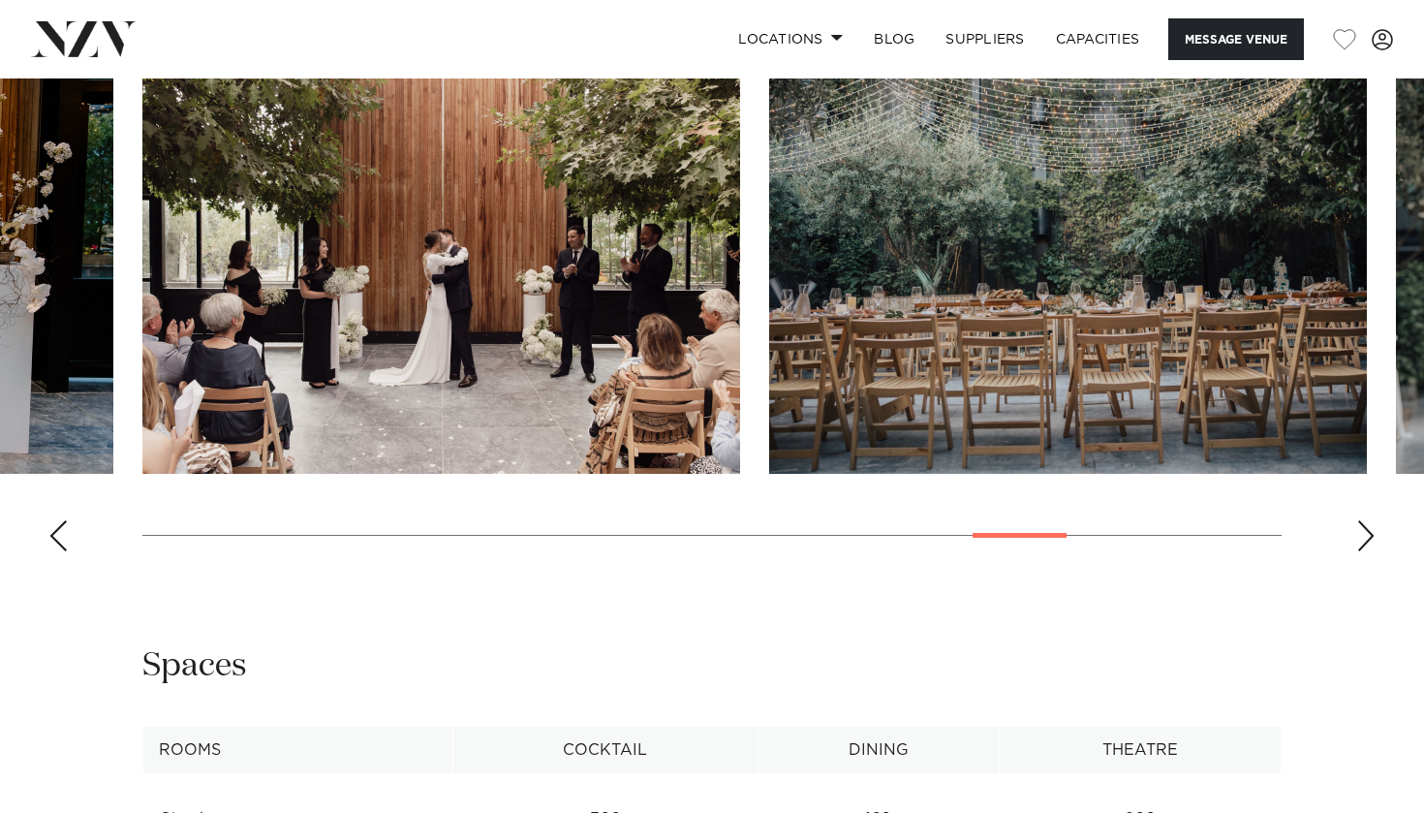
click at [1365, 529] on div "Next slide" at bounding box center [1365, 535] width 19 height 31
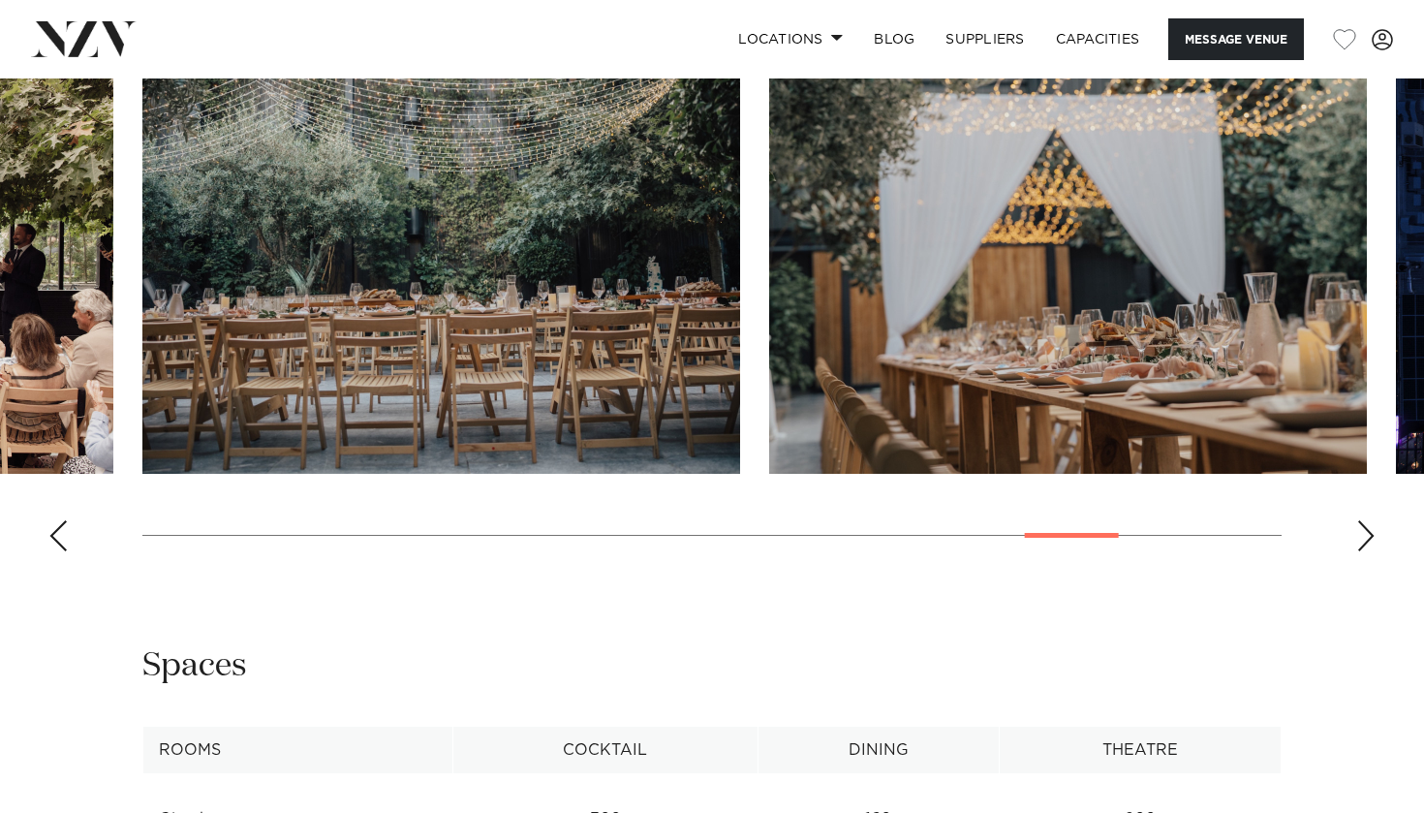
click at [1365, 529] on div "Next slide" at bounding box center [1365, 535] width 19 height 31
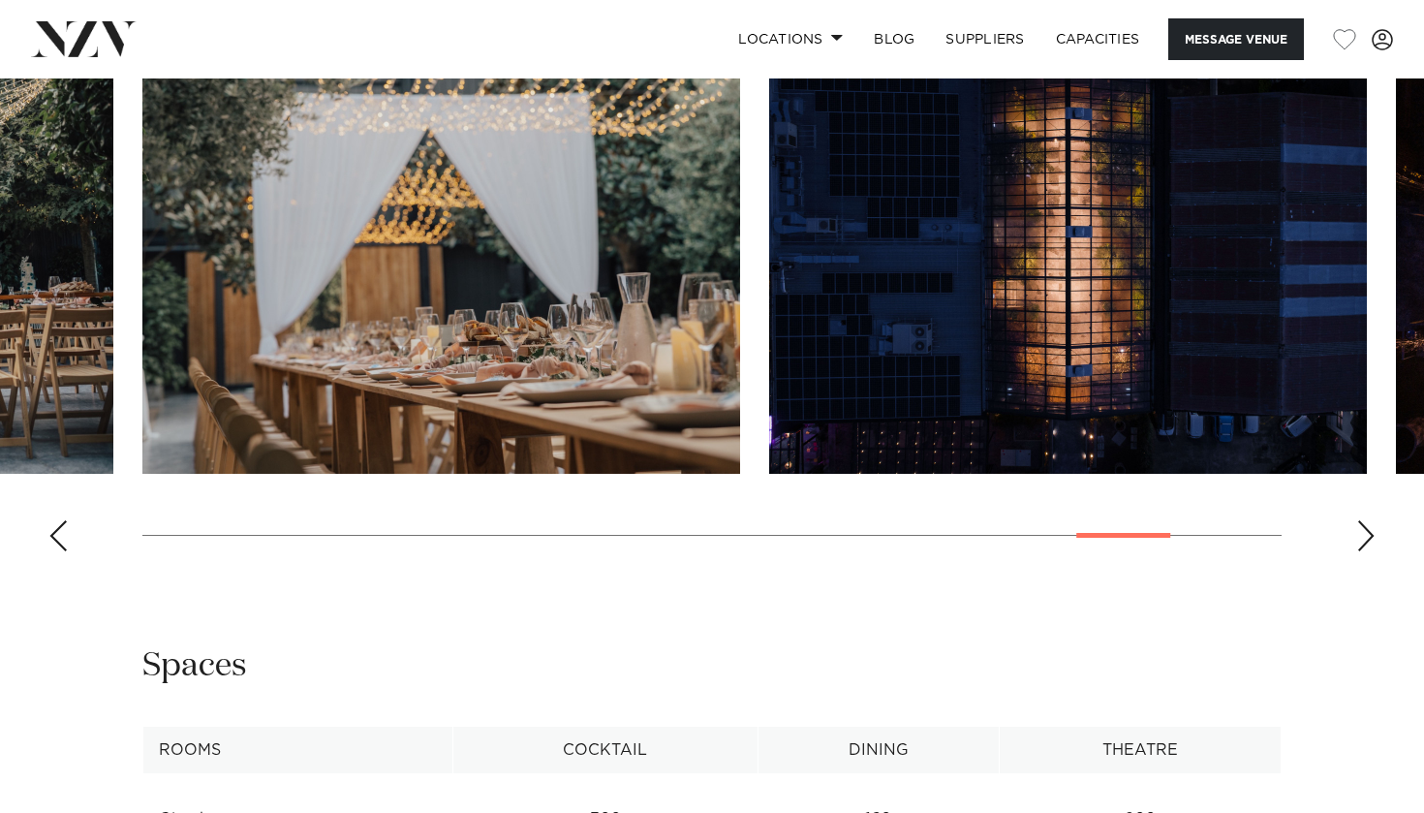
click at [1365, 529] on div "Next slide" at bounding box center [1365, 535] width 19 height 31
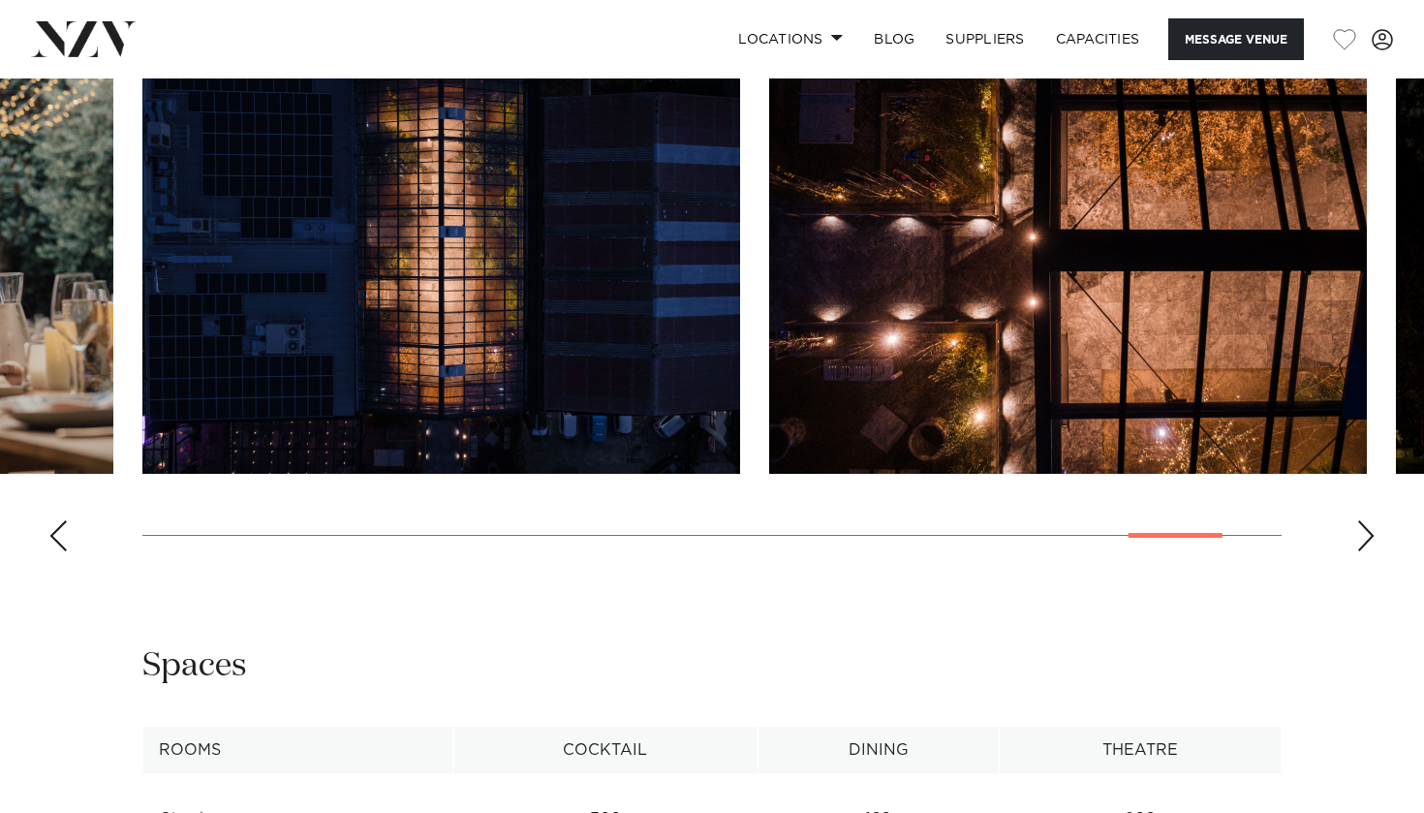
click at [1365, 529] on div "Next slide" at bounding box center [1365, 535] width 19 height 31
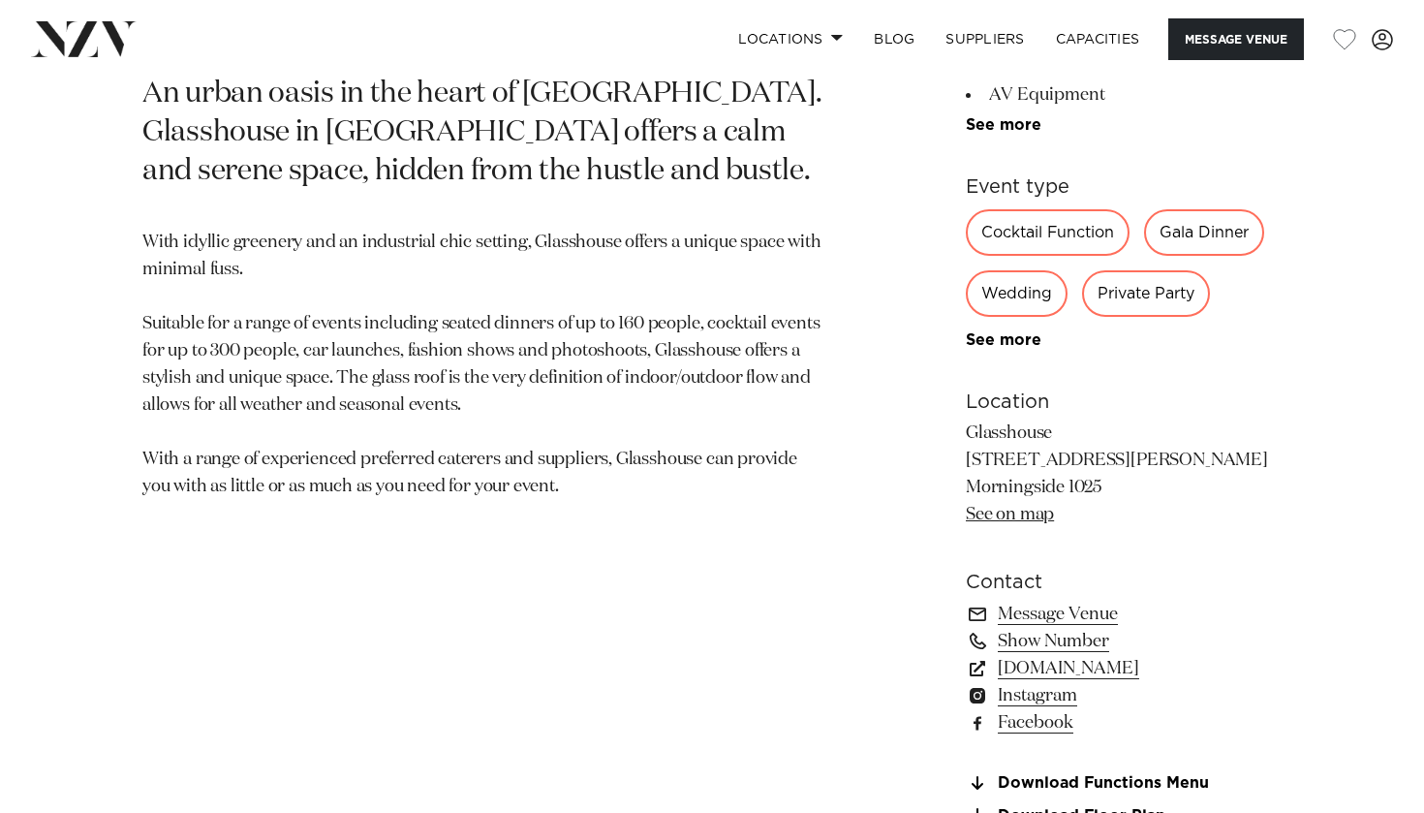
scroll to position [1002, 0]
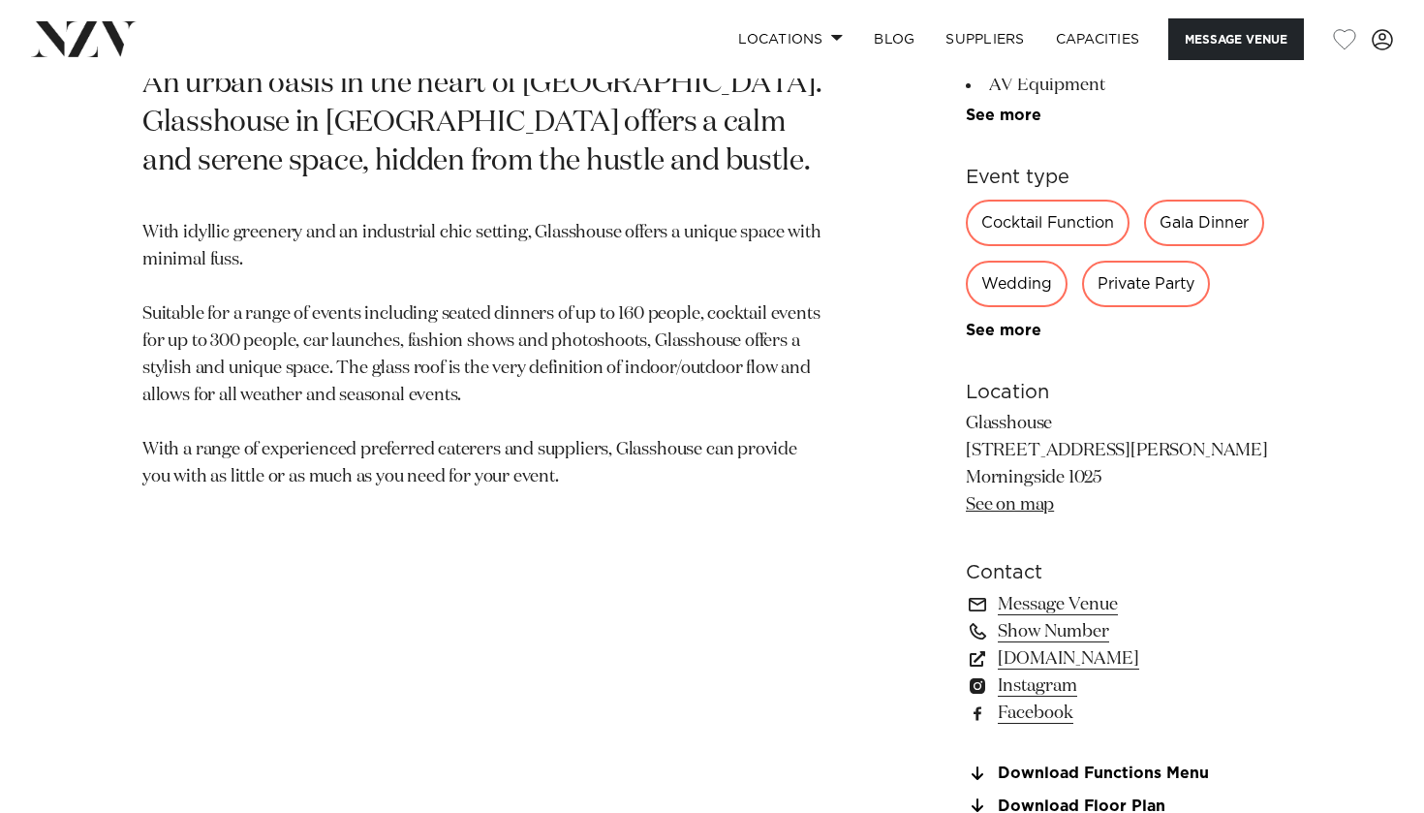
click at [1025, 342] on div "300 160 100 Amenities Onsite Catering Natural Light [PERSON_NAME] AV Equipment …" at bounding box center [1124, 331] width 316 height 1099
click at [1021, 334] on link "See more" at bounding box center [1041, 331] width 151 height 16
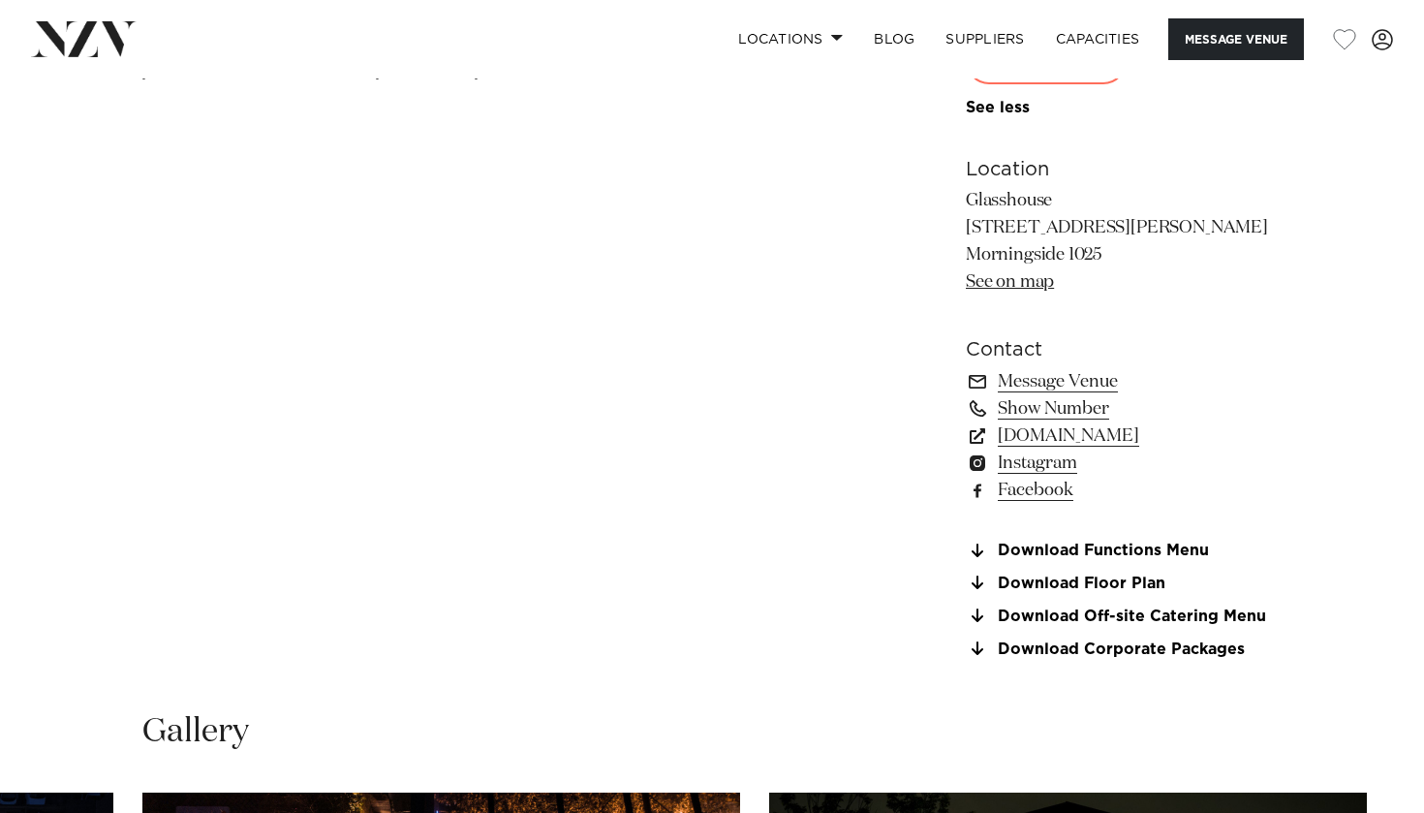
scroll to position [1416, 0]
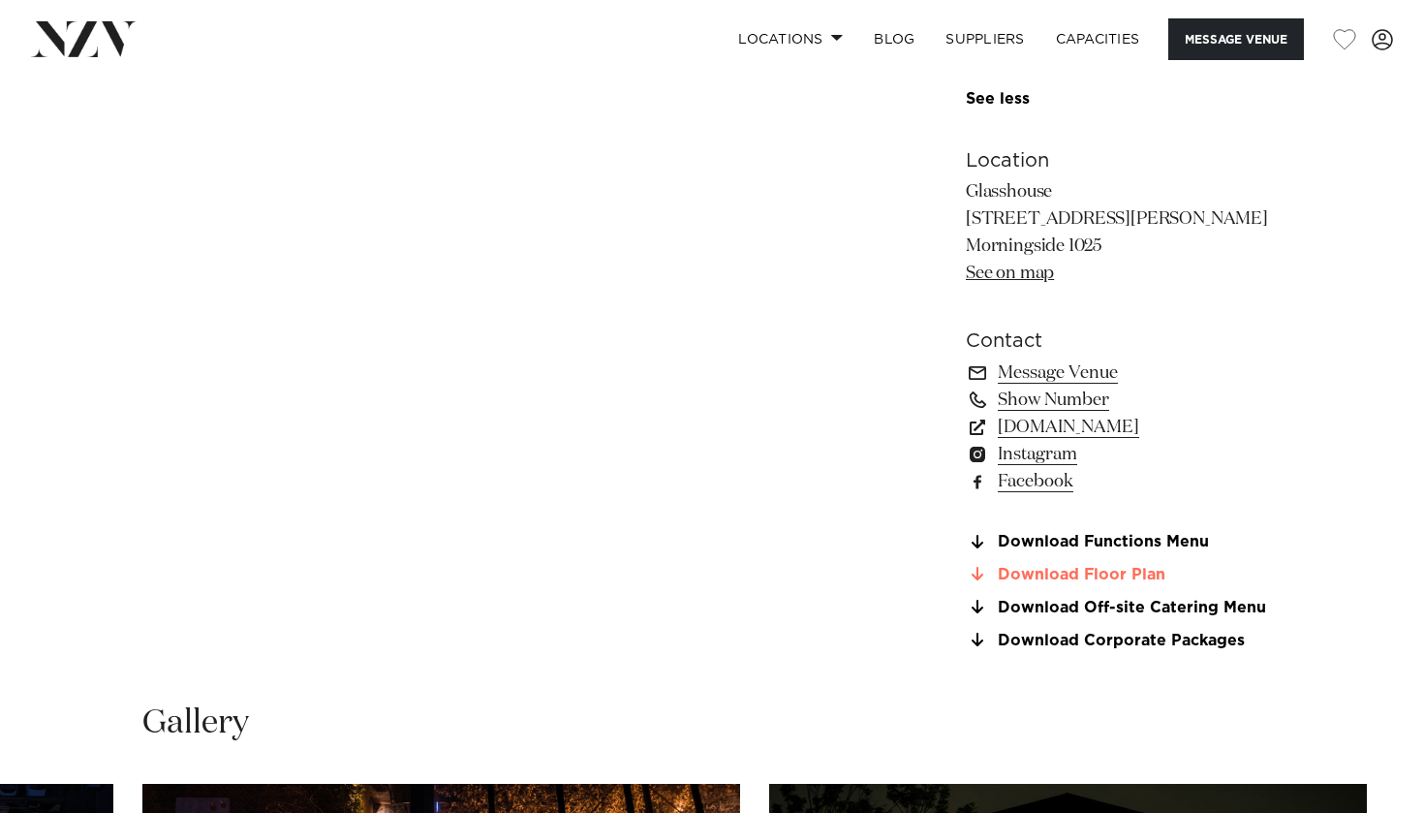
click at [1109, 566] on link "Download Floor Plan" at bounding box center [1124, 574] width 316 height 17
click at [1090, 529] on div "300 160 100 Amenities Onsite Catering Natural Light [PERSON_NAME] AV Equipment …" at bounding box center [1124, 8] width 316 height 1282
click at [1090, 538] on link "Download Functions Menu" at bounding box center [1124, 542] width 316 height 17
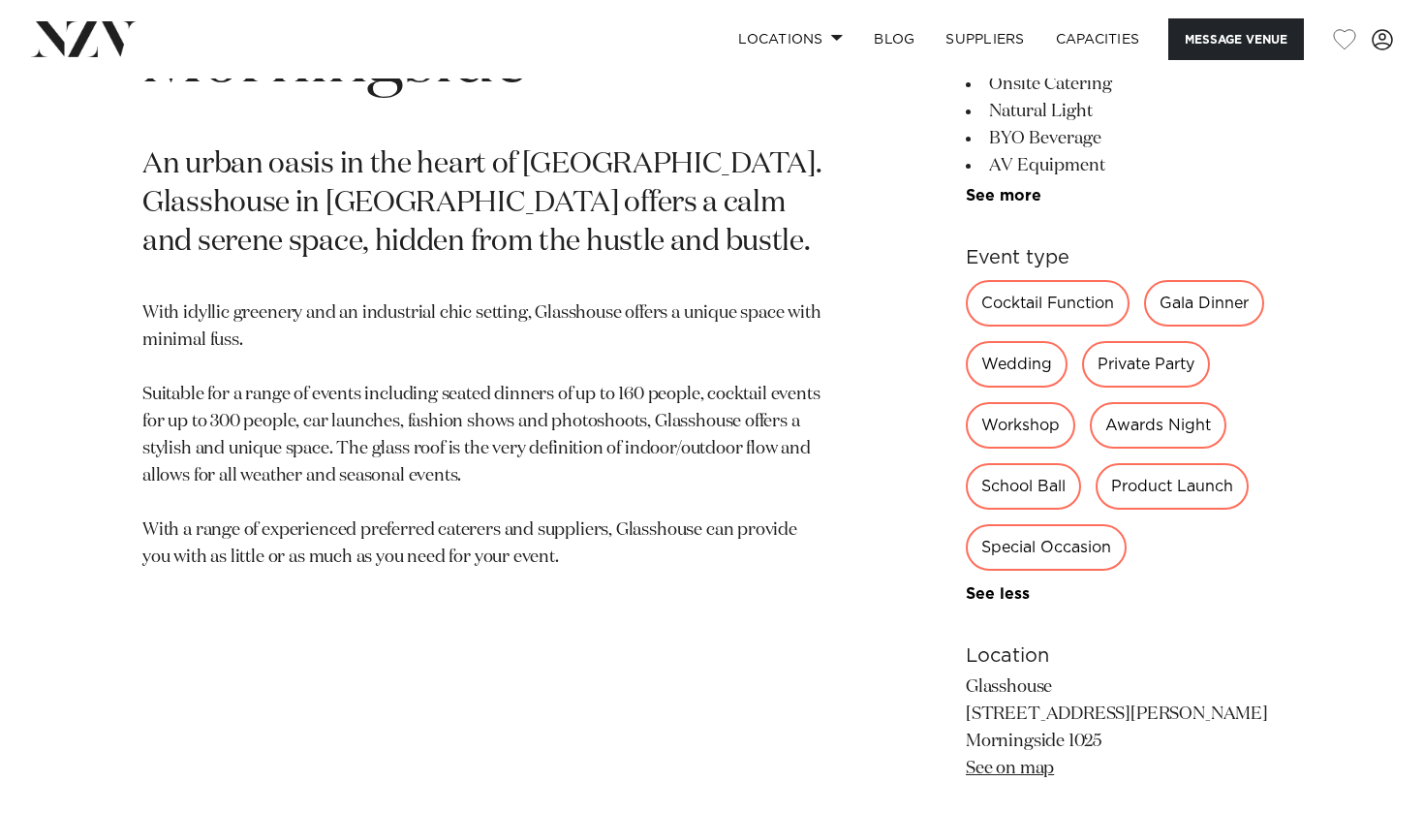
scroll to position [1546, 0]
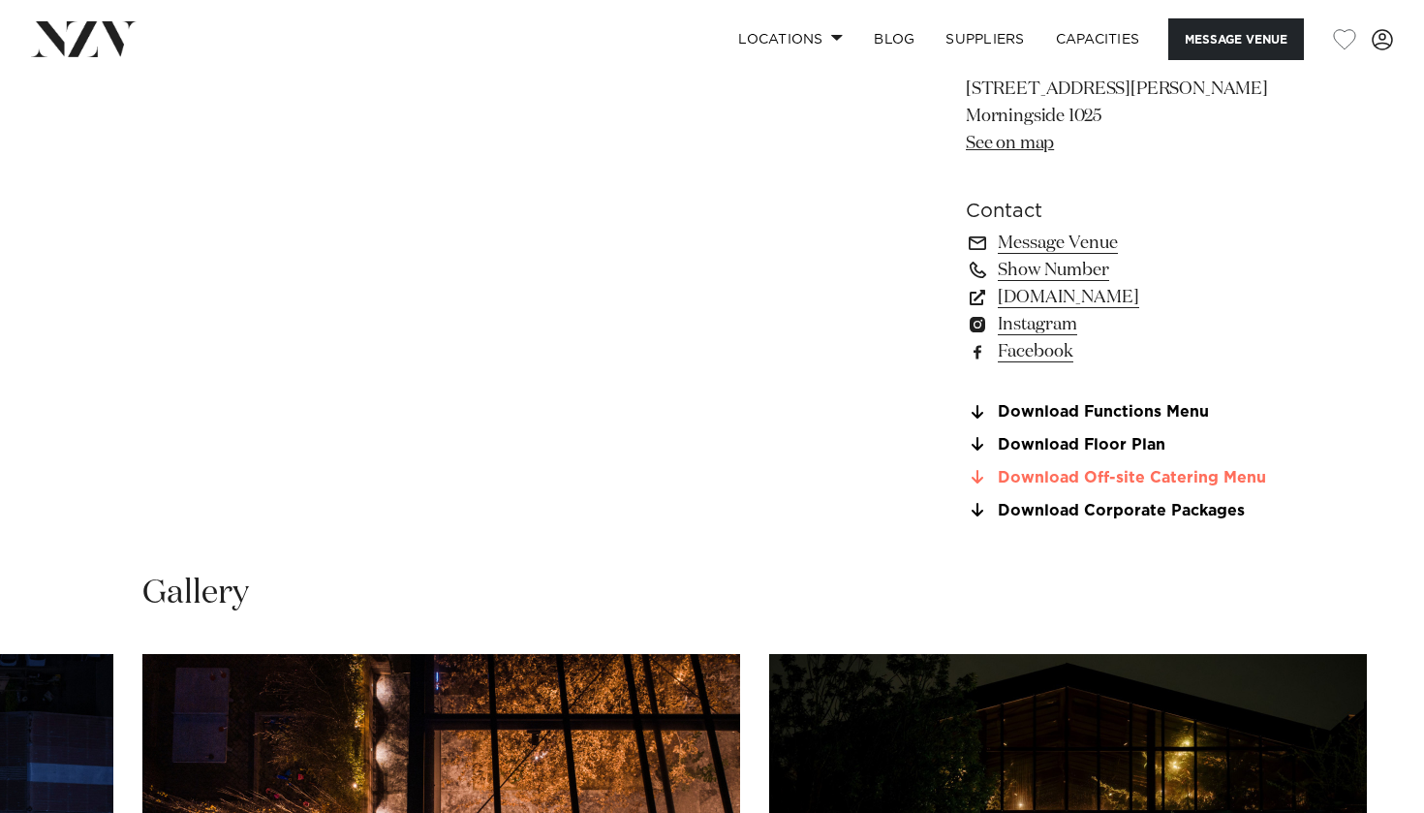
click at [1195, 474] on link "Download Off-site Catering Menu" at bounding box center [1124, 477] width 316 height 17
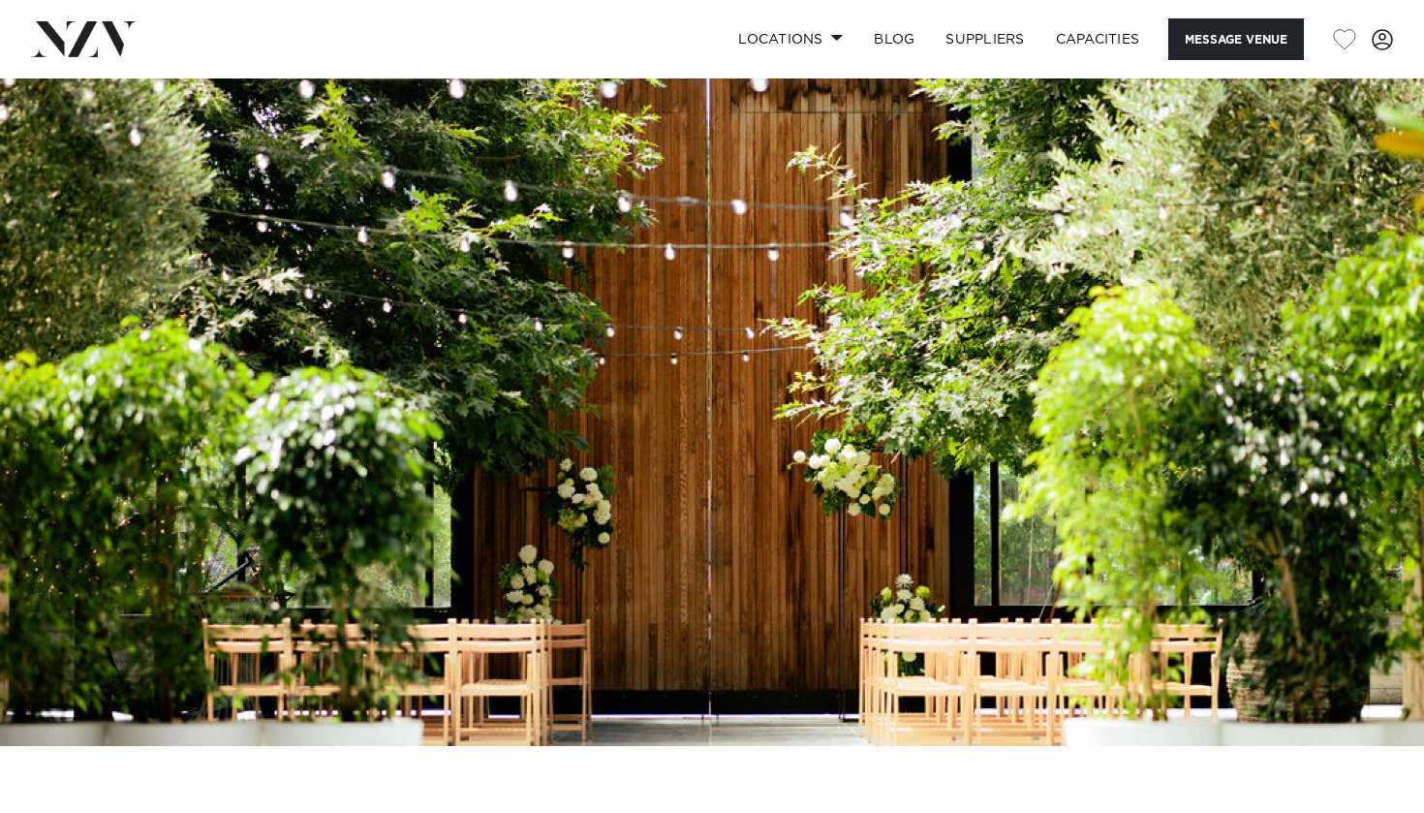
scroll to position [0, 0]
